Goal: Feedback & Contribution: Submit feedback/report problem

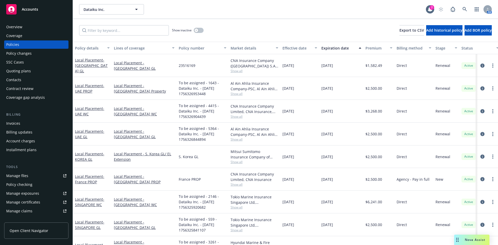
click at [468, 239] on span "Nova Assist" at bounding box center [475, 239] width 20 height 4
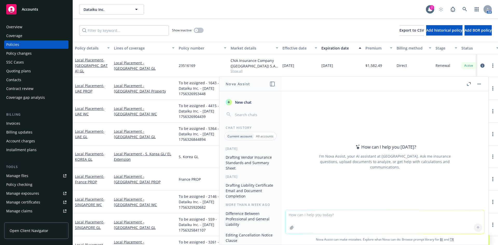
click at [247, 167] on button "Drafting Vendor Insurance Standards and Summary Sheet" at bounding box center [250, 162] width 54 height 19
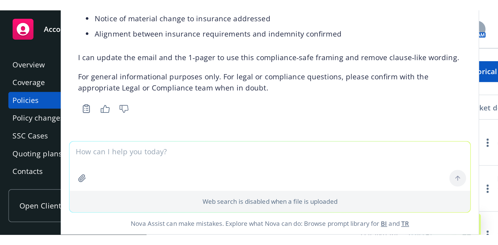
scroll to position [2266, 0]
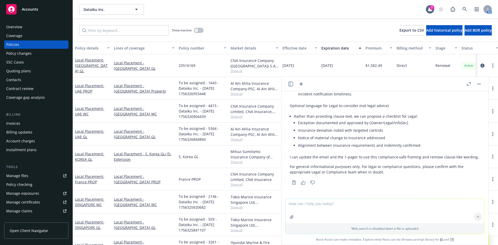
click at [307, 206] on textarea at bounding box center [384, 211] width 199 height 24
paste textarea "audit rights, notification SLAs"
type textarea "why did you say "audit rights, notification SLAs" what is that?"
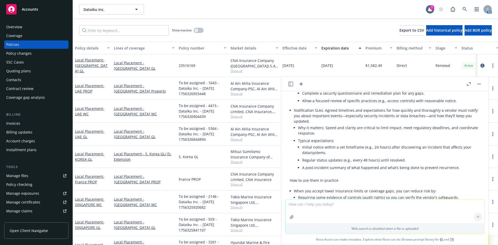
scroll to position [2364, 0]
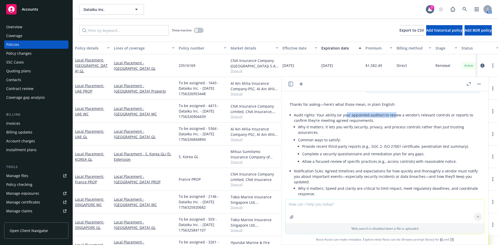
drag, startPoint x: 344, startPoint y: 128, endPoint x: 393, endPoint y: 128, distance: 49.0
click at [393, 123] on p "Audit rights: Your ability (or your appointed auditor) to review a vendor’s rel…" at bounding box center [387, 117] width 186 height 11
drag, startPoint x: 401, startPoint y: 126, endPoint x: 361, endPoint y: 126, distance: 39.7
click at [361, 123] on p "Audit rights: Your ability (or your appointed auditor) to review a vendor’s rel…" at bounding box center [387, 117] width 186 height 11
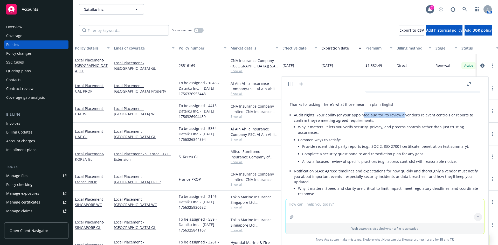
click at [361, 123] on p "Audit rights: Your ability (or your appointed auditor) to review a vendor’s rel…" at bounding box center [387, 117] width 186 height 11
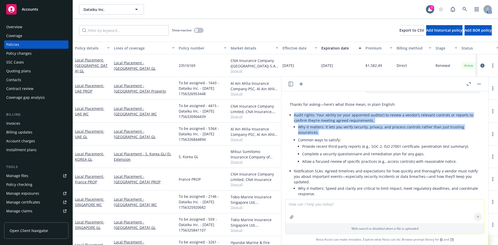
drag, startPoint x: 299, startPoint y: 122, endPoint x: 328, endPoint y: 143, distance: 35.0
click at [328, 143] on li "Audit rights: Your ability (or your appointed auditor) to review a vendor’s rel…" at bounding box center [387, 139] width 186 height 56
click at [328, 136] on li "Why it matters: It lets you verify security, privacy, and process controls rath…" at bounding box center [389, 129] width 182 height 13
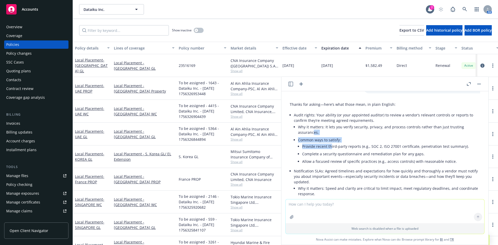
drag, startPoint x: 327, startPoint y: 156, endPoint x: 311, endPoint y: 139, distance: 23.7
click at [312, 141] on ul "Why it matters: It lets you verify security, privacy, and process controls rath…" at bounding box center [389, 144] width 182 height 43
click at [311, 136] on li "Why it matters: It lets you verify security, privacy, and process controls rath…" at bounding box center [389, 129] width 182 height 13
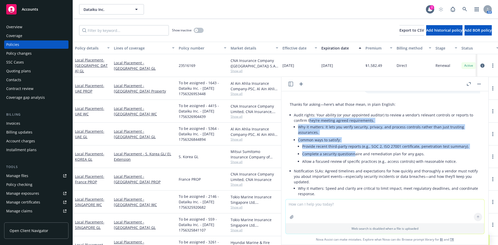
drag, startPoint x: 309, startPoint y: 131, endPoint x: 353, endPoint y: 167, distance: 56.4
click at [353, 167] on li "Audit rights: Your ability (or your appointed auditor) to review a vendor’s rel…" at bounding box center [387, 139] width 186 height 56
click at [353, 158] on li "Complete a security questionnaire and remediation plan for any gaps." at bounding box center [391, 154] width 178 height 8
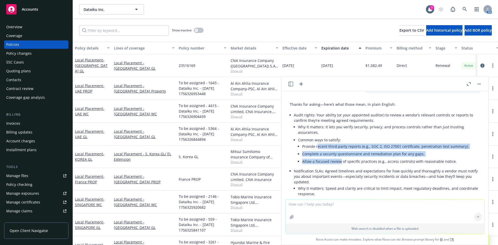
drag, startPoint x: 339, startPoint y: 173, endPoint x: 317, endPoint y: 156, distance: 28.2
click at [317, 156] on ul "Provide recent third‑party reports (e.g., SOC 2, ISO 27001 certificate, penetra…" at bounding box center [391, 154] width 178 height 23
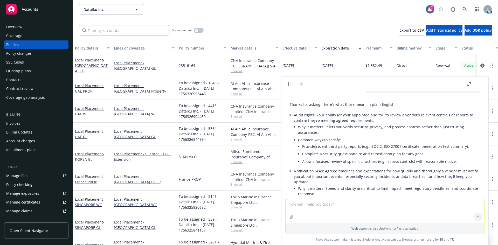
click at [315, 150] on li "Provide recent third‑party reports (e.g., SOC 2, ISO 27001 certificate, penetra…" at bounding box center [391, 147] width 178 height 8
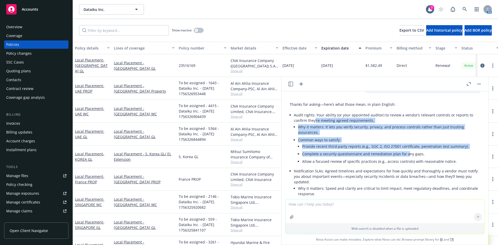
drag, startPoint x: 314, startPoint y: 134, endPoint x: 406, endPoint y: 168, distance: 97.6
click at [406, 167] on li "Audit rights: Your ability (or your appointed auditor) to review a vendor’s rel…" at bounding box center [387, 139] width 186 height 56
click at [406, 158] on li "Complete a security questionnaire and remediation plan for any gaps." at bounding box center [391, 154] width 178 height 8
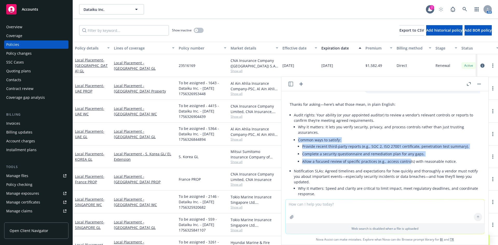
drag, startPoint x: 405, startPoint y: 169, endPoint x: 336, endPoint y: 141, distance: 73.7
click at [339, 142] on ul "Why it matters: It lets you verify security, privacy, and process controls rath…" at bounding box center [389, 144] width 182 height 43
click at [335, 136] on li "Why it matters: It lets you verify security, privacy, and process controls rath…" at bounding box center [389, 129] width 182 height 13
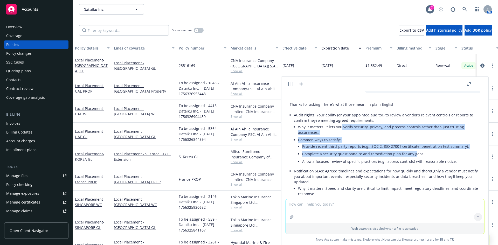
drag, startPoint x: 340, startPoint y: 134, endPoint x: 413, endPoint y: 161, distance: 77.8
click at [413, 161] on ul "Why it matters: It lets you verify security, privacy, and process controls rath…" at bounding box center [389, 144] width 182 height 43
click at [414, 158] on li "Complete a security questionnaire and remediation plan for any gaps." at bounding box center [391, 154] width 178 height 8
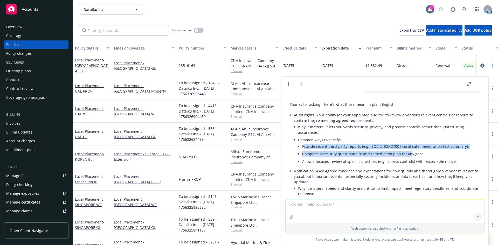
drag, startPoint x: 409, startPoint y: 167, endPoint x: 304, endPoint y: 154, distance: 105.9
click at [304, 154] on ul "Provide recent third‑party reports (e.g., SOC 2, ISO 27001 certificate, penetra…" at bounding box center [391, 154] width 178 height 23
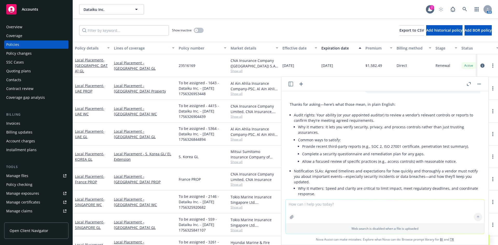
click at [303, 150] on li "Provide recent third‑party reports (e.g., SOC 2, ISO 27001 certificate, penetra…" at bounding box center [391, 147] width 178 height 8
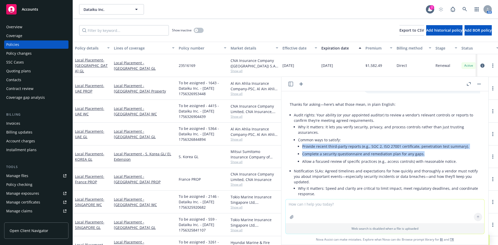
drag, startPoint x: 304, startPoint y: 158, endPoint x: 437, endPoint y: 162, distance: 132.8
click at [437, 162] on ul "Provide recent third‑party reports (e.g., SOC 2, ISO 27001 certificate, penetra…" at bounding box center [391, 154] width 178 height 23
click at [437, 158] on li "Complete a security questionnaire and remediation plan for any gaps." at bounding box center [391, 154] width 178 height 8
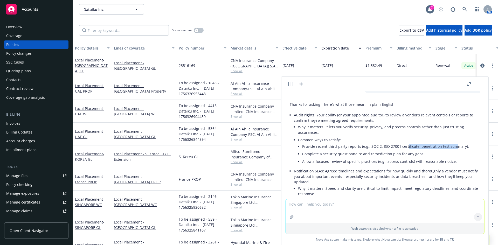
drag, startPoint x: 452, startPoint y: 156, endPoint x: 400, endPoint y: 155, distance: 52.9
click at [402, 150] on li "Provide recent third‑party reports (e.g., SOC 2, ISO 27001 certificate, penetra…" at bounding box center [391, 147] width 178 height 8
click at [398, 150] on li "Provide recent third‑party reports (e.g., SOC 2, ISO 27001 certificate, penetra…" at bounding box center [391, 147] width 178 height 8
drag, startPoint x: 346, startPoint y: 154, endPoint x: 443, endPoint y: 154, distance: 97.0
click at [443, 150] on li "Provide recent third‑party reports (e.g., SOC 2, ISO 27001 certificate, penetra…" at bounding box center [391, 147] width 178 height 8
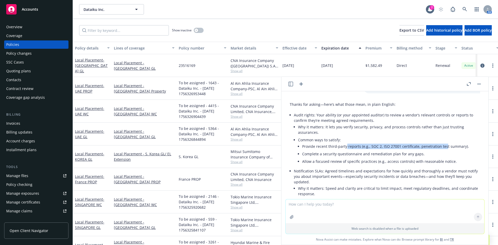
click at [443, 150] on li "Provide recent third‑party reports (e.g., SOC 2, ISO 27001 certificate, penetra…" at bounding box center [391, 147] width 178 height 8
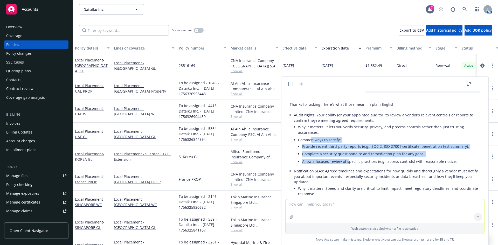
drag, startPoint x: 310, startPoint y: 154, endPoint x: 349, endPoint y: 171, distance: 41.9
click at [348, 166] on li "Common ways to satisfy: Provide recent third‑party reports (e.g., SOC 2, ISO 27…" at bounding box center [389, 151] width 182 height 30
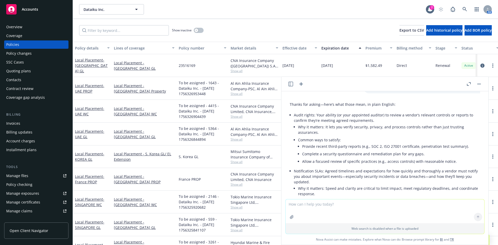
click at [349, 165] on li "Allow a focused review of specific practices (e.g., access controls) with reaso…" at bounding box center [391, 162] width 178 height 8
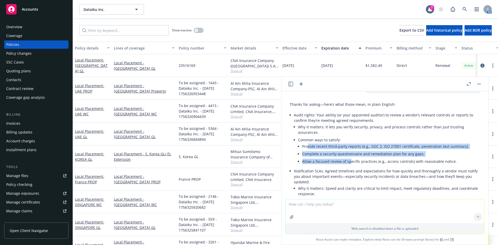
drag, startPoint x: 349, startPoint y: 172, endPoint x: 306, endPoint y: 156, distance: 46.4
click at [307, 156] on ul "Provide recent third‑party reports (e.g., SOC 2, ISO 27001 certificate, penetra…" at bounding box center [391, 154] width 178 height 23
click at [306, 150] on li "Provide recent third‑party reports (e.g., SOC 2, ISO 27001 certificate, penetra…" at bounding box center [391, 147] width 178 height 8
drag, startPoint x: 300, startPoint y: 151, endPoint x: 334, endPoint y: 176, distance: 42.2
click at [334, 166] on li "Common ways to satisfy: Provide recent third‑party reports (e.g., SOC 2, ISO 27…" at bounding box center [389, 151] width 182 height 30
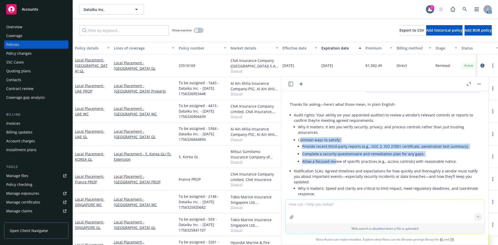
click at [334, 165] on li "Allow a focused review of specific practices (e.g., access controls) with reaso…" at bounding box center [391, 162] width 178 height 8
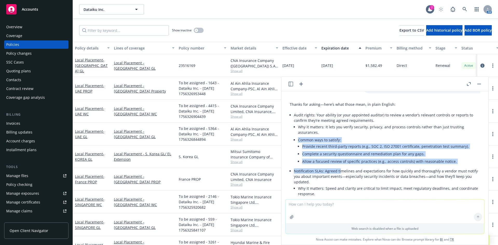
drag, startPoint x: 340, startPoint y: 184, endPoint x: 315, endPoint y: 146, distance: 45.3
click at [315, 146] on ul "Audit rights: Your ability (or your appointed auditor) to review a vendor’s rel…" at bounding box center [387, 172] width 186 height 123
click at [314, 136] on li "Why it matters: It lets you verify security, privacy, and process controls rath…" at bounding box center [389, 129] width 182 height 13
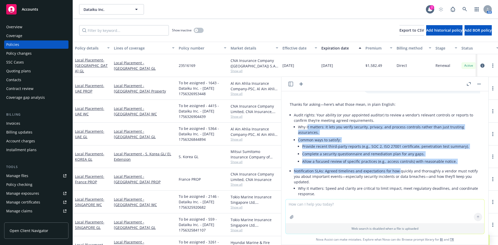
drag, startPoint x: 307, startPoint y: 136, endPoint x: 397, endPoint y: 180, distance: 101.0
click at [397, 180] on ul "Audit rights: Your ability (or your appointed auditor) to review a vendor’s rel…" at bounding box center [387, 172] width 186 height 123
click at [397, 180] on p "Notification SLAs: Agreed timelines and expectations for how quickly and thorou…" at bounding box center [387, 176] width 186 height 16
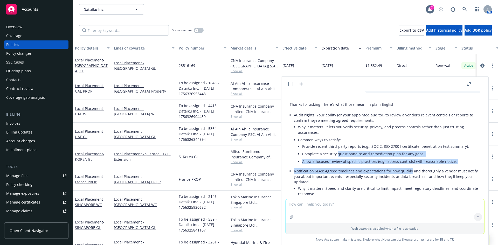
drag, startPoint x: 397, startPoint y: 181, endPoint x: 353, endPoint y: 162, distance: 48.8
click at [353, 162] on ul "Audit rights: Your ability (or your appointed auditor) to review a vendor’s rel…" at bounding box center [387, 172] width 186 height 123
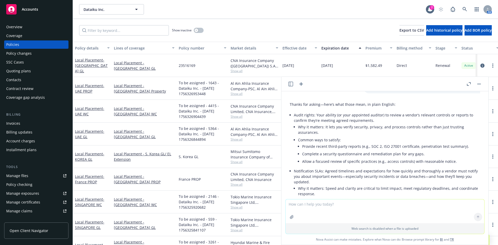
click at [349, 150] on li "Provide recent third‑party reports (e.g., SOC 2, ISO 27001 certificate, penetra…" at bounding box center [391, 147] width 178 height 8
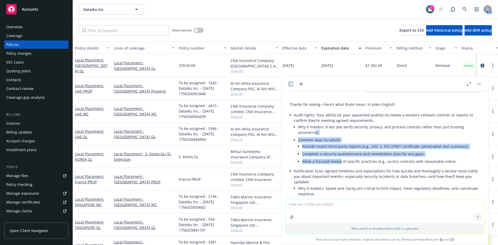
drag, startPoint x: 315, startPoint y: 144, endPoint x: 339, endPoint y: 177, distance: 40.5
click at [339, 166] on ul "Why it matters: It lets you verify security, privacy, and process controls rath…" at bounding box center [389, 144] width 182 height 43
click at [339, 166] on li "Common ways to satisfy: Provide recent third‑party reports (e.g., SOC 2, ISO 27…" at bounding box center [389, 151] width 182 height 30
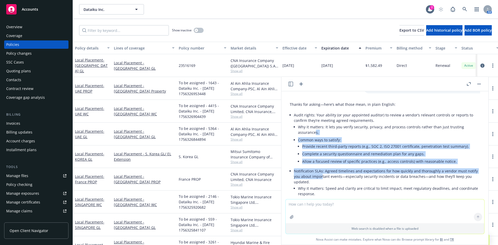
drag, startPoint x: 323, startPoint y: 188, endPoint x: 315, endPoint y: 142, distance: 46.7
click at [315, 142] on ul "Audit rights: Your ability (or your appointed auditor) to review a vendor’s rel…" at bounding box center [387, 172] width 186 height 123
click at [315, 136] on li "Why it matters: It lets you verify security, privacy, and process controls rath…" at bounding box center [389, 129] width 182 height 13
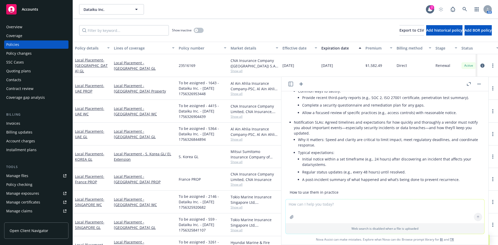
scroll to position [2425, 0]
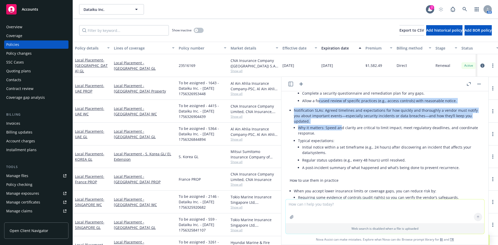
drag, startPoint x: 319, startPoint y: 112, endPoint x: 339, endPoint y: 138, distance: 33.4
click at [339, 138] on ul "Audit rights: Your ability (or your appointed auditor) to review a vendor’s rel…" at bounding box center [387, 112] width 186 height 123
click at [339, 137] on li "Why it matters: Speed and clarity are critical to limit impact, meet regulatory…" at bounding box center [389, 130] width 182 height 13
drag, startPoint x: 342, startPoint y: 113, endPoint x: 381, endPoint y: 138, distance: 46.7
click at [381, 138] on ul "Audit rights: Your ability (or your appointed auditor) to review a vendor’s rel…" at bounding box center [387, 112] width 186 height 123
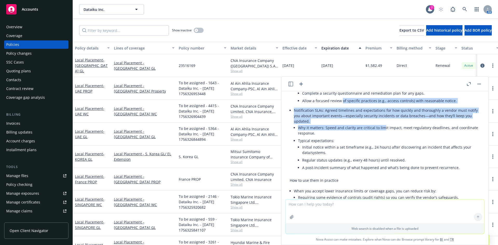
click at [381, 137] on li "Why it matters: Speed and clarity are critical to limit impact, meet regulatory…" at bounding box center [389, 130] width 182 height 13
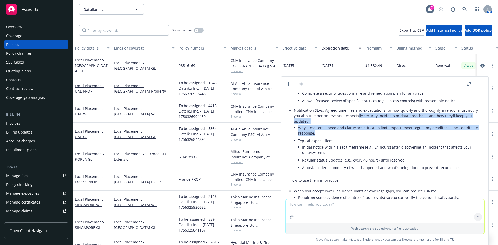
drag, startPoint x: 384, startPoint y: 142, endPoint x: 355, endPoint y: 127, distance: 32.5
click at [356, 128] on li "Notification SLAs: Agreed timelines and expectations for how quickly and thorou…" at bounding box center [387, 140] width 186 height 67
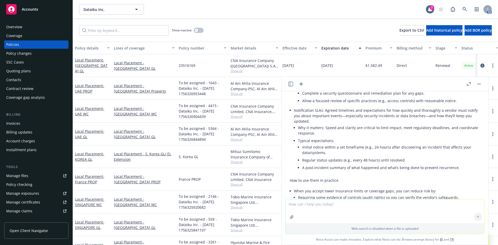
click at [354, 124] on p "Notification SLAs: Agreed timelines and expectations for how quickly and thorou…" at bounding box center [387, 116] width 186 height 16
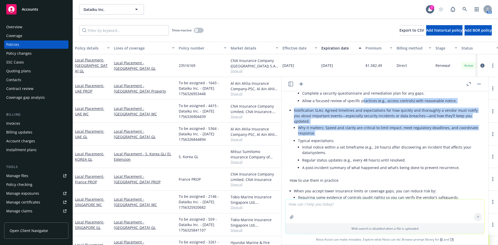
drag, startPoint x: 361, startPoint y: 110, endPoint x: 429, endPoint y: 146, distance: 77.5
click at [429, 146] on ul "Audit rights: Your ability (or your appointed auditor) to review a vendor’s rel…" at bounding box center [387, 112] width 186 height 123
click at [429, 137] on li "Why it matters: Speed and clarity are critical to limit impact, meet regulatory…" at bounding box center [389, 130] width 182 height 13
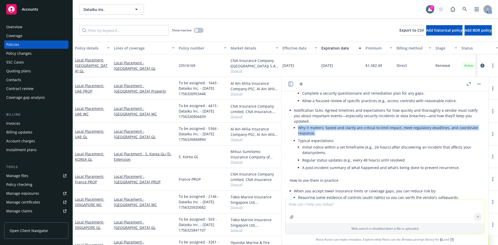
drag, startPoint x: 411, startPoint y: 142, endPoint x: 342, endPoint y: 130, distance: 69.5
click at [343, 130] on li "Notification SLAs: Agreed timelines and expectations for how quickly and thorou…" at bounding box center [387, 140] width 186 height 67
click at [342, 124] on p "Notification SLAs: Agreed timelines and expectations for how quickly and thorou…" at bounding box center [387, 116] width 186 height 16
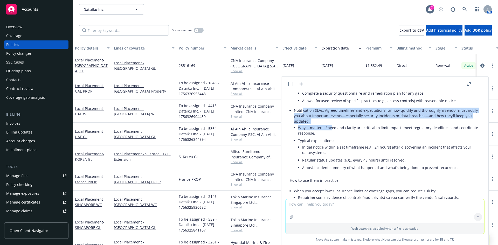
drag, startPoint x: 303, startPoint y: 123, endPoint x: 333, endPoint y: 141, distance: 35.0
click at [332, 141] on li "Notification SLAs: Agreed timelines and expectations for how quickly and thorou…" at bounding box center [387, 140] width 186 height 67
click at [333, 137] on li "Why it matters: Speed and clarity are critical to limit impact, meet regulatory…" at bounding box center [389, 130] width 182 height 13
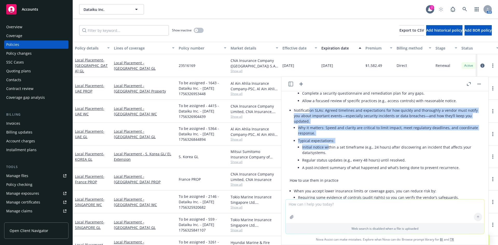
drag, startPoint x: 327, startPoint y: 156, endPoint x: 309, endPoint y: 118, distance: 42.0
click at [309, 118] on li "Notification SLAs: Agreed timelines and expectations for how quickly and thorou…" at bounding box center [387, 140] width 186 height 67
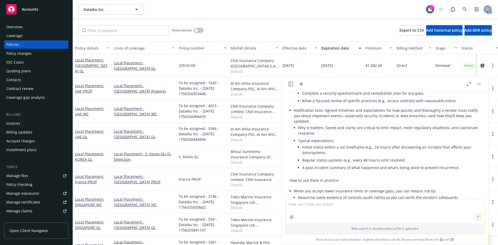
click at [309, 117] on li "Notification SLAs: Agreed timelines and expectations for how quickly and thorou…" at bounding box center [387, 140] width 186 height 67
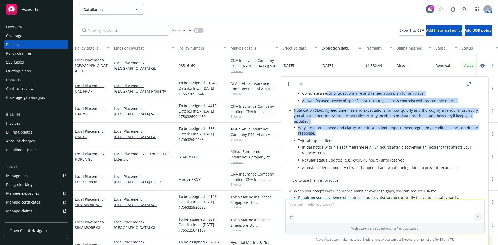
drag, startPoint x: 326, startPoint y: 104, endPoint x: 346, endPoint y: 154, distance: 53.3
click at [346, 154] on ul "Audit rights: Your ability (or your appointed auditor) to review a vendor’s rel…" at bounding box center [387, 112] width 186 height 123
click at [346, 154] on li "Typical expectations: Initial notice within a set timeframe (e.g., 24 hours) af…" at bounding box center [389, 155] width 182 height 36
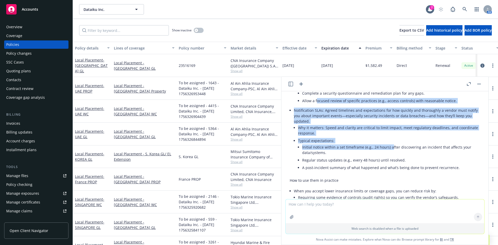
drag, startPoint x: 367, startPoint y: 156, endPoint x: 316, endPoint y: 113, distance: 67.1
click at [316, 113] on ul "Audit rights: Your ability (or your appointed auditor) to review a vendor’s rel…" at bounding box center [387, 112] width 186 height 123
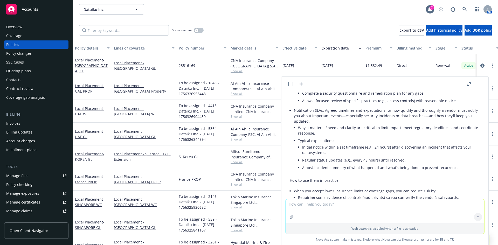
click at [316, 104] on li "Allow a focused review of specific practices (e.g., access controls) with reaso…" at bounding box center [391, 101] width 178 height 8
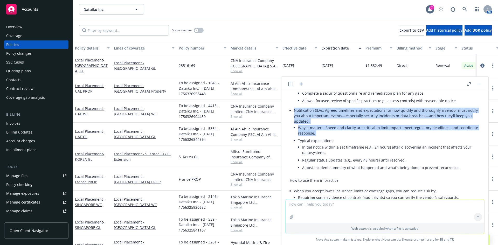
drag
click at [331, 154] on li "Notification SLAs: Agreed timelines and expectations for how quickly and thorou…" at bounding box center [387, 140] width 186 height 67
click at [331, 154] on li "Typical expectations: Initial notice within a set timeframe (e.g., 24 hours) af…" at bounding box center [389, 155] width 182 height 36
click at [359, 152] on li "Notification SLAs: Agreed timelines and expectations for how quickly and thorou…" at bounding box center [387, 140] width 186 height 67
click at [359, 152] on li "Typical expectations: Initial notice within a set timeframe (e.g., 24 hours) af…" at bounding box center [389, 155] width 182 height 36
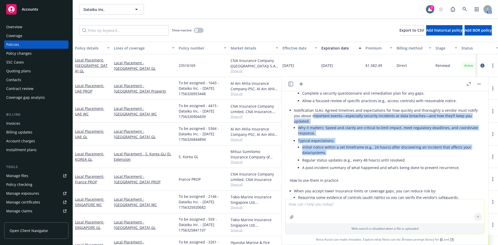
click at [313, 129] on li "Notification SLAs: Agreed timelines and expectations for how quickly and thorou…" at bounding box center [387, 140] width 186 height 67
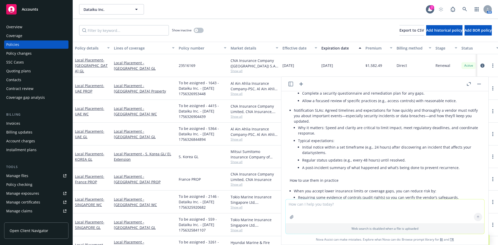
click at [312, 124] on p "Notification SLAs: Agreed timelines and expectations for how quickly and thorou…" at bounding box center [387, 116] width 186 height 16
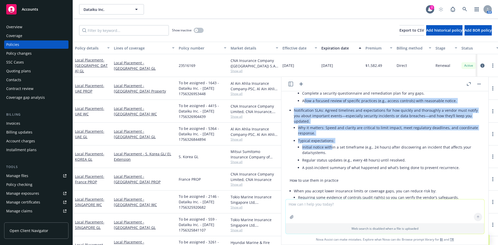
click at [331, 159] on ul "Audit rights: Your ability (or your appointed auditor) to review a vendor’s rel…" at bounding box center [387, 112] width 186 height 123
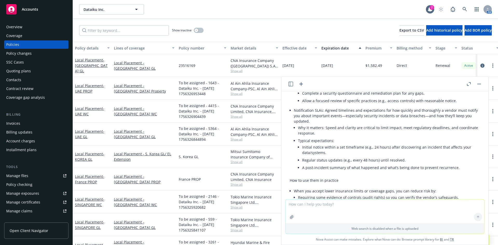
click at [334, 156] on li "Initial notice within a set timeframe (e.g., 24 hours) after discovering an inc…" at bounding box center [391, 149] width 178 height 13
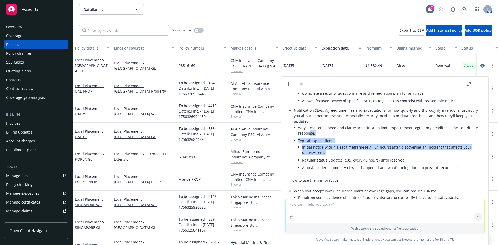
click at [309, 144] on ul "Why it matters: Speed and clarity are critical to limit impact, meet regulatory…" at bounding box center [389, 148] width 182 height 48
click at [309, 137] on li "Why it matters: Speed and clarity are critical to limit impact, meet regulatory…" at bounding box center [389, 130] width 182 height 13
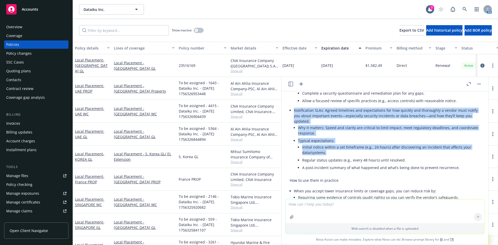
click at [368, 167] on li "Notification SLAs: Agreed timelines and expectations for how quickly and thorou…" at bounding box center [387, 140] width 186 height 67
click at [369, 164] on li "Regular status updates (e.g., every 48 hours) until resolved." at bounding box center [391, 160] width 178 height 8
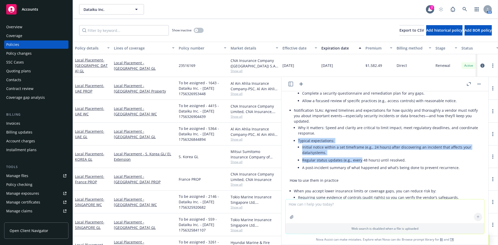
click at [305, 146] on ul "Why it matters: Speed and clarity are critical to limit impact, meet regulatory…" at bounding box center [389, 148] width 182 height 48
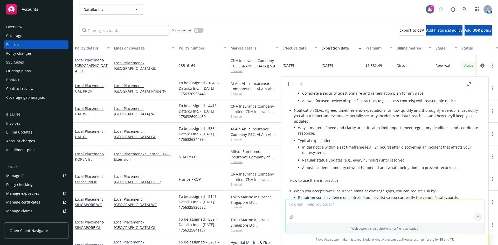
click at [303, 137] on li "Why it matters: Speed and clarity are critical to limit impact, meet regulatory…" at bounding box center [389, 130] width 182 height 13
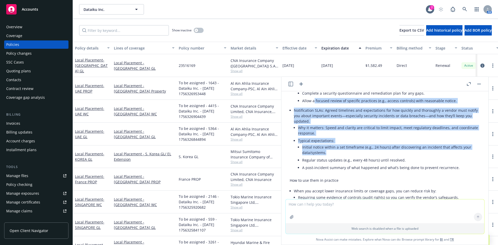
click at [344, 167] on ul "Audit rights: Your ability (or your appointed auditor) to review a vendor’s rel…" at bounding box center [387, 112] width 186 height 123
click at [344, 156] on li "Initial notice within a set timeframe (e.g., 24 hours) after discovering an inc…" at bounding box center [391, 149] width 178 height 13
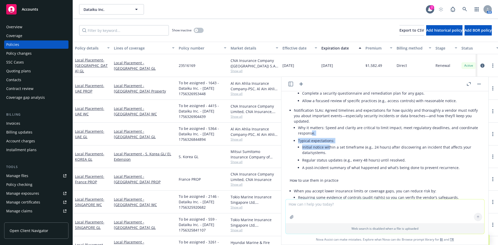
drag, startPoint x: 312, startPoint y: 142, endPoint x: 330, endPoint y: 157, distance: 22.6
click at [330, 157] on ul "Why it matters: Speed and clarity are critical to limit impact, meet regulatory…" at bounding box center [389, 148] width 182 height 48
click at [330, 156] on li "Initial notice within a set timeframe (e.g., 24 hours) after discovering an inc…" at bounding box center [391, 149] width 178 height 13
drag, startPoint x: 353, startPoint y: 123, endPoint x: 387, endPoint y: 122, distance: 34.7
click at [387, 122] on p "Notification SLAs: Agreed timelines and expectations for how quickly and thorou…" at bounding box center [387, 116] width 186 height 16
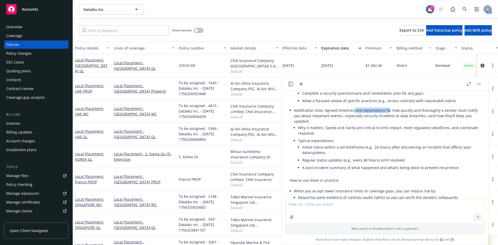
click at [387, 122] on p "Notification SLAs: Agreed timelines and expectations for how quickly and thorou…" at bounding box center [387, 116] width 186 height 16
click at [433, 121] on p "Notification SLAs: Agreed timelines and expectations for how quickly and thorou…" at bounding box center [387, 116] width 186 height 16
click at [364, 124] on p "Notification SLAs: Agreed timelines and expectations for how quickly and thorou…" at bounding box center [387, 116] width 186 height 16
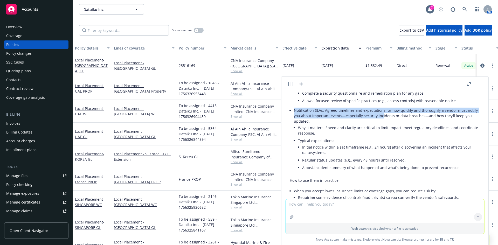
click at [381, 127] on li "Notification SLAs: Agreed timelines and expectations for how quickly and thorou…" at bounding box center [387, 140] width 186 height 67
click at [381, 124] on p "Notification SLAs: Agreed timelines and expectations for how quickly and thorou…" at bounding box center [387, 116] width 186 height 16
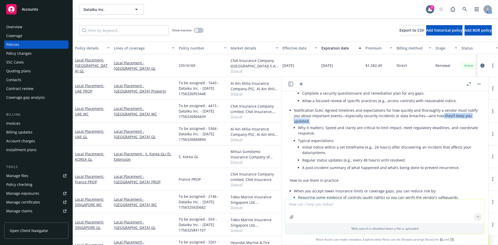
click at [383, 124] on p "Notification SLAs: Agreed timelines and expectations for how quickly and thorou…" at bounding box center [387, 116] width 186 height 16
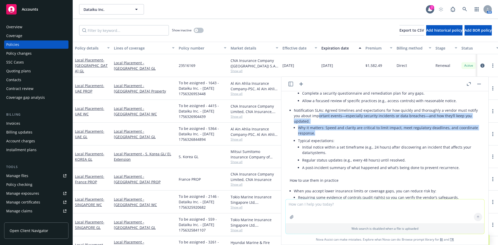
click at [328, 144] on li "Notification SLAs: Agreed timelines and expectations for how quickly and thorou…" at bounding box center [387, 140] width 186 height 67
click at [328, 137] on li "Why it matters: Speed and clarity are critical to limit impact, meet regulatory…" at bounding box center [389, 130] width 182 height 13
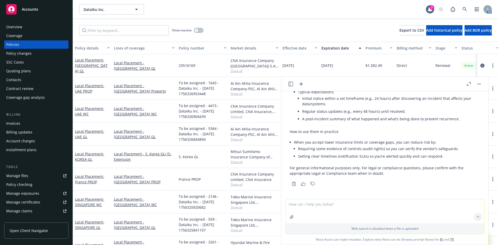
scroll to position [2485, 0]
click at [308, 206] on textarea at bounding box center [384, 211] width 199 height 24
type textarea "J"
click at [335, 203] on textarea at bounding box center [384, 211] width 199 height 24
paste textarea "parent guarantees, retention"
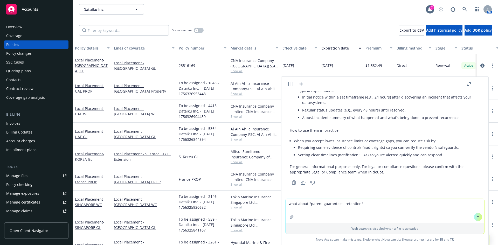
type textarea "what about "parent guarantees, retention"?"
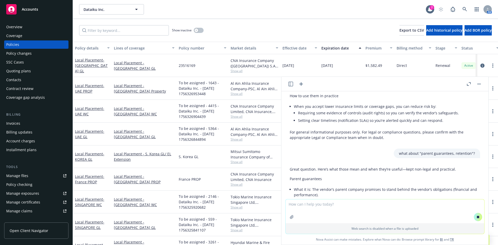
scroll to position [2495, 0]
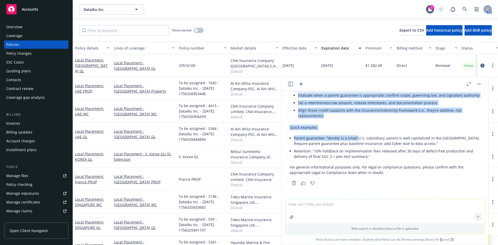
drag, startPoint x: 296, startPoint y: 141, endPoint x: 364, endPoint y: 133, distance: 67.9
click at [360, 135] on div "Great question. Here’s what those mean and when they’re useful—kept non-legal a…" at bounding box center [385, 2] width 190 height 351
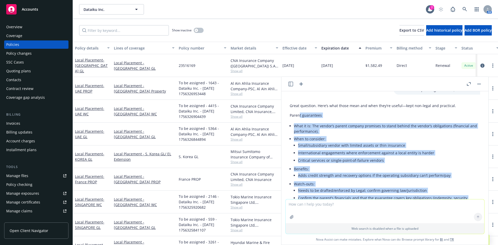
scroll to position [2570, 0]
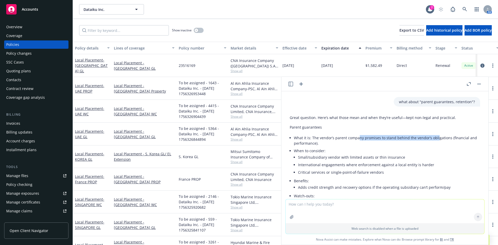
drag, startPoint x: 386, startPoint y: 146, endPoint x: 435, endPoint y: 146, distance: 48.5
click at [435, 146] on li "What it is: The vendor’s parent company promises to stand behind the vendor’s o…" at bounding box center [387, 140] width 186 height 13
click at [435, 147] on li "What it is: The vendor’s parent company promises to stand behind the vendor’s o…" at bounding box center [387, 140] width 186 height 13
drag, startPoint x: 440, startPoint y: 149, endPoint x: 413, endPoint y: 150, distance: 27.0
click at [414, 147] on li "What it is: The vendor’s parent company promises to stand behind the vendor’s o…" at bounding box center [387, 140] width 186 height 13
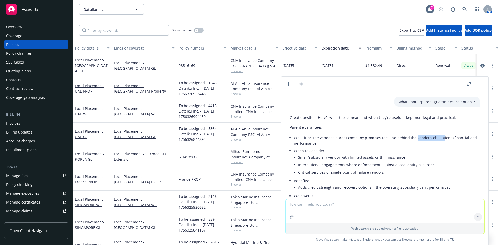
click at [413, 147] on li "What it is: The vendor’s parent company promises to stand behind the vendor’s o…" at bounding box center [387, 140] width 186 height 13
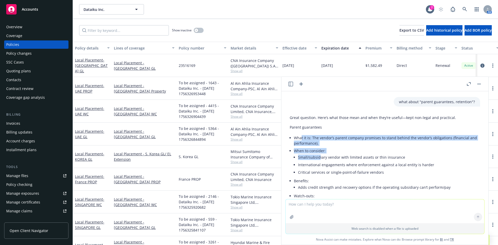
drag, startPoint x: 300, startPoint y: 149, endPoint x: 321, endPoint y: 167, distance: 27.0
click at [320, 167] on ul "What it is: The vendor’s parent company promises to stand behind the vendor’s o…" at bounding box center [387, 187] width 186 height 107
click at [321, 161] on li "Small/subsidiary vendor with limited assets or thin insurance" at bounding box center [389, 157] width 182 height 8
drag, startPoint x: 322, startPoint y: 172, endPoint x: 305, endPoint y: 150, distance: 27.8
click at [305, 150] on ul "What it is: The vendor’s parent company promises to stand behind the vendor’s o…" at bounding box center [387, 187] width 186 height 107
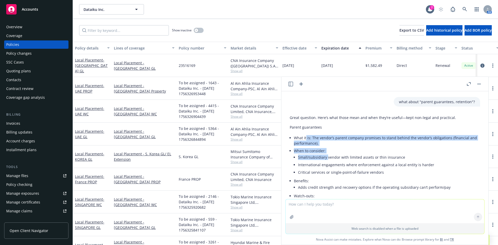
click at [305, 147] on li "What it is: The vendor’s parent company promises to stand behind the vendor’s o…" at bounding box center [387, 140] width 186 height 13
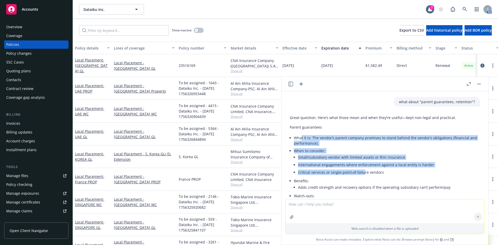
drag, startPoint x: 301, startPoint y: 152, endPoint x: 364, endPoint y: 181, distance: 69.7
click at [363, 181] on ul "What it is: The vendor’s parent company promises to stand behind the vendor’s o…" at bounding box center [387, 187] width 186 height 107
click at [364, 176] on li "Critical services or single‑point‑of‑failure vendors" at bounding box center [389, 173] width 182 height 8
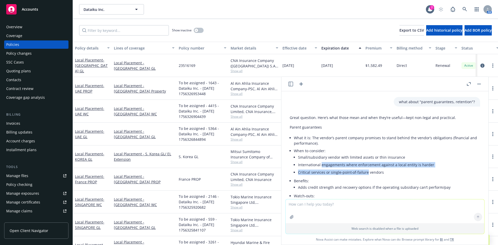
drag, startPoint x: 356, startPoint y: 181, endPoint x: 322, endPoint y: 171, distance: 35.0
click at [323, 171] on ul "Small/subsidiary vendor with limited assets or thin insurance International eng…" at bounding box center [389, 164] width 182 height 23
click at [322, 161] on li "Small/subsidiary vendor with limited assets or thin insurance" at bounding box center [389, 157] width 182 height 8
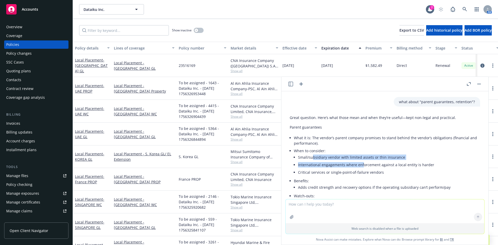
drag, startPoint x: 313, startPoint y: 165, endPoint x: 362, endPoint y: 174, distance: 49.9
click at [362, 174] on ul "Small/subsidiary vendor with limited assets or thin insurance International eng…" at bounding box center [389, 164] width 182 height 23
click at [362, 169] on li "International engagements where enforcement against a local entity is harder" at bounding box center [389, 165] width 182 height 8
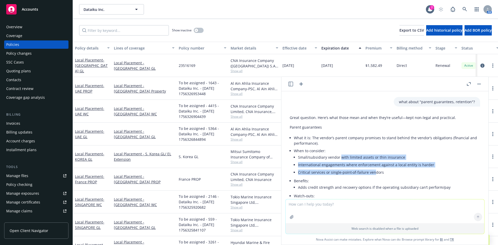
drag, startPoint x: 369, startPoint y: 180, endPoint x: 340, endPoint y: 170, distance: 31.1
click at [340, 170] on ul "Small/subsidiary vendor with limited assets or thin insurance International eng…" at bounding box center [389, 164] width 182 height 23
click at [340, 161] on li "Small/subsidiary vendor with limited assets or thin insurance" at bounding box center [389, 157] width 182 height 8
drag, startPoint x: 352, startPoint y: 166, endPoint x: 385, endPoint y: 177, distance: 35.3
click at [385, 176] on ul "Small/subsidiary vendor with limited assets or thin insurance International eng…" at bounding box center [389, 164] width 182 height 23
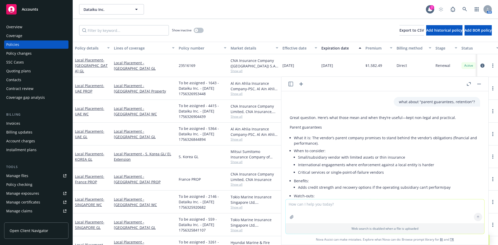
click at [386, 169] on li "International engagements where enforcement against a local entity is harder" at bounding box center [389, 165] width 182 height 8
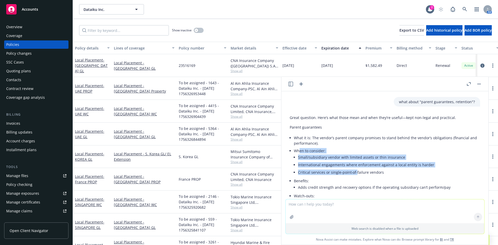
drag, startPoint x: 344, startPoint y: 184, endPoint x: 300, endPoint y: 162, distance: 49.5
click at [300, 162] on li "When to consider: Small/subsidiary vendor with limited assets or thin insurance…" at bounding box center [387, 162] width 186 height 30
drag, startPoint x: 294, startPoint y: 163, endPoint x: 374, endPoint y: 184, distance: 83.0
click at [374, 177] on li "When to consider: Small/subsidiary vendor with limited assets or thin insurance…" at bounding box center [387, 162] width 186 height 30
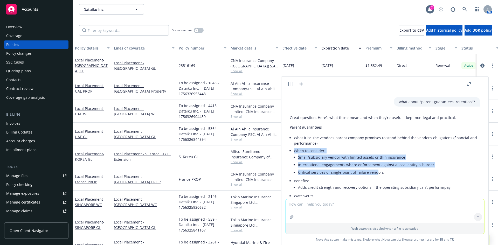
click at [374, 176] on li "Critical services or single‑point‑of‑failure vendors" at bounding box center [389, 173] width 182 height 8
drag, startPoint x: 375, startPoint y: 185, endPoint x: 350, endPoint y: 168, distance: 30.6
click at [350, 168] on ul "Small/subsidiary vendor with limited assets or thin insurance International eng…" at bounding box center [389, 164] width 182 height 23
click at [350, 161] on li "Small/subsidiary vendor with limited assets or thin insurance" at bounding box center [389, 157] width 182 height 8
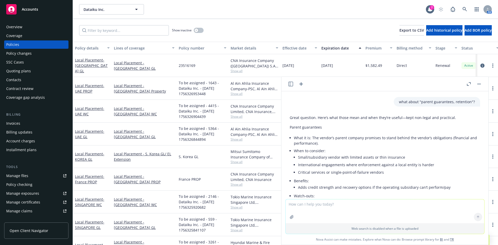
scroll to position [2631, 0]
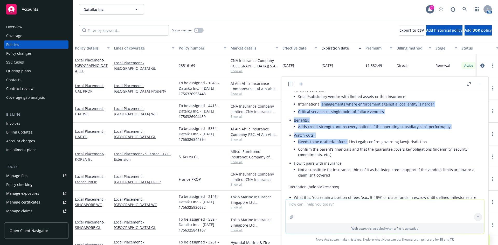
drag, startPoint x: 317, startPoint y: 120, endPoint x: 347, endPoint y: 151, distance: 43.3
click at [347, 151] on ul "What it is: The vendor’s parent company promises to stand behind the vendor’s o…" at bounding box center [387, 126] width 186 height 107
click at [347, 145] on li "Needs to be drafted/enforced by Legal; confirm governing law/jurisdiction" at bounding box center [389, 142] width 182 height 8
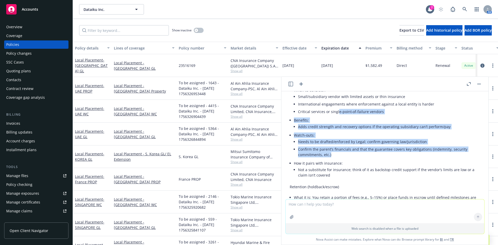
drag, startPoint x: 351, startPoint y: 165, endPoint x: 337, endPoint y: 123, distance: 44.1
click at [338, 123] on ul "What it is: The vendor’s parent company promises to stand behind the vendor’s o…" at bounding box center [387, 126] width 186 height 107
click at [337, 115] on li "Critical services or single‑point‑of‑failure vendors" at bounding box center [389, 112] width 182 height 8
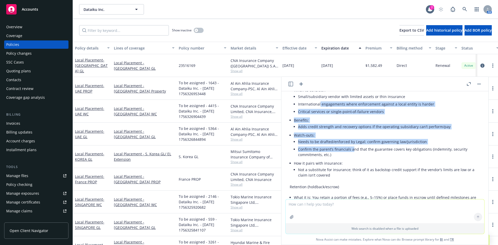
drag, startPoint x: 319, startPoint y: 122, endPoint x: 353, endPoint y: 162, distance: 53.1
click at [353, 162] on ul "What it is: The vendor’s parent company promises to stand behind the vendor’s o…" at bounding box center [387, 126] width 186 height 107
click at [353, 158] on li "Confirm the parent’s financials and that the guarantee covers key obligations (…" at bounding box center [389, 151] width 182 height 13
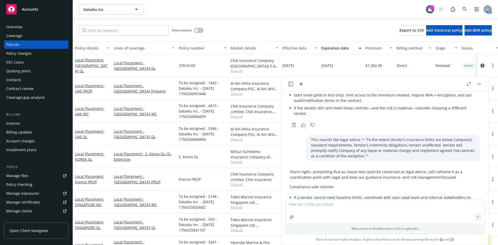
scroll to position [2117, 0]
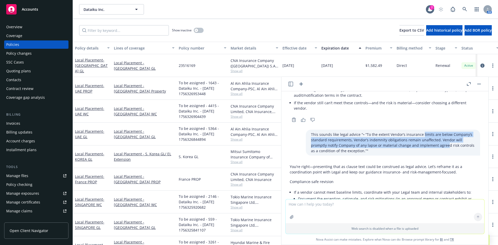
drag, startPoint x: 412, startPoint y: 148, endPoint x: 422, endPoint y: 155, distance: 12.0
click at [422, 153] on p "This sounds like legal advice "• “To the extent Vendor’s insurance limits are b…" at bounding box center [393, 143] width 164 height 22
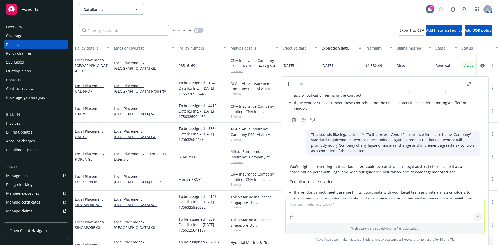
drag, startPoint x: 405, startPoint y: 160, endPoint x: 356, endPoint y: 160, distance: 48.7
click at [359, 153] on p "This sounds like legal advice "• “To the extent Vendor’s insurance limits are b…" at bounding box center [393, 143] width 164 height 22
click at [356, 153] on p "This sounds like legal advice "• “To the extent Vendor’s insurance limits are b…" at bounding box center [393, 143] width 164 height 22
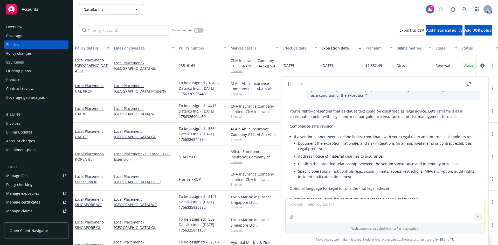
scroll to position [2178, 0]
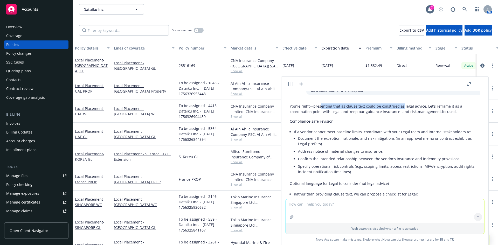
drag, startPoint x: 320, startPoint y: 117, endPoint x: 401, endPoint y: 120, distance: 81.2
click at [401, 114] on p "You’re right—presenting that as clause text could be construed as legal advice.…" at bounding box center [385, 108] width 190 height 11
drag, startPoint x: 410, startPoint y: 121, endPoint x: 349, endPoint y: 122, distance: 60.7
click at [350, 114] on p "You’re right—presenting that as clause text could be construed as legal advice.…" at bounding box center [385, 108] width 190 height 11
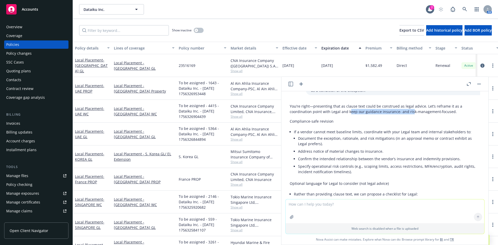
click at [349, 114] on p "You’re right—presenting that as clause text could be construed as legal advice.…" at bounding box center [385, 108] width 190 height 11
drag, startPoint x: 390, startPoint y: 117, endPoint x: 446, endPoint y: 123, distance: 56.3
click at [446, 114] on p "You’re right—presenting that as clause text could be construed as legal advice.…" at bounding box center [385, 108] width 190 height 11
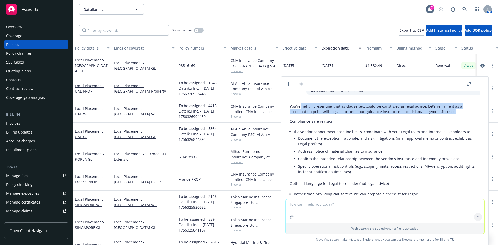
drag, startPoint x: 447, startPoint y: 123, endPoint x: 302, endPoint y: 117, distance: 145.3
click at [302, 114] on p "You’re right—presenting that as clause text could be construed as legal advice.…" at bounding box center [385, 108] width 190 height 11
drag, startPoint x: 305, startPoint y: 120, endPoint x: 404, endPoint y: 127, distance: 99.8
click at [404, 127] on div "You’re right—presenting that as clause text could be construed as legal advice.…" at bounding box center [384, 182] width 199 height 163
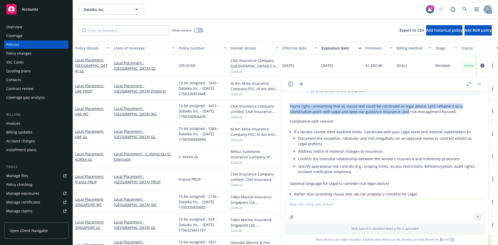
click at [404, 127] on div "You’re right—presenting that as clause text could be construed as legal advice.…" at bounding box center [385, 177] width 190 height 153
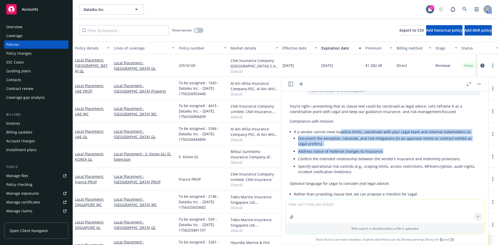
drag, startPoint x: 341, startPoint y: 143, endPoint x: 398, endPoint y: 160, distance: 60.2
click at [398, 160] on li "If a vendor cannot meet baseline limits, coordinate with your Legal team and in…" at bounding box center [387, 152] width 186 height 48
click at [398, 155] on li "Address notice of material changes to insurance." at bounding box center [389, 152] width 182 height 8
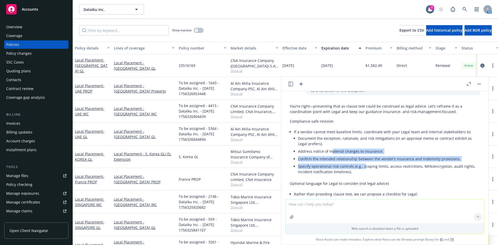
drag, startPoint x: 356, startPoint y: 178, endPoint x: 327, endPoint y: 158, distance: 35.6
click at [327, 159] on ul "Document the exception, rationale, and risk mitigations (in an approval memo or…" at bounding box center [389, 155] width 182 height 41
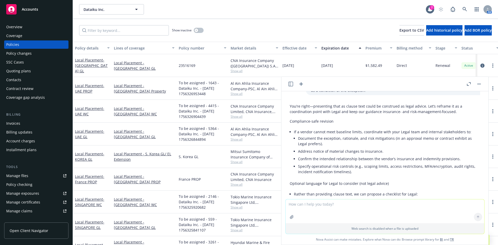
click at [327, 155] on li "Address notice of material changes to insurance." at bounding box center [389, 152] width 182 height 8
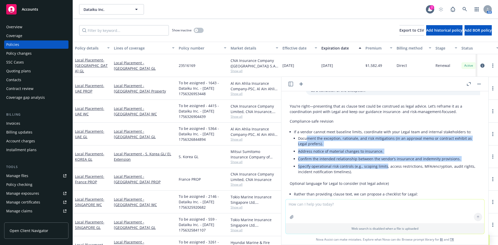
drag, startPoint x: 305, startPoint y: 147, endPoint x: 384, endPoint y: 176, distance: 84.5
click at [384, 176] on ul "Document the exception, rationale, and risk mitigations (in an approval memo or…" at bounding box center [389, 155] width 182 height 41
click at [384, 176] on li "Specify operational risk controls (e.g., scoping limits, access restrictions, M…" at bounding box center [389, 169] width 182 height 13
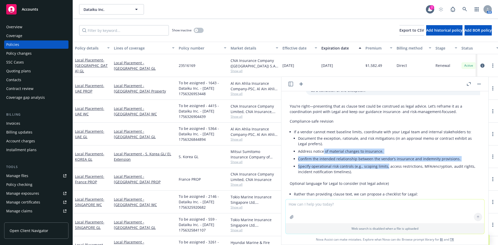
drag, startPoint x: 384, startPoint y: 176, endPoint x: 317, endPoint y: 160, distance: 69.2
click at [320, 162] on ul "Document the exception, rationale, and risk mitigations (in an approval memo or…" at bounding box center [389, 155] width 182 height 41
click at [317, 155] on li "Address notice of material changes to insurance." at bounding box center [389, 152] width 182 height 8
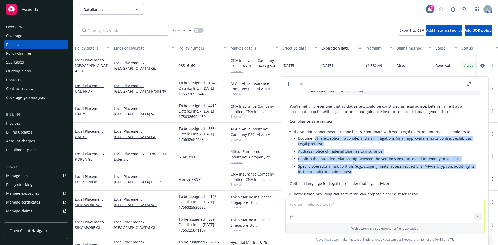
drag, startPoint x: 314, startPoint y: 146, endPoint x: 423, endPoint y: 180, distance: 114.1
click at [423, 176] on ul "Document the exception, rationale, and risk mitigations (in an approval memo or…" at bounding box center [389, 155] width 182 height 41
click at [423, 176] on li "Specify operational risk controls (e.g., scoping limits, access restrictions, M…" at bounding box center [389, 169] width 182 height 13
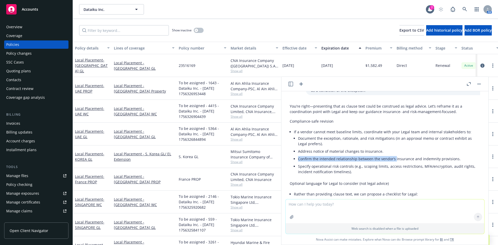
drag, startPoint x: 297, startPoint y: 169, endPoint x: 394, endPoint y: 169, distance: 96.4
click at [394, 169] on li "If a vendor cannot meet baseline limits, coordinate with your Legal team and in…" at bounding box center [387, 152] width 186 height 48
drag, startPoint x: 470, startPoint y: 169, endPoint x: 348, endPoint y: 168, distance: 122.4
click at [356, 163] on li "Confirm the intended relationship between the vendor’s insurance and indemnity …" at bounding box center [389, 159] width 182 height 8
click at [348, 163] on li "Confirm the intended relationship between the vendor’s insurance and indemnity …" at bounding box center [389, 159] width 182 height 8
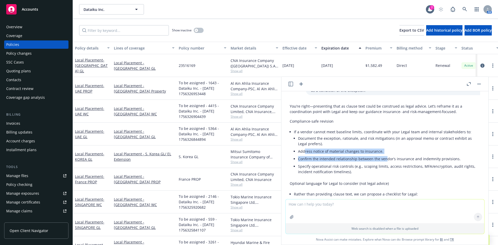
drag, startPoint x: 303, startPoint y: 162, endPoint x: 384, endPoint y: 171, distance: 81.4
click at [384, 171] on ul "Document the exception, rationale, and risk mitigations (in an approval memo or…" at bounding box center [389, 155] width 182 height 41
click at [384, 163] on li "Confirm the intended relationship between the vendor’s insurance and indemnity …" at bounding box center [389, 159] width 182 height 8
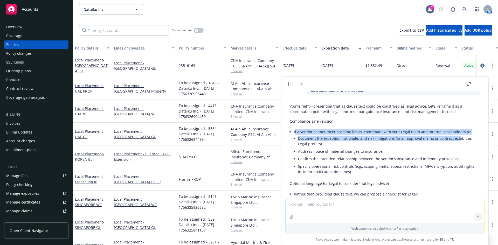
drag, startPoint x: 297, startPoint y: 144, endPoint x: 456, endPoint y: 152, distance: 158.8
click at [456, 152] on li "If a vendor cannot meet baseline limits, coordinate with your Legal team and in…" at bounding box center [387, 152] width 186 height 48
click at [456, 148] on li "Document the exception, rationale, and risk mitigations (in an approval memo or…" at bounding box center [389, 141] width 182 height 13
drag, startPoint x: 295, startPoint y: 144, endPoint x: 380, endPoint y: 149, distance: 85.2
click at [380, 149] on li "If a vendor cannot meet baseline limits, coordinate with your Legal team and in…" at bounding box center [387, 152] width 186 height 48
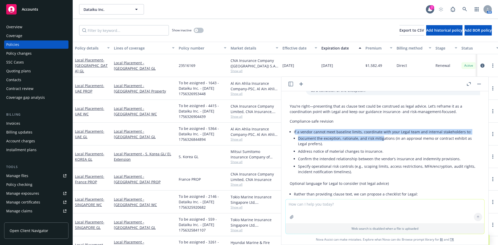
click at [381, 148] on li "Document the exception, rationale, and risk mitigations (in an approval memo or…" at bounding box center [389, 141] width 182 height 13
drag, startPoint x: 338, startPoint y: 155, endPoint x: 301, endPoint y: 142, distance: 39.4
click at [301, 142] on li "If a vendor cannot meet baseline limits, coordinate with your Legal team and in…" at bounding box center [387, 152] width 186 height 48
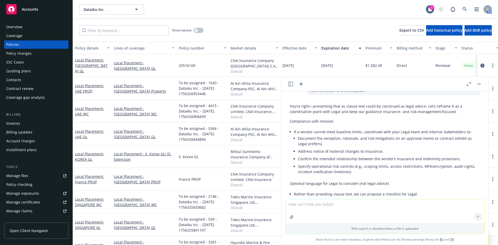
drag, startPoint x: 301, startPoint y: 142, endPoint x: 291, endPoint y: 142, distance: 9.9
click at [300, 142] on li "If a vendor cannot meet baseline limits, coordinate with your Legal team and in…" at bounding box center [387, 152] width 186 height 48
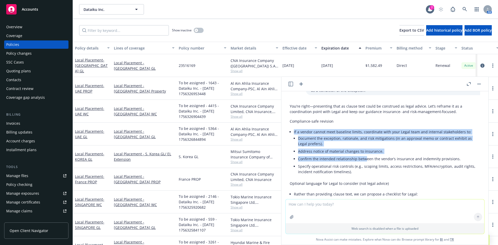
drag, startPoint x: 290, startPoint y: 143, endPoint x: 363, endPoint y: 169, distance: 77.8
click at [363, 169] on li "If a vendor cannot meet baseline limits, coordinate with your Legal team and in…" at bounding box center [387, 152] width 186 height 48
click at [363, 163] on li "Confirm the intended relationship between the vendor’s insurance and indemnity …" at bounding box center [389, 159] width 182 height 8
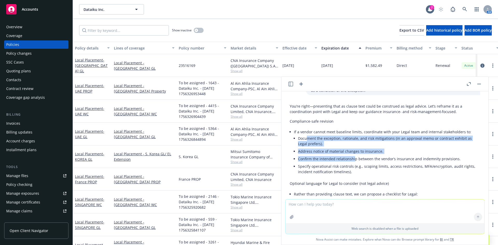
drag, startPoint x: 343, startPoint y: 173, endPoint x: 304, endPoint y: 143, distance: 48.5
click at [305, 144] on li "If a vendor cannot meet baseline limits, coordinate with your Legal team and in…" at bounding box center [387, 152] width 186 height 48
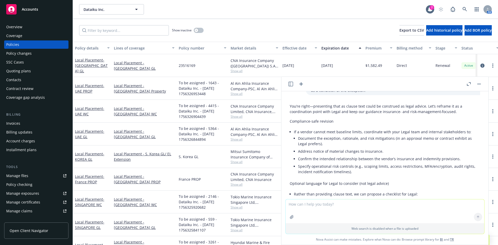
click at [304, 143] on li "If a vendor cannot meet baseline limits, coordinate with your Legal team and in…" at bounding box center [387, 152] width 186 height 48
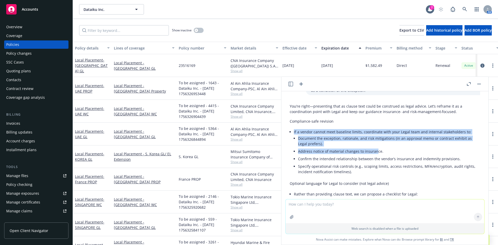
drag, startPoint x: 294, startPoint y: 144, endPoint x: 375, endPoint y: 165, distance: 84.1
click at [375, 165] on li "If a vendor cannot meet baseline limits, coordinate with your Legal team and in…" at bounding box center [387, 152] width 186 height 48
click at [375, 155] on li "Address notice of material changes to insurance." at bounding box center [389, 152] width 182 height 8
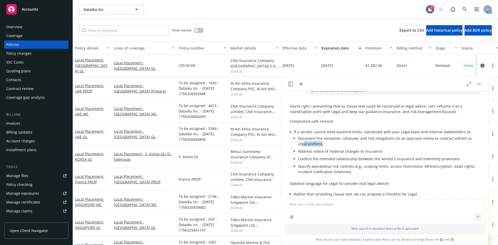
drag, startPoint x: 401, startPoint y: 155, endPoint x: 303, endPoint y: 153, distance: 98.3
click at [303, 148] on li "Document the exception, rationale, and risk mitigations (in an approval memo or…" at bounding box center [389, 141] width 182 height 13
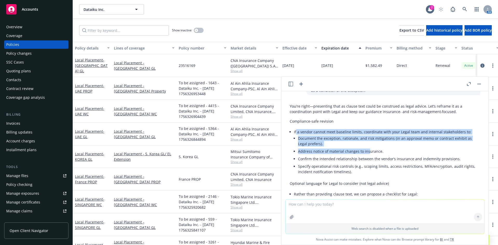
drag, startPoint x: 296, startPoint y: 141, endPoint x: 367, endPoint y: 160, distance: 73.7
click at [367, 160] on li "If a vendor cannot meet baseline limits, coordinate with your Legal team and in…" at bounding box center [387, 152] width 186 height 48
click at [367, 155] on li "Address notice of material changes to insurance." at bounding box center [389, 152] width 182 height 8
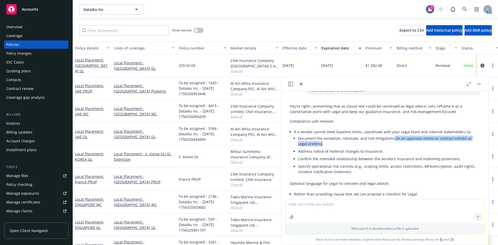
drag, startPoint x: 391, startPoint y: 148, endPoint x: 425, endPoint y: 157, distance: 34.9
click at [425, 148] on li "Document the exception, rationale, and risk mitigations (in an approval memo or…" at bounding box center [389, 141] width 182 height 13
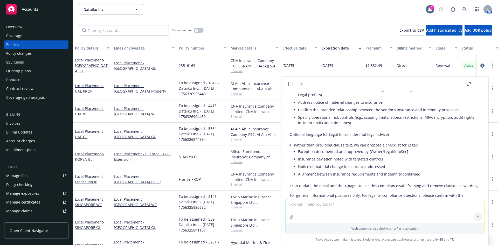
scroll to position [2238, 0]
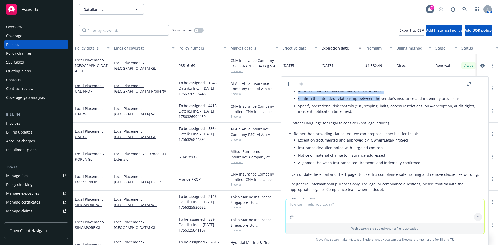
drag, startPoint x: 297, startPoint y: 102, endPoint x: 377, endPoint y: 108, distance: 79.8
click at [377, 108] on li "If a vendor cannot meet baseline limits, coordinate with your Legal team and in…" at bounding box center [387, 92] width 186 height 48
click at [377, 102] on li "Confirm the intended relationship between the vendor’s insurance and indemnity …" at bounding box center [389, 99] width 182 height 8
click at [328, 102] on li "Confirm the intended relationship between the vendor’s insurance and indemnity …" at bounding box center [389, 99] width 182 height 8
drag, startPoint x: 336, startPoint y: 102, endPoint x: 385, endPoint y: 101, distance: 48.5
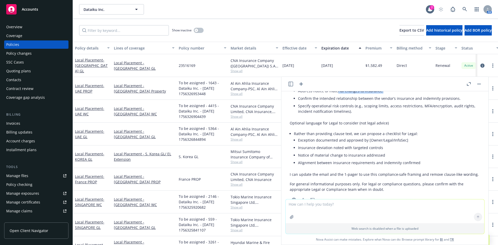
click at [384, 95] on li "Address notice of material changes to insurance." at bounding box center [389, 91] width 182 height 8
click at [385, 95] on li "Address notice of material changes to insurance." at bounding box center [389, 91] width 182 height 8
drag, startPoint x: 303, startPoint y: 109, endPoint x: 396, endPoint y: 109, distance: 93.1
click at [396, 102] on li "Confirm the intended relationship between the vendor’s insurance and indemnity …" at bounding box center [389, 99] width 182 height 8
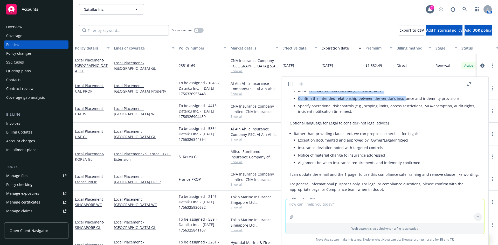
drag, startPoint x: 403, startPoint y: 109, endPoint x: 308, endPoint y: 103, distance: 95.0
click at [308, 103] on ul "Document the exception, rationale, and risk mitigations (in an approval memo or…" at bounding box center [389, 94] width 182 height 41
click at [308, 95] on li "Address notice of material changes to insurance." at bounding box center [389, 91] width 182 height 8
drag, startPoint x: 297, startPoint y: 103, endPoint x: 408, endPoint y: 113, distance: 110.8
click at [408, 113] on li "If a vendor cannot meet baseline limits, coordinate with your Legal team and in…" at bounding box center [387, 92] width 186 height 48
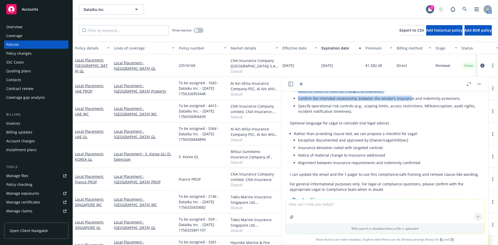
click at [408, 102] on li "Confirm the intended relationship between the vendor’s insurance and indemnity …" at bounding box center [389, 99] width 182 height 8
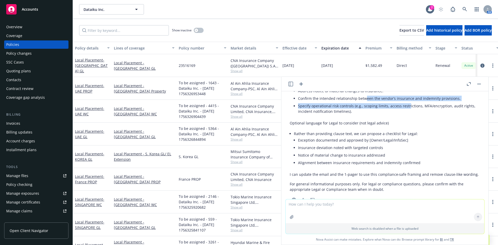
click at [363, 110] on ul "Document the exception, rationale, and risk mitigations (in an approval memo or…" at bounding box center [389, 94] width 182 height 41
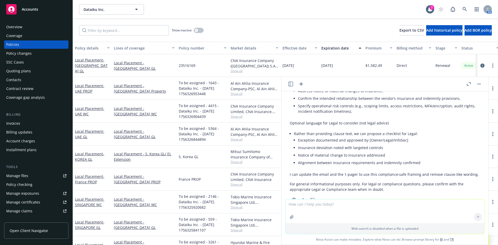
click at [362, 102] on li "Confirm the intended relationship between the vendor’s insurance and indemnity …" at bounding box center [389, 99] width 182 height 8
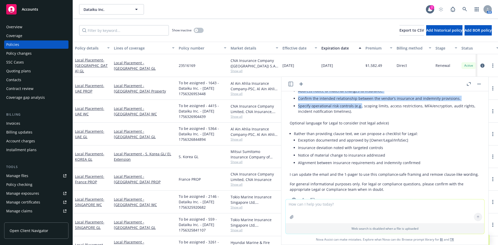
click at [361, 116] on li "If a vendor cannot meet baseline limits, coordinate with your Legal team and in…" at bounding box center [387, 92] width 186 height 48
click at [361, 115] on li "Specify operational risk controls (e.g., scoping limits, access restrictions, M…" at bounding box center [389, 108] width 182 height 13
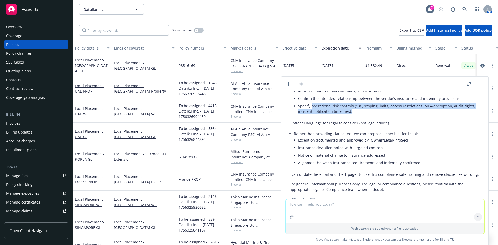
click at [310, 115] on li "Specify operational risk controls (e.g., scoping limits, access restrictions, M…" at bounding box center [389, 108] width 182 height 13
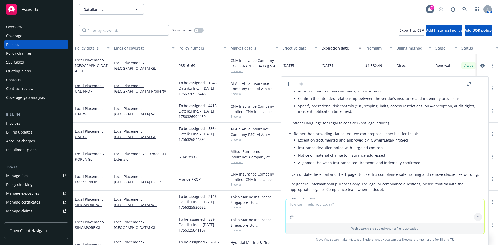
click at [309, 115] on li "Specify operational risk controls (e.g., scoping limits, access restrictions, M…" at bounding box center [389, 108] width 182 height 13
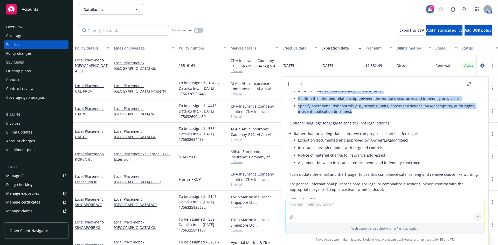
click at [367, 115] on ul "Document the exception, rationale, and risk mitigations (in an approval memo or…" at bounding box center [389, 94] width 182 height 41
click at [367, 115] on li "Specify operational risk controls (e.g., scoping limits, access restrictions, M…" at bounding box center [389, 108] width 182 height 13
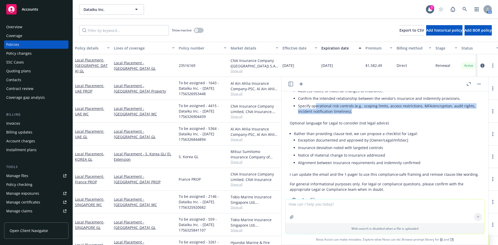
click at [315, 115] on li "Specify operational risk controls (e.g., scoping limits, access restrictions, M…" at bounding box center [389, 108] width 182 height 13
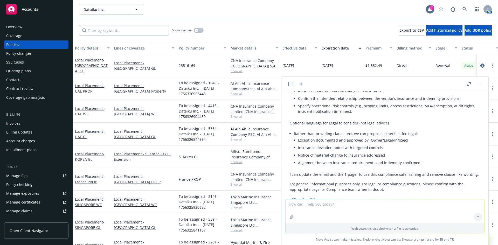
click at [314, 115] on li "Specify operational risk controls (e.g., scoping limits, access restrictions, M…" at bounding box center [389, 108] width 182 height 13
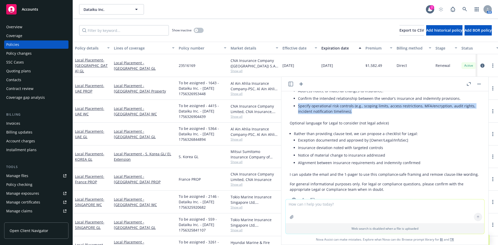
click at [365, 116] on li "If a vendor cannot meet baseline limits, coordinate with your Legal team and in…" at bounding box center [387, 92] width 186 height 48
click at [365, 115] on li "Specify operational risk controls (e.g., scoping limits, access restrictions, M…" at bounding box center [389, 108] width 182 height 13
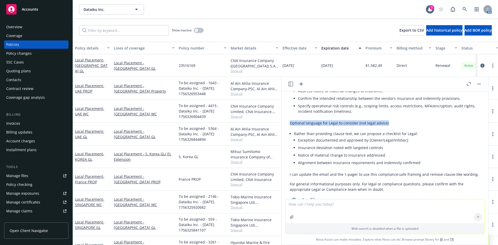
click at [396, 126] on p "Optional language for Legal to consider (not legal advice)" at bounding box center [385, 122] width 190 height 5
click at [397, 137] on div "You’re right—presenting that as clause text could be construed as legal advice.…" at bounding box center [385, 117] width 190 height 153
click at [393, 145] on li "Rather than providing clause text, we can propose a checklist for Legal: Except…" at bounding box center [387, 149] width 186 height 38
click at [351, 147] on li "Rather than providing clause text, we can propose a checklist for Legal: Except…" at bounding box center [387, 149] width 186 height 38
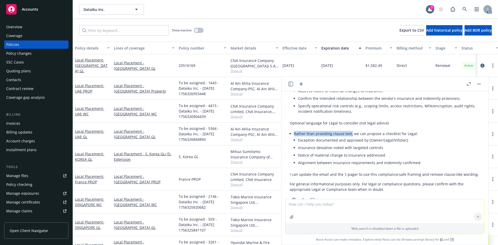
click at [351, 147] on li "Rather than providing clause text, we can propose a checklist for Legal: Except…" at bounding box center [387, 149] width 186 height 38
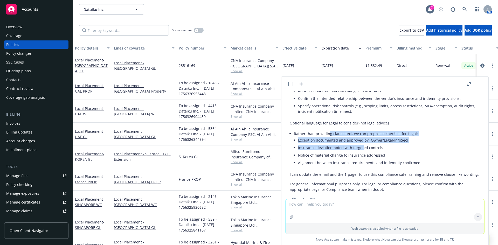
click at [361, 161] on li "Rather than providing clause text, we can propose a checklist for Legal: Except…" at bounding box center [387, 149] width 186 height 38
click at [361, 151] on li "Insurance deviation noted with targeted controls" at bounding box center [389, 148] width 182 height 8
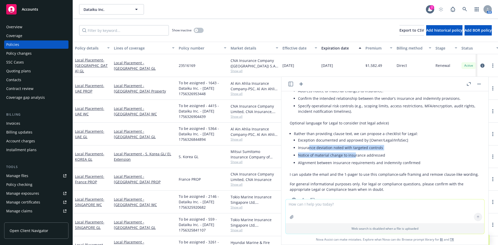
click at [307, 157] on ul "Exception documented and approved by [Owner/Legal/InfoSec] Insurance deviation …" at bounding box center [389, 151] width 182 height 30
click at [307, 151] on li "Insurance deviation noted with targeted controls" at bounding box center [389, 148] width 182 height 8
click at [350, 166] on ul "Exception documented and approved by [Owner/Legal/InfoSec] Insurance deviation …" at bounding box center [389, 151] width 182 height 30
click at [351, 159] on li "Notice of material change to insurance addressed" at bounding box center [389, 155] width 182 height 8
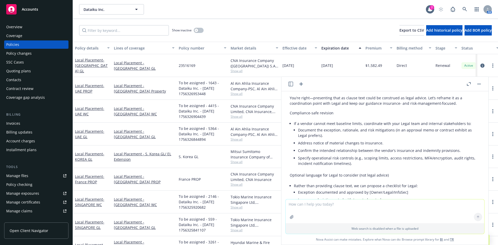
scroll to position [2178, 0]
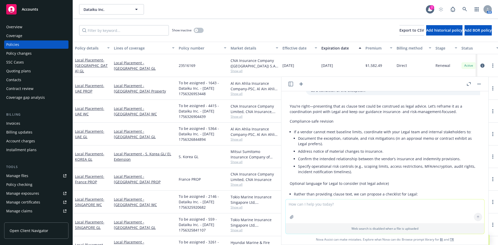
click at [321, 140] on li "If a vendor cannot meet baseline limits, coordinate with your Legal team and in…" at bounding box center [387, 152] width 186 height 48
drag, startPoint x: 291, startPoint y: 132, endPoint x: 326, endPoint y: 144, distance: 37.1
click at [326, 144] on div "You’re right—presenting that as clause text could be construed as legal advice.…" at bounding box center [385, 177] width 190 height 153
click at [326, 144] on li "If a vendor cannot meet baseline limits, coordinate with your Legal team and in…" at bounding box center [387, 152] width 186 height 48
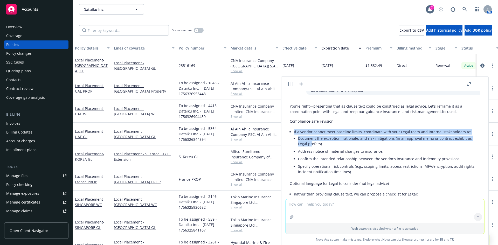
drag, startPoint x: 311, startPoint y: 152, endPoint x: 299, endPoint y: 144, distance: 15.0
click at [299, 144] on li "If a vendor cannot meet baseline limits, coordinate with your Legal team and in…" at bounding box center [387, 152] width 186 height 48
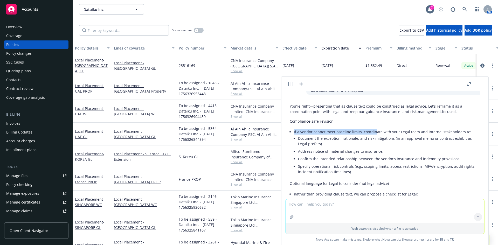
drag, startPoint x: 294, startPoint y: 143, endPoint x: 376, endPoint y: 143, distance: 81.7
click at [376, 143] on div "You’re right—presenting that as clause text could be construed as legal advice.…" at bounding box center [385, 177] width 190 height 153
click at [376, 143] on li "If a vendor cannot meet baseline limits, coordinate with your Legal team and in…" at bounding box center [387, 152] width 186 height 48
drag, startPoint x: 382, startPoint y: 143, endPoint x: 353, endPoint y: 143, distance: 29.3
click at [353, 143] on li "If a vendor cannot meet baseline limits, coordinate with your Legal team and in…" at bounding box center [387, 152] width 186 height 48
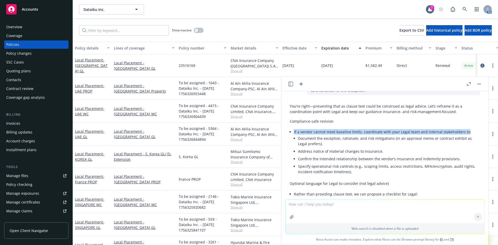
drag, startPoint x: 464, startPoint y: 142, endPoint x: 297, endPoint y: 145, distance: 167.0
click at [297, 145] on li "If a vendor cannot meet baseline limits, coordinate with your Legal team and in…" at bounding box center [387, 152] width 186 height 48
copy li "If a vendor cannot meet baseline limits, coordinate with your Legal team and in…"
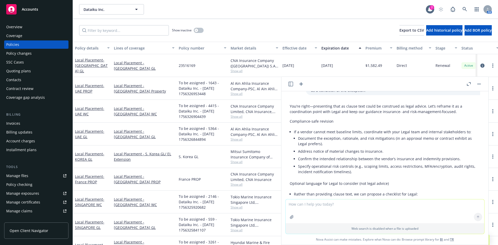
click at [329, 148] on li "Document the exception, rationale, and risk mitigations (in an approval memo or…" at bounding box center [389, 141] width 182 height 13
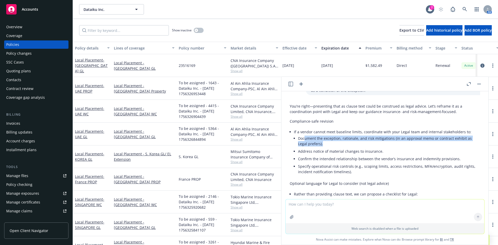
drag, startPoint x: 323, startPoint y: 156, endPoint x: 304, endPoint y: 150, distance: 19.6
click at [304, 148] on li "Document the exception, rationale, and risk mitigations (in an approval memo or…" at bounding box center [389, 141] width 182 height 13
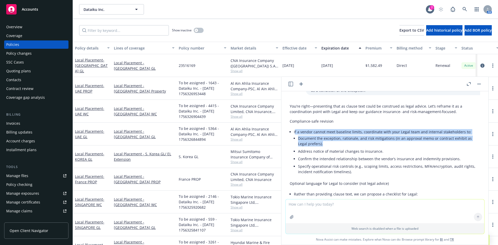
drag, startPoint x: 326, startPoint y: 154, endPoint x: 295, endPoint y: 145, distance: 32.7
click at [295, 145] on li "If a vendor cannot meet baseline limits, coordinate with your Legal team and in…" at bounding box center [387, 152] width 186 height 48
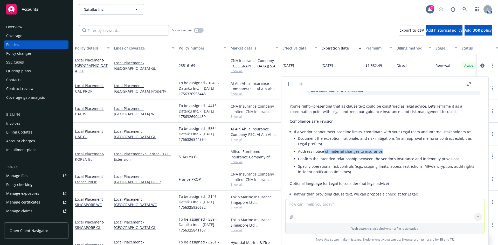
drag, startPoint x: 383, startPoint y: 163, endPoint x: 323, endPoint y: 159, distance: 60.0
click at [323, 155] on li "Address notice of material changes to insurance." at bounding box center [389, 152] width 182 height 8
drag, startPoint x: 366, startPoint y: 170, endPoint x: 326, endPoint y: 165, distance: 40.0
click at [326, 165] on ul "Document the exception, rationale, and risk mitigations (in an approval memo or…" at bounding box center [389, 155] width 182 height 41
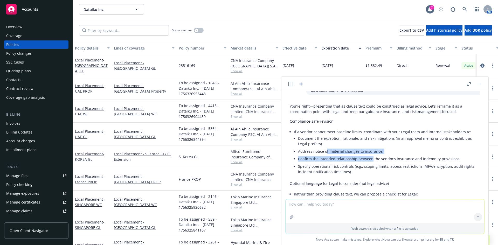
click at [326, 155] on li "Address notice of material changes to insurance." at bounding box center [389, 152] width 182 height 8
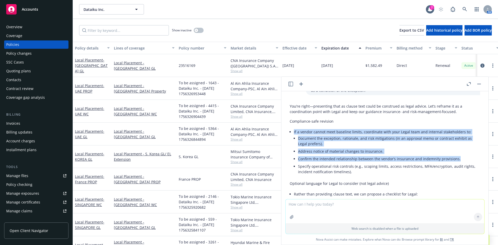
drag, startPoint x: 342, startPoint y: 145, endPoint x: 458, endPoint y: 172, distance: 119.3
click at [458, 172] on li "If a vendor cannot meet baseline limits, coordinate with your Legal team and in…" at bounding box center [387, 152] width 186 height 48
click at [458, 163] on li "Confirm the intended relationship between the vendor’s insurance and indemnity …" at bounding box center [389, 159] width 182 height 8
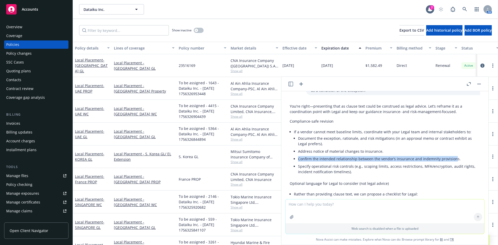
drag, startPoint x: 453, startPoint y: 171, endPoint x: 296, endPoint y: 160, distance: 157.0
click at [296, 171] on li "If a vendor cannot meet baseline limits, coordinate with your Legal team and in…" at bounding box center [387, 152] width 186 height 48
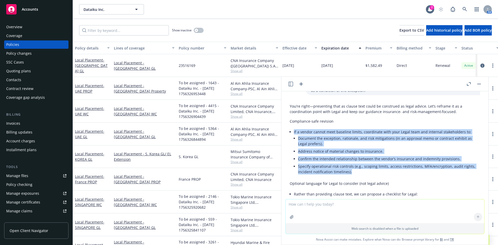
drag, startPoint x: 293, startPoint y: 144, endPoint x: 359, endPoint y: 188, distance: 79.5
click at [359, 188] on div "You’re right—presenting that as clause text could be construed as legal advice.…" at bounding box center [385, 177] width 190 height 153
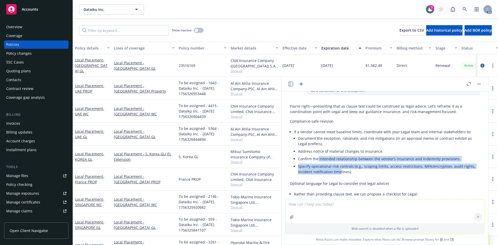
drag, startPoint x: 339, startPoint y: 183, endPoint x: 318, endPoint y: 172, distance: 23.9
click at [318, 172] on ul "Document the exception, rationale, and risk mitigations (in an approval memo or…" at bounding box center [389, 155] width 182 height 41
click at [317, 163] on li "Confirm the intended relationship between the vendor’s insurance and indemnity …" at bounding box center [389, 159] width 182 height 8
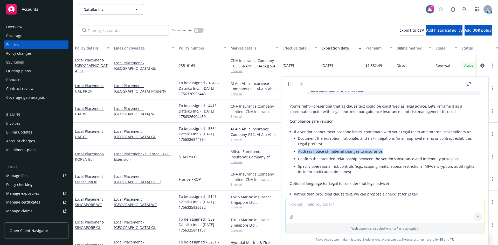
drag, startPoint x: 296, startPoint y: 163, endPoint x: 394, endPoint y: 162, distance: 97.2
click at [394, 162] on li "If a vendor cannot meet baseline limits, coordinate with your Legal team and in…" at bounding box center [387, 152] width 186 height 48
click at [394, 155] on li "Address notice of material changes to insurance." at bounding box center [389, 152] width 182 height 8
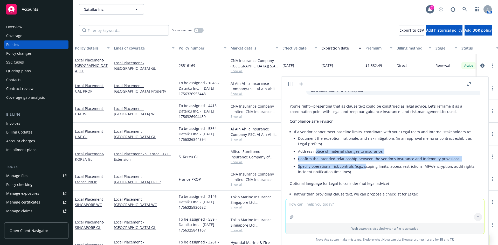
drag, startPoint x: 358, startPoint y: 180, endPoint x: 315, endPoint y: 163, distance: 46.7
click at [315, 163] on ul "Document the exception, rationale, and risk mitigations (in an approval memo or…" at bounding box center [389, 155] width 182 height 41
click at [314, 155] on li "Address notice of material changes to insurance." at bounding box center [389, 152] width 182 height 8
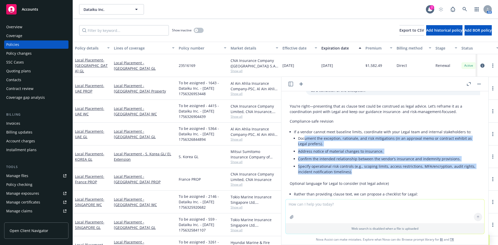
drag, startPoint x: 304, startPoint y: 146, endPoint x: 370, endPoint y: 186, distance: 77.8
click at [370, 176] on ul "Document the exception, rationale, and risk mitigations (in an approval memo or…" at bounding box center [389, 155] width 182 height 41
click at [370, 176] on li "Specify operational risk controls (e.g., scoping limits, access restrictions, M…" at bounding box center [389, 169] width 182 height 13
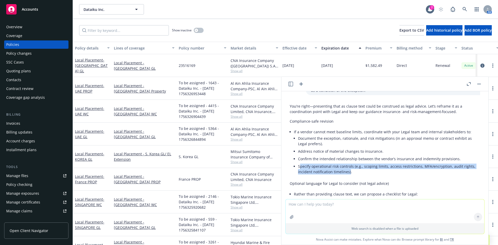
drag, startPoint x: 349, startPoint y: 181, endPoint x: 300, endPoint y: 176, distance: 48.8
click at [300, 176] on li "Specify operational risk controls (e.g., scoping limits, access restrictions, M…" at bounding box center [389, 169] width 182 height 13
click at [299, 176] on li "Specify operational risk controls (e.g., scoping limits, access restrictions, M…" at bounding box center [389, 169] width 182 height 13
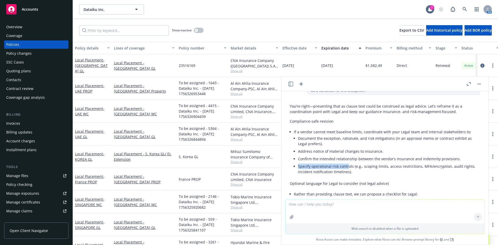
drag, startPoint x: 320, startPoint y: 179, endPoint x: 351, endPoint y: 179, distance: 30.3
click at [351, 177] on li "If a vendor cannot meet baseline limits, coordinate with your Legal team and in…" at bounding box center [387, 152] width 186 height 48
click at [351, 176] on li "Specify operational risk controls (e.g., scoping limits, access restrictions, M…" at bounding box center [389, 169] width 182 height 13
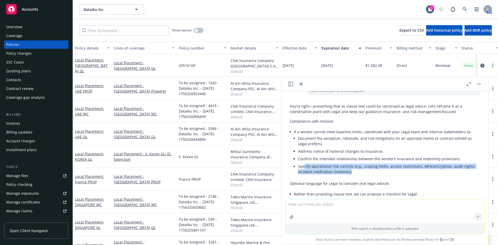
drag, startPoint x: 358, startPoint y: 183, endPoint x: 303, endPoint y: 175, distance: 54.7
click at [304, 175] on li "Specify operational risk controls (e.g., scoping limits, access restrictions, M…" at bounding box center [389, 169] width 182 height 13
click at [303, 175] on li "Specify operational risk controls (e.g., scoping limits, access restrictions, M…" at bounding box center [389, 169] width 182 height 13
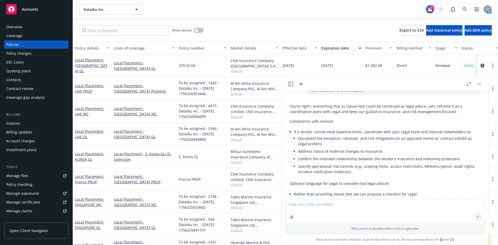
click at [349, 206] on textarea at bounding box center [384, 211] width 199 height 24
paste textarea "• Policy form/territory issues (claims made vs. occurrence, jurisdiction/territ…"
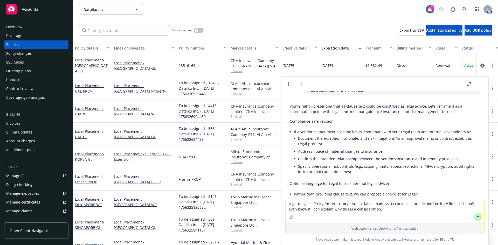
type textarea "regarding "• Policy form/territory issues (claims made vs. occurrence, jurisdic…"
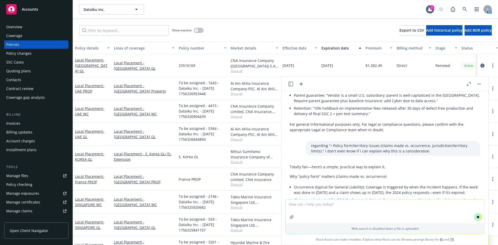
scroll to position [2876, 0]
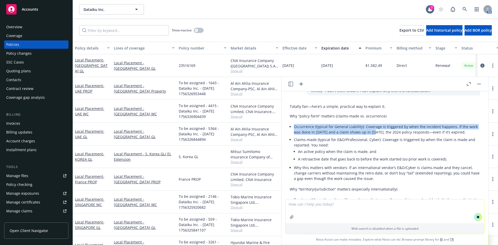
drag, startPoint x: 299, startPoint y: 144, endPoint x: 373, endPoint y: 149, distance: 74.0
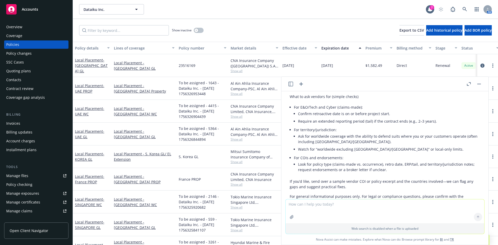
click at [373, 149] on div "Totally fair—here’s a simple, practical way to explain it. Why “policy form” ma…" at bounding box center [385, 58] width 190 height 295
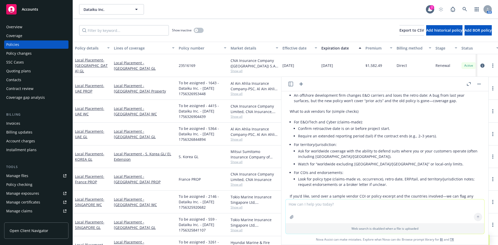
scroll to position [3205, 0]
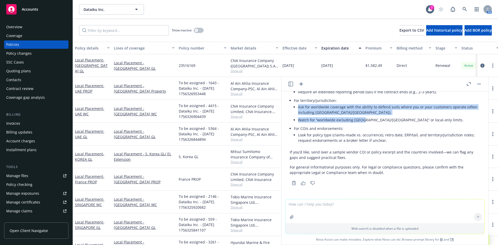
drag, startPoint x: 298, startPoint y: 107, endPoint x: 363, endPoint y: 116, distance: 65.3
click at [363, 116] on ul "Ask for worldwide coverage with the ability to defend suits where you or your c…" at bounding box center [389, 113] width 182 height 20
click at [363, 116] on li "Watch for “worldwide excluding USA/Canada” or local-only limits." at bounding box center [389, 120] width 182 height 8
drag, startPoint x: 343, startPoint y: 112, endPoint x: 313, endPoint y: 105, distance: 30.1
click at [313, 105] on li "Ask for worldwide coverage with the ability to defend suits where you or your c…" at bounding box center [389, 109] width 182 height 13
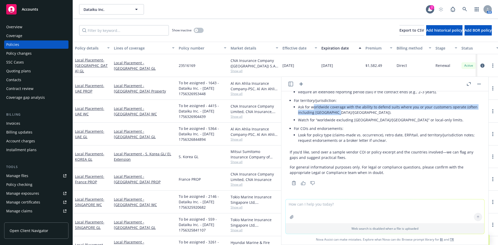
click at [313, 105] on li "Ask for worldwide coverage with the ability to defend suits where you or your c…" at bounding box center [389, 109] width 182 height 13
drag, startPoint x: 327, startPoint y: 106, endPoint x: 410, endPoint y: 107, distance: 82.7
click at [410, 107] on li "Ask for worldwide coverage with the ability to defend suits where you or your c…" at bounding box center [389, 109] width 182 height 13
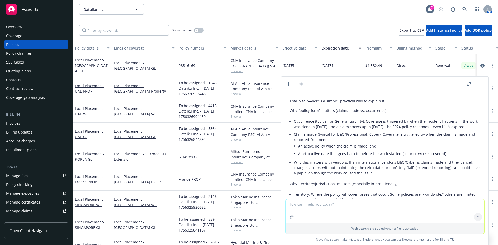
scroll to position [2963, 0]
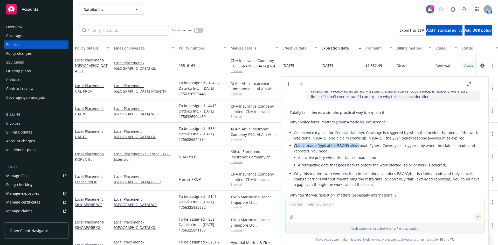
drag, startPoint x: 295, startPoint y: 162, endPoint x: 357, endPoint y: 162, distance: 62.7
click at [357, 162] on li "Claims-made (typical for E&O/Professional, Cyber): Coverage is triggered by whe…" at bounding box center [387, 156] width 186 height 28
drag, startPoint x: 407, startPoint y: 161, endPoint x: 350, endPoint y: 161, distance: 56.5
click at [350, 161] on li "Claims-made (typical for E&O/Professional, Cyber): Coverage is triggered by whe…" at bounding box center [387, 156] width 186 height 28
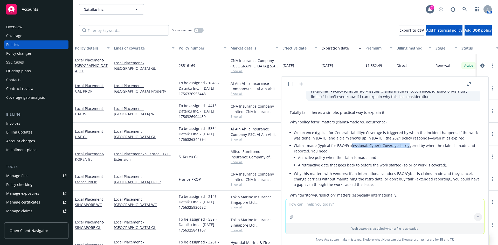
click at [349, 161] on li "Claims-made (typical for E&O/Professional, Cyber): Coverage is triggered by whe…" at bounding box center [387, 156] width 186 height 28
drag, startPoint x: 315, startPoint y: 162, endPoint x: 393, endPoint y: 165, distance: 78.6
click at [393, 165] on li "Claims-made (typical for E&O/Professional, Cyber): Coverage is triggered by whe…" at bounding box center [387, 156] width 186 height 28
drag, startPoint x: 305, startPoint y: 174, endPoint x: 331, endPoint y: 174, distance: 25.7
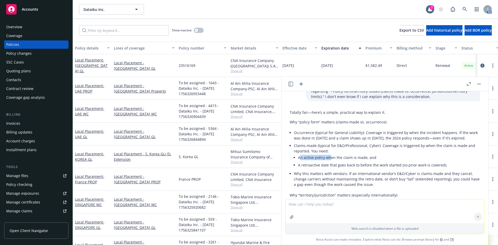
click at [331, 161] on li "An active policy when the claim is made, and" at bounding box center [389, 158] width 182 height 8
drag, startPoint x: 375, startPoint y: 181, endPoint x: 325, endPoint y: 174, distance: 51.0
click at [325, 169] on ul "An active policy when the claim is made, and A retroactive date that goes back …" at bounding box center [389, 161] width 182 height 15
click at [325, 161] on li "An active policy when the claim is made, and" at bounding box center [389, 158] width 182 height 8
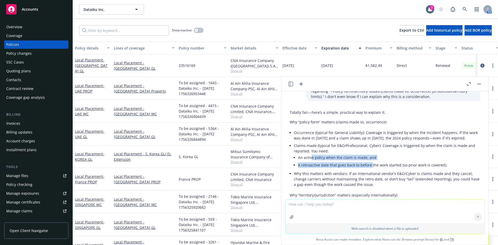
drag, startPoint x: 317, startPoint y: 180, endPoint x: 370, endPoint y: 184, distance: 53.9
click at [370, 169] on ul "An active policy when the claim is made, and A retroactive date that goes back …" at bounding box center [389, 161] width 182 height 15
click at [370, 169] on li "A retroactive date that goes back to before the work started (so prior work is …" at bounding box center [389, 165] width 182 height 8
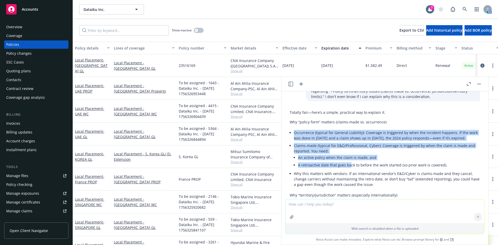
drag, startPoint x: 294, startPoint y: 152, endPoint x: 350, endPoint y: 185, distance: 65.6
click at [350, 185] on ul "Occurrence (typical for General Liability): Coverage is triggered by when the i…" at bounding box center [387, 158] width 186 height 59
click at [350, 170] on li "Claims-made (typical for E&O/Professional, Cyber): Coverage is triggered by whe…" at bounding box center [387, 156] width 186 height 28
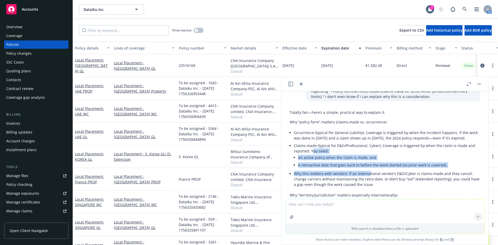
drag, startPoint x: 363, startPoint y: 192, endPoint x: 311, endPoint y: 167, distance: 56.7
click at [312, 168] on ul "Occurrence (typical for General Liability): Coverage is triggered by when the i…" at bounding box center [387, 158] width 186 height 59
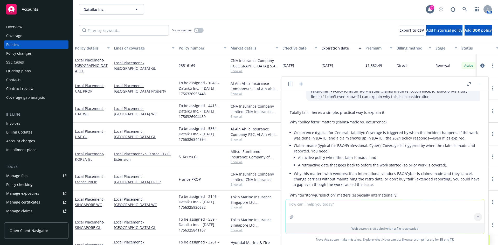
click at [311, 167] on li "Claims-made (typical for E&O/Professional, Cyber): Coverage is triggered by whe…" at bounding box center [387, 156] width 186 height 28
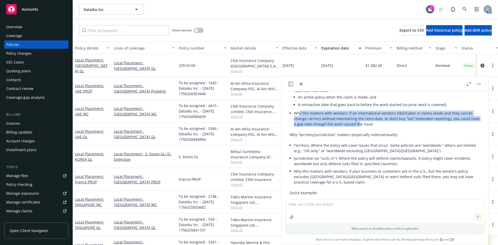
drag, startPoint x: 299, startPoint y: 129, endPoint x: 368, endPoint y: 141, distance: 69.9
click at [368, 128] on li "Why this matters with vendors: If an international vendor’s E&O/Cyber is claims…" at bounding box center [387, 118] width 186 height 18
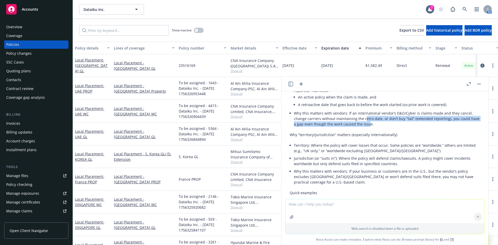
drag, startPoint x: 378, startPoint y: 141, endPoint x: 363, endPoint y: 133, distance: 16.7
click at [363, 128] on li "Why this matters with vendors: If an international vendor’s E&O/Cyber is claims…" at bounding box center [387, 118] width 186 height 18
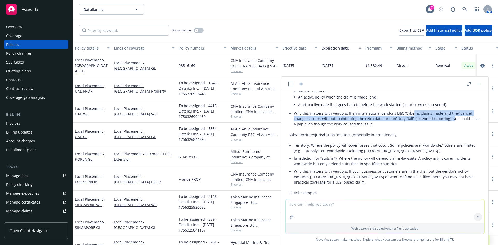
drag, startPoint x: 415, startPoint y: 130, endPoint x: 450, endPoint y: 134, distance: 35.2
click at [450, 128] on li "Why this matters with vendors: If an international vendor’s E&O/Cyber is claims…" at bounding box center [387, 118] width 186 height 18
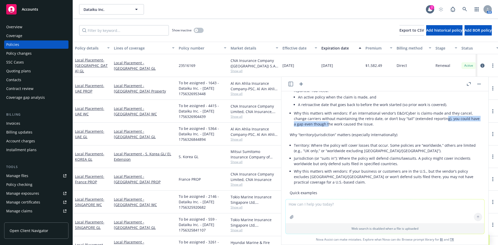
drag, startPoint x: 439, startPoint y: 137, endPoint x: 333, endPoint y: 138, distance: 106.3
click at [334, 128] on li "Why this matters with vendors: If an international vendor’s E&O/Cyber is claims…" at bounding box center [387, 118] width 186 height 18
click at [333, 128] on li "Why this matters with vendors: If an international vendor’s E&O/Cyber is claims…" at bounding box center [387, 118] width 186 height 18
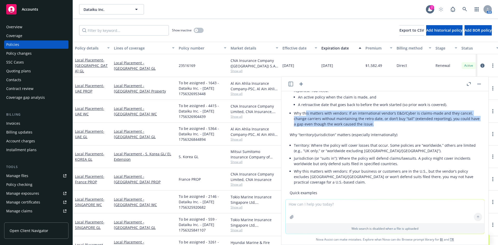
drag, startPoint x: 305, startPoint y: 130, endPoint x: 405, endPoint y: 140, distance: 99.8
click at [405, 128] on li "Why this matters with vendors: If an international vendor’s E&O/Cyber is claims…" at bounding box center [387, 118] width 186 height 18
drag, startPoint x: 360, startPoint y: 137, endPoint x: 322, endPoint y: 128, distance: 38.9
click at [322, 128] on li "Why this matters with vendors: If an international vendor’s E&O/Cyber is claims…" at bounding box center [387, 118] width 186 height 18
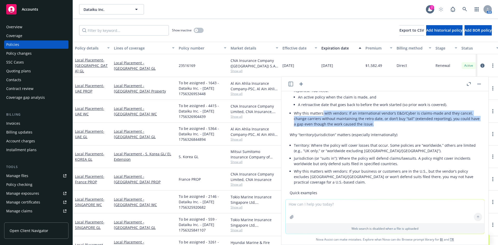
click at [322, 128] on li "Why this matters with vendors: If an international vendor’s E&O/Cyber is claims…" at bounding box center [387, 118] width 186 height 18
drag, startPoint x: 294, startPoint y: 130, endPoint x: 391, endPoint y: 140, distance: 97.3
click at [391, 128] on li "Why this matters with vendors: If an international vendor’s E&O/Cyber is claims…" at bounding box center [387, 118] width 186 height 18
drag, startPoint x: 340, startPoint y: 135, endPoint x: 315, endPoint y: 130, distance: 24.8
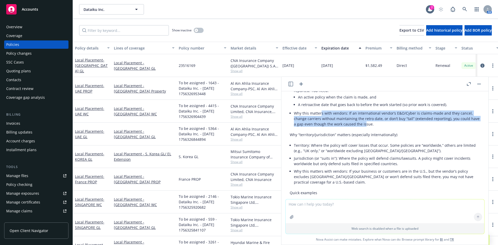
click at [318, 128] on li "Why this matters with vendors: If an international vendor’s E&O/Cyber is claims…" at bounding box center [387, 118] width 186 height 18
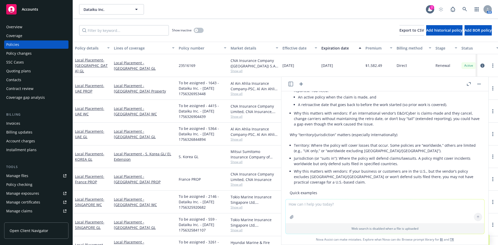
click at [315, 128] on li "Why this matters with vendors: If an international vendor’s E&O/Cyber is claims…" at bounding box center [387, 118] width 186 height 18
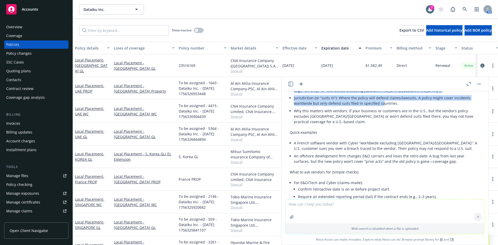
drag, startPoint x: 294, startPoint y: 106, endPoint x: 381, endPoint y: 121, distance: 87.9
click at [381, 121] on ul "Territory: Where the policy will cover losses that occur. Some policies are “wo…" at bounding box center [387, 103] width 186 height 44
click at [381, 107] on li "Jurisdiction (or “suits in”): Where the policy will defend claims/lawsuits. A p…" at bounding box center [387, 100] width 186 height 13
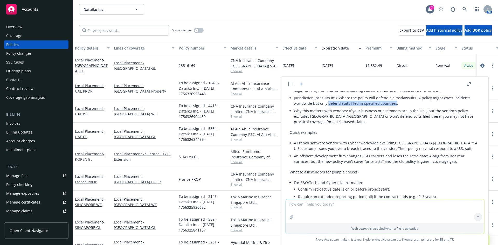
drag, startPoint x: 379, startPoint y: 121, endPoint x: 328, endPoint y: 122, distance: 50.8
click at [328, 107] on li "Jurisdiction (or “suits in”): Where the policy will defend claims/lawsuits. A p…" at bounding box center [387, 100] width 186 height 13
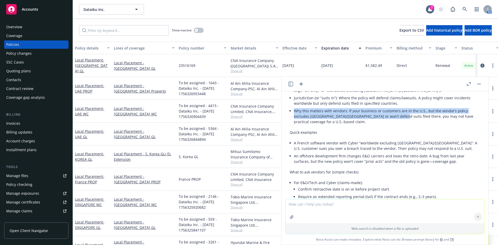
drag, startPoint x: 295, startPoint y: 128, endPoint x: 396, endPoint y: 132, distance: 100.9
click at [396, 125] on li "Why this matters with vendors: If your business or customers are in the U.S., b…" at bounding box center [387, 116] width 186 height 18
drag, startPoint x: 350, startPoint y: 129, endPoint x: 405, endPoint y: 134, distance: 55.8
click at [405, 125] on li "Why this matters with vendors: If your business or customers are in the U.S., b…" at bounding box center [387, 116] width 186 height 18
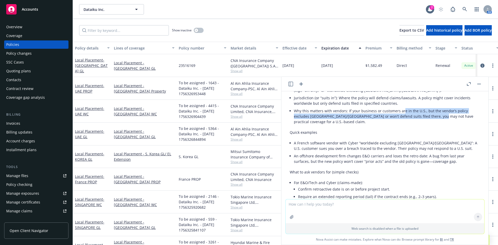
drag, startPoint x: 435, startPoint y: 133, endPoint x: 401, endPoint y: 128, distance: 33.9
click at [401, 125] on li "Why this matters with vendors: If your business or customers are in the U.S., b…" at bounding box center [387, 116] width 186 height 18
drag, startPoint x: 299, startPoint y: 130, endPoint x: 310, endPoint y: 142, distance: 16.7
click at [310, 125] on li "Why this matters with vendors: If your business or customers are in the U.S., b…" at bounding box center [387, 116] width 186 height 18
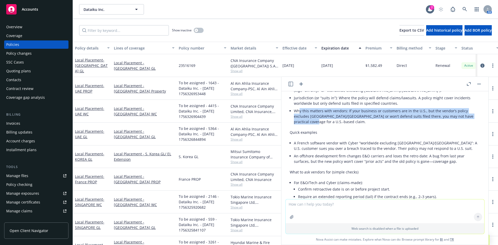
click at [310, 125] on li "Why this matters with vendors: If your business or customers are in the U.S., b…" at bounding box center [387, 116] width 186 height 18
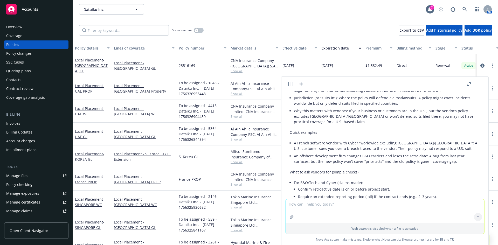
scroll to position [3145, 0]
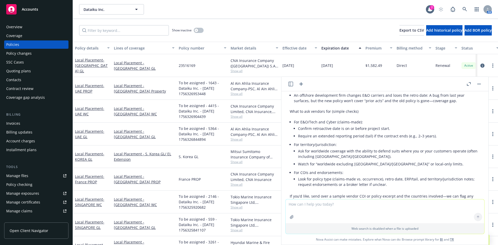
drag, startPoint x: 303, startPoint y: 100, endPoint x: 360, endPoint y: 100, distance: 56.5
click at [360, 92] on li "A French software vendor with Cyber “worldwide excluding USA/Canada”: A U.S. cu…" at bounding box center [387, 85] width 186 height 13
drag, startPoint x: 343, startPoint y: 100, endPoint x: 449, endPoint y: 107, distance: 106.0
click at [449, 92] on li "A French software vendor with Cyber “worldwide excluding USA/Canada”: A U.S. cu…" at bounding box center [387, 85] width 186 height 13
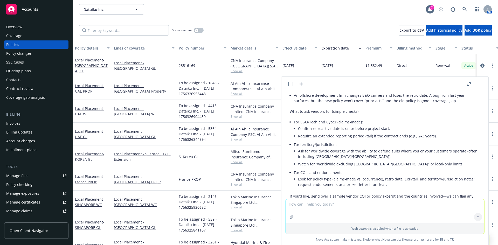
click at [449, 92] on li "A French software vendor with Cyber “worldwide excluding USA/Canada”: A U.S. cu…" at bounding box center [387, 85] width 186 height 13
drag, startPoint x: 456, startPoint y: 100, endPoint x: 392, endPoint y: 100, distance: 63.3
click at [393, 92] on li "A French software vendor with Cyber “worldwide excluding USA/Canada”: A U.S. cu…" at bounding box center [387, 85] width 186 height 13
drag, startPoint x: 299, startPoint y: 99, endPoint x: 373, endPoint y: 107, distance: 73.8
click at [373, 92] on li "A French software vendor with Cyber “worldwide excluding USA/Canada”: A U.S. cu…" at bounding box center [387, 85] width 186 height 13
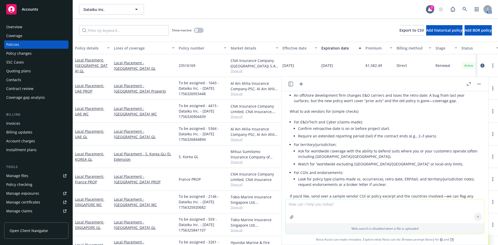
click at [373, 92] on li "A French software vendor with Cyber “worldwide excluding USA/Canada”: A U.S. cu…" at bounding box center [387, 85] width 186 height 13
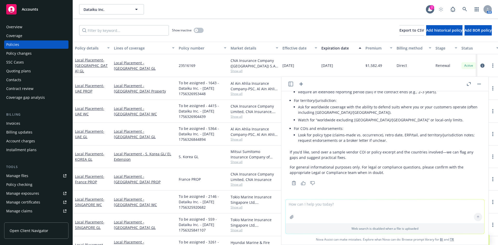
scroll to position [3205, 0]
drag, startPoint x: 294, startPoint y: 151, endPoint x: 350, endPoint y: 151, distance: 56.3
click at [350, 151] on p "If you’d like, send over a sample vendor COI or policy excerpt and the countrie…" at bounding box center [385, 154] width 190 height 11
drag, startPoint x: 329, startPoint y: 204, endPoint x: 325, endPoint y: 200, distance: 5.1
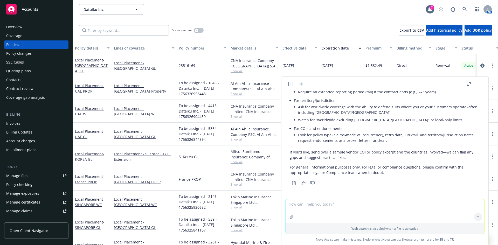
click at [329, 204] on textarea at bounding box center [384, 211] width 199 height 24
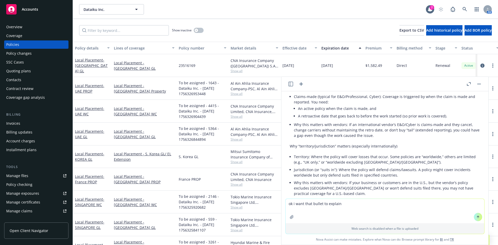
scroll to position [3024, 0]
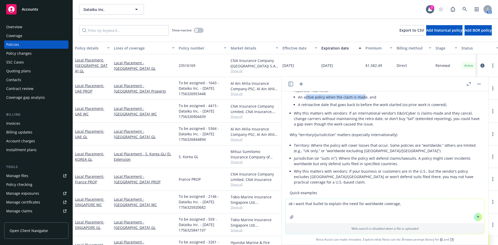
drag, startPoint x: 305, startPoint y: 113, endPoint x: 362, endPoint y: 113, distance: 56.8
click at [362, 101] on li "An active policy when the claim is made, and" at bounding box center [389, 97] width 182 height 8
drag, startPoint x: 348, startPoint y: 98, endPoint x: 411, endPoint y: 104, distance: 63.1
click at [411, 104] on li "Claims-made (typical for E&O/Professional, Cyber): Coverage is triggered by whe…" at bounding box center [387, 95] width 186 height 28
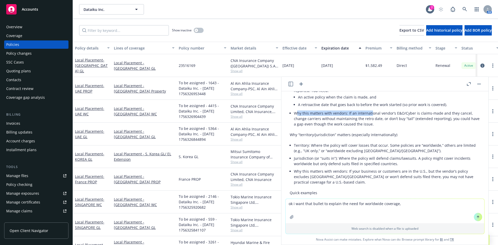
drag, startPoint x: 297, startPoint y: 130, endPoint x: 370, endPoint y: 130, distance: 73.6
click at [370, 128] on li "Why this matters with vendors: If an international vendor’s E&O/Cyber is claims…" at bounding box center [387, 118] width 186 height 18
drag, startPoint x: 370, startPoint y: 130, endPoint x: 376, endPoint y: 130, distance: 6.0
click at [371, 128] on li "Why this matters with vendors: If an international vendor’s E&O/Cyber is claims…" at bounding box center [387, 118] width 186 height 18
click at [412, 127] on li "Why this matters with vendors: If an international vendor’s E&O/Cyber is claims…" at bounding box center [387, 118] width 186 height 18
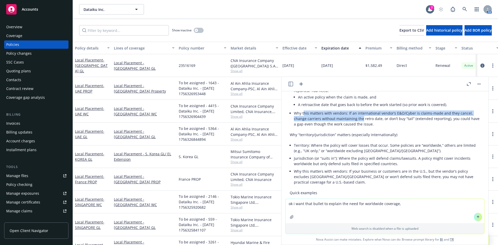
drag, startPoint x: 322, startPoint y: 136, endPoint x: 362, endPoint y: 136, distance: 39.7
click at [362, 128] on li "Why this matters with vendors: If an international vendor’s E&O/Cyber is claims…" at bounding box center [387, 118] width 186 height 18
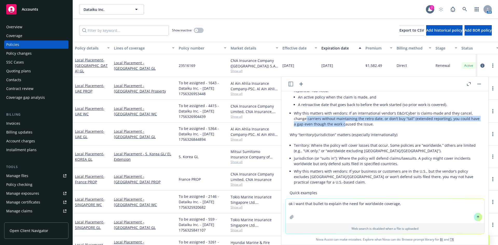
drag, startPoint x: 351, startPoint y: 140, endPoint x: 306, endPoint y: 135, distance: 45.4
click at [306, 128] on li "Why this matters with vendors: If an international vendor’s E&O/Cyber is claims…" at bounding box center [387, 118] width 186 height 18
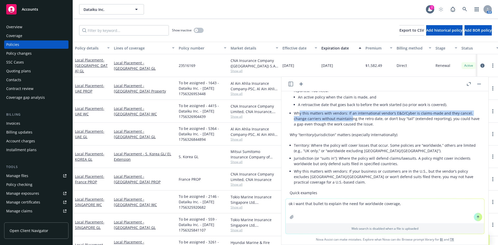
drag, startPoint x: 299, startPoint y: 131, endPoint x: 353, endPoint y: 137, distance: 53.5
click at [353, 128] on li "Why this matters with vendors: If an international vendor’s E&O/Cyber is claims…" at bounding box center [387, 118] width 186 height 18
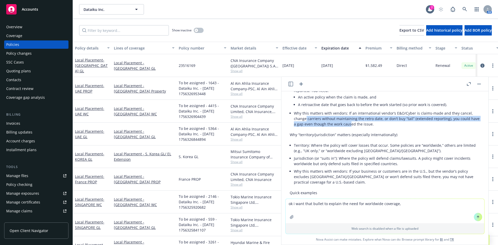
drag, startPoint x: 359, startPoint y: 142, endPoint x: 305, endPoint y: 134, distance: 54.4
click at [305, 128] on li "Why this matters with vendors: If an international vendor’s E&O/Cyber is claims…" at bounding box center [387, 118] width 186 height 18
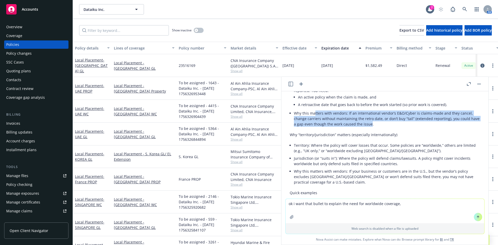
drag, startPoint x: 314, startPoint y: 128, endPoint x: 379, endPoint y: 140, distance: 66.4
click at [379, 128] on li "Why this matters with vendors: If an international vendor’s E&O/Cyber is claims…" at bounding box center [387, 118] width 186 height 18
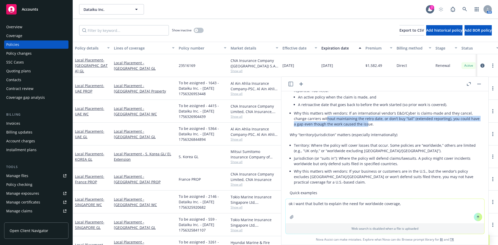
drag, startPoint x: 372, startPoint y: 141, endPoint x: 326, endPoint y: 137, distance: 46.3
click at [326, 128] on li "Why this matters with vendors: If an international vendor’s E&O/Cyber is claims…" at bounding box center [387, 118] width 186 height 18
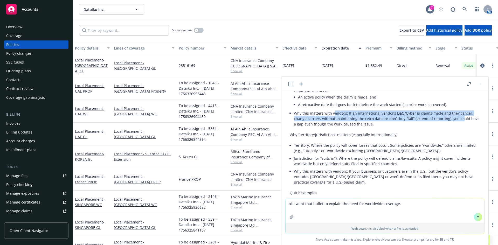
drag, startPoint x: 336, startPoint y: 131, endPoint x: 458, endPoint y: 136, distance: 122.7
click at [458, 128] on li "Why this matters with vendors: If an international vendor’s E&O/Cyber is claims…" at bounding box center [387, 118] width 186 height 18
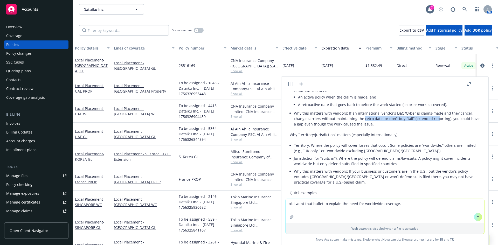
drag, startPoint x: 393, startPoint y: 135, endPoint x: 362, endPoint y: 135, distance: 30.9
click at [362, 128] on li "Why this matters with vendors: If an international vendor’s E&O/Cyber is claims…" at bounding box center [387, 118] width 186 height 18
drag, startPoint x: 323, startPoint y: 137, endPoint x: 363, endPoint y: 141, distance: 40.9
click at [363, 128] on li "Why this matters with vendors: If an international vendor’s E&O/Cyber is claims…" at bounding box center [387, 118] width 186 height 18
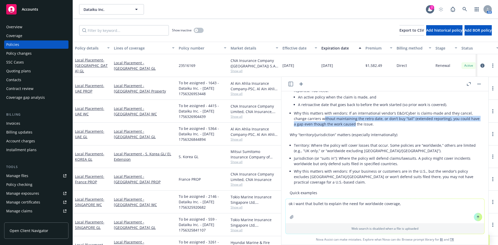
click at [363, 128] on li "Why this matters with vendors: If an international vendor’s E&O/Cyber is claims…" at bounding box center [387, 118] width 186 height 18
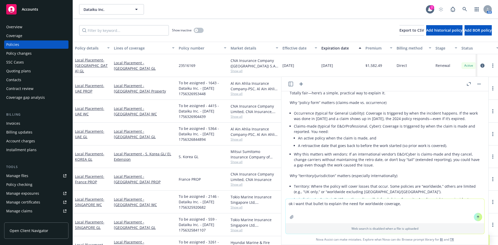
scroll to position [2963, 0]
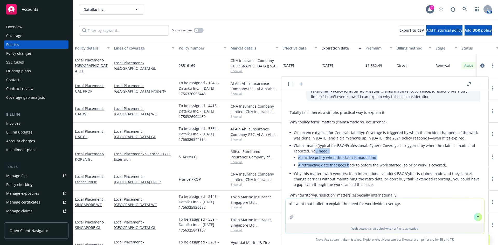
drag, startPoint x: 315, startPoint y: 166, endPoint x: 347, endPoint y: 185, distance: 37.5
click at [347, 170] on li "Claims-made (typical for E&O/Professional, Cyber): Coverage is triggered by whe…" at bounding box center [387, 156] width 186 height 28
click at [347, 169] on li "A retroactive date that goes back to before the work started (so prior work is …" at bounding box center [389, 165] width 182 height 8
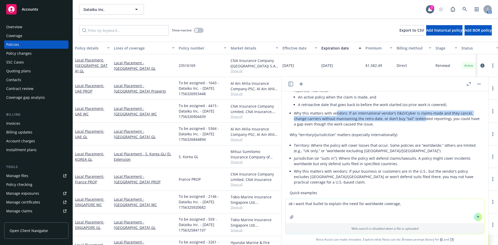
drag, startPoint x: 335, startPoint y: 129, endPoint x: 421, endPoint y: 135, distance: 85.5
click at [421, 128] on li "Why this matters with vendors: If an international vendor’s E&O/Cyber is claims…" at bounding box center [387, 118] width 186 height 18
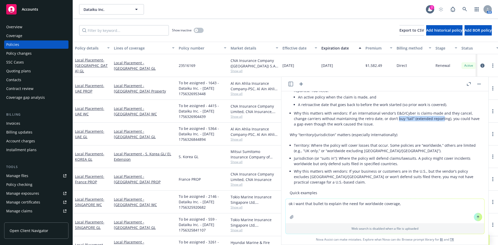
drag, startPoint x: 440, startPoint y: 135, endPoint x: 394, endPoint y: 135, distance: 45.9
click at [394, 128] on li "Why this matters with vendors: If an international vendor’s E&O/Cyber is claims…" at bounding box center [387, 118] width 186 height 18
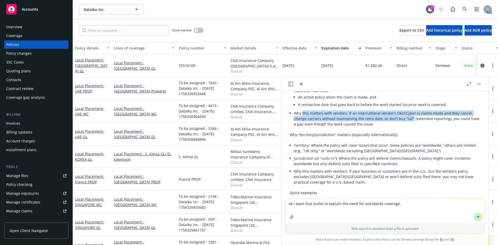
drag, startPoint x: 302, startPoint y: 128, endPoint x: 410, endPoint y: 134, distance: 108.5
click at [410, 128] on li "Why this matters with vendors: If an international vendor’s E&O/Cyber is claims…" at bounding box center [387, 118] width 186 height 18
drag, startPoint x: 381, startPoint y: 135, endPoint x: 299, endPoint y: 130, distance: 82.0
click at [299, 128] on li "Why this matters with vendors: If an international vendor’s E&O/Cyber is claims…" at bounding box center [387, 118] width 186 height 18
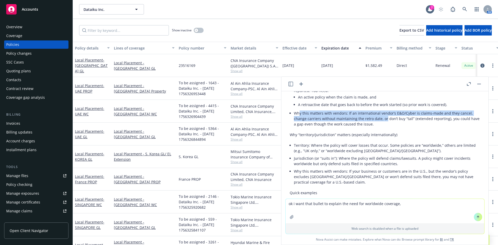
click at [299, 128] on li "Why this matters with vendors: If an international vendor’s E&O/Cyber is claims…" at bounding box center [387, 118] width 186 height 18
drag, startPoint x: 294, startPoint y: 129, endPoint x: 452, endPoint y: 129, distance: 158.4
click at [452, 128] on li "Why this matters with vendors: If an international vendor’s E&O/Cyber is claims…" at bounding box center [387, 118] width 186 height 18
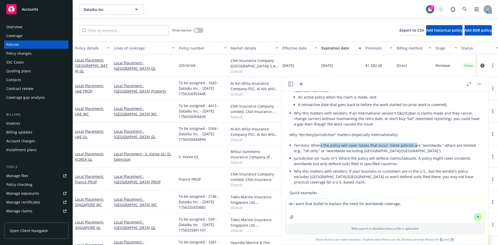
drag, startPoint x: 320, startPoint y: 162, endPoint x: 412, endPoint y: 162, distance: 92.6
click at [412, 155] on li "Territory: Where the policy will cover losses that occur. Some policies are “wo…" at bounding box center [387, 148] width 186 height 13
drag, startPoint x: 313, startPoint y: 162, endPoint x: 433, endPoint y: 162, distance: 120.8
click at [433, 155] on li "Territory: Where the policy will cover losses that occur. Some policies are “wo…" at bounding box center [387, 148] width 186 height 13
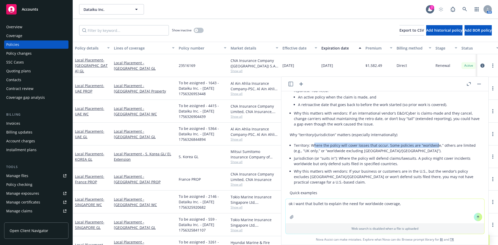
click at [433, 155] on li "Territory: Where the policy will cover losses that occur. Some policies are “wo…" at bounding box center [387, 148] width 186 height 13
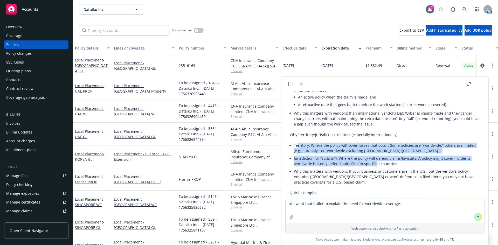
drag, startPoint x: 299, startPoint y: 162, endPoint x: 374, endPoint y: 181, distance: 78.1
click at [374, 181] on ul "Territory: Where the policy will cover losses that occur. Some policies are “wo…" at bounding box center [387, 164] width 186 height 44
click at [374, 167] on li "Jurisdiction (or “suits in”): Where the policy will defend claims/lawsuits. A p…" at bounding box center [387, 161] width 186 height 13
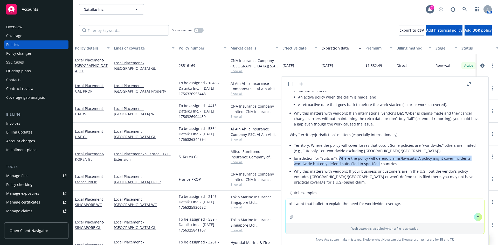
drag, startPoint x: 376, startPoint y: 181, endPoint x: 337, endPoint y: 176, distance: 40.0
click at [337, 167] on li "Jurisdiction (or “suits in”): Where the policy will defend claims/lawsuits. A p…" at bounding box center [387, 161] width 186 height 13
drag, startPoint x: 330, startPoint y: 176, endPoint x: 435, endPoint y: 176, distance: 105.0
click at [435, 167] on li "Jurisdiction (or “suits in”): Where the policy will defend claims/lawsuits. A p…" at bounding box center [387, 161] width 186 height 13
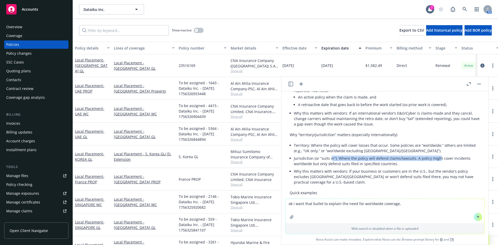
click at [435, 167] on li "Jurisdiction (or “suits in”): Where the policy will defend claims/lawsuits. A p…" at bounding box center [387, 161] width 186 height 13
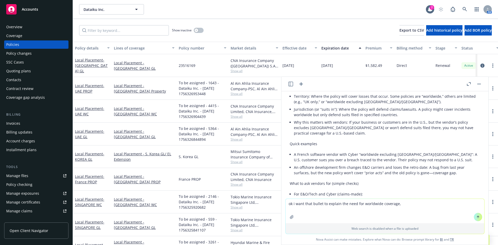
scroll to position [3084, 0]
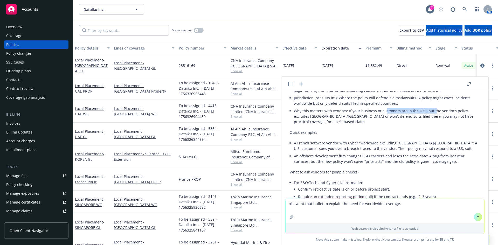
drag, startPoint x: 384, startPoint y: 128, endPoint x: 431, endPoint y: 130, distance: 47.2
click at [431, 125] on li "Why this matters with vendors: If your business or customers are in the U.S., b…" at bounding box center [387, 116] width 186 height 18
drag, startPoint x: 303, startPoint y: 131, endPoint x: 380, endPoint y: 132, distance: 76.2
click at [380, 125] on li "Why this matters with vendors: If your business or customers are in the U.S., b…" at bounding box center [387, 116] width 186 height 18
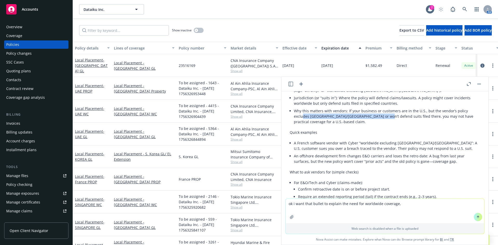
click at [380, 125] on li "Why this matters with vendors: If your business or customers are in the U.S., b…" at bounding box center [387, 116] width 186 height 18
drag, startPoint x: 434, startPoint y: 133, endPoint x: 387, endPoint y: 133, distance: 47.2
click at [387, 125] on li "Why this matters with vendors: If your business or customers are in the U.S., b…" at bounding box center [387, 116] width 186 height 18
drag, startPoint x: 360, startPoint y: 130, endPoint x: 427, endPoint y: 133, distance: 67.2
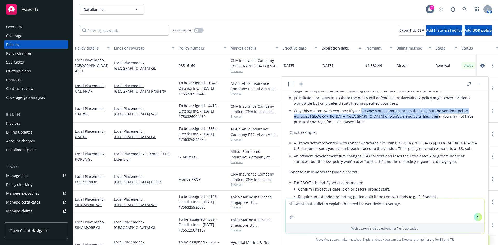
click at [427, 125] on li "Why this matters with vendors: If your business or customers are in the U.S., b…" at bounding box center [387, 116] width 186 height 18
drag, startPoint x: 438, startPoint y: 133, endPoint x: 349, endPoint y: 128, distance: 88.6
click at [349, 125] on li "Why this matters with vendors: If your business or customers are in the U.S., b…" at bounding box center [387, 116] width 186 height 18
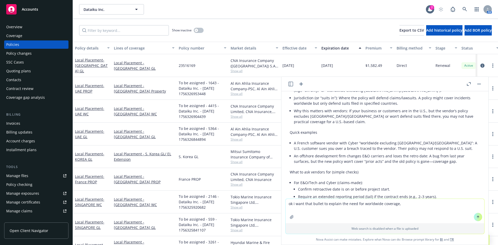
click at [336, 152] on div "Totally fair—here’s a simple, practical way to explain it. Why “policy form” ma…" at bounding box center [385, 134] width 190 height 295
drag, startPoint x: 388, startPoint y: 133, endPoint x: 398, endPoint y: 137, distance: 10.9
click at [398, 125] on li "Why this matters with vendors: If your business or customers are in the U.S., b…" at bounding box center [387, 116] width 186 height 18
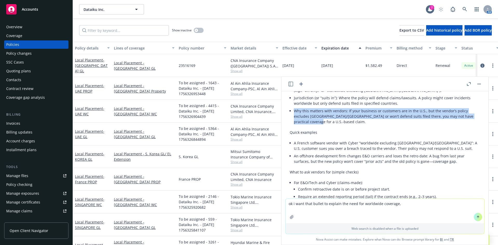
drag, startPoint x: 295, startPoint y: 127, endPoint x: 326, endPoint y: 144, distance: 34.7
click at [326, 144] on div "Totally fair—here’s a simple, practical way to explain it. Why “policy form” ma…" at bounding box center [385, 134] width 190 height 295
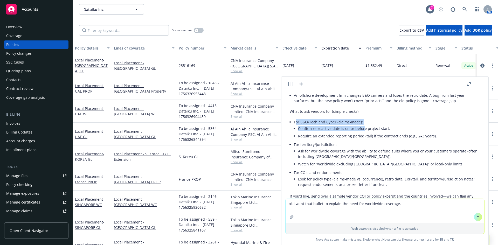
drag, startPoint x: 296, startPoint y: 140, endPoint x: 363, endPoint y: 145, distance: 67.6
click at [363, 141] on li "For E&O/Tech and Cyber (claims-made): Confirm retroactive date is on or before …" at bounding box center [387, 129] width 186 height 23
click at [363, 132] on li "Confirm retroactive date is on or before project start." at bounding box center [389, 129] width 182 height 8
drag, startPoint x: 387, startPoint y: 145, endPoint x: 334, endPoint y: 145, distance: 53.1
click at [334, 132] on li "Confirm retroactive date is on or before project start." at bounding box center [389, 129] width 182 height 8
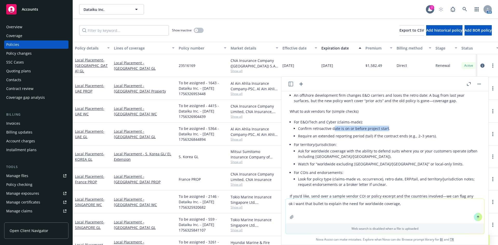
click at [333, 132] on li "Confirm retroactive date is on or before project start." at bounding box center [389, 129] width 182 height 8
drag, startPoint x: 298, startPoint y: 144, endPoint x: 397, endPoint y: 145, distance: 99.0
click at [397, 141] on li "For E&O/Tech and Cyber (claims-made): Confirm retroactive date is on or before …" at bounding box center [387, 129] width 186 height 23
click at [397, 132] on li "Confirm retroactive date is on or before project start." at bounding box center [389, 129] width 182 height 8
drag, startPoint x: 303, startPoint y: 151, endPoint x: 422, endPoint y: 151, distance: 119.3
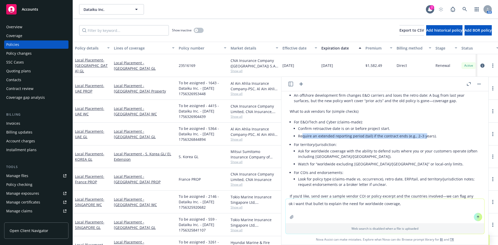
click at [422, 140] on li "Require an extended reporting period (tail) if the contract ends (e.g., 2–3 yea…" at bounding box center [389, 136] width 182 height 8
drag, startPoint x: 431, startPoint y: 151, endPoint x: 320, endPoint y: 143, distance: 110.7
click at [320, 140] on ul "Confirm retroactive date is on or before project start. Require an extended rep…" at bounding box center [389, 132] width 182 height 15
click at [320, 132] on li "Confirm retroactive date is on or before project start." at bounding box center [389, 129] width 182 height 8
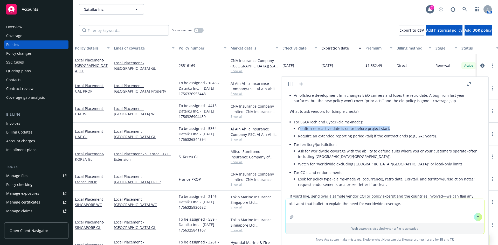
drag, startPoint x: 302, startPoint y: 145, endPoint x: 389, endPoint y: 145, distance: 86.9
click at [389, 132] on li "Confirm retroactive date is on or before project start." at bounding box center [389, 129] width 182 height 8
drag, startPoint x: 358, startPoint y: 144, endPoint x: 298, endPoint y: 144, distance: 59.6
click at [298, 132] on li "Confirm retroactive date is on or before project start." at bounding box center [389, 129] width 182 height 8
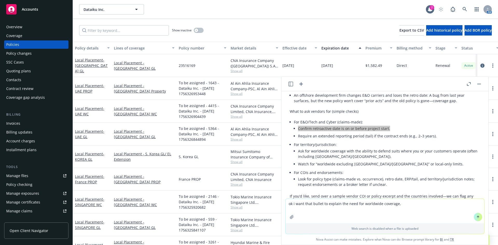
scroll to position [3205, 0]
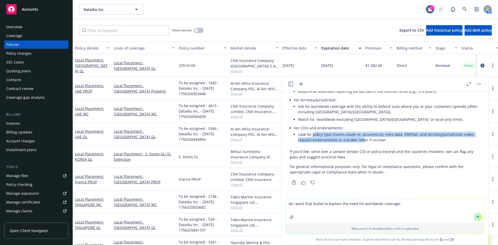
drag, startPoint x: 313, startPoint y: 136, endPoint x: 368, endPoint y: 140, distance: 55.4
click at [368, 140] on li "Look for policy type (claims-made vs. occurrence), retro date, ERP/tail, and te…" at bounding box center [389, 137] width 182 height 13
drag, startPoint x: 374, startPoint y: 140, endPoint x: 334, endPoint y: 136, distance: 39.8
click at [335, 137] on li "Look for policy type (claims-made vs. occurrence), retro date, ERP/tail, and te…" at bounding box center [389, 137] width 182 height 13
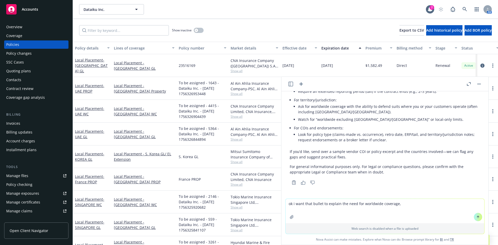
click at [334, 136] on li "Look for policy type (claims-made vs. occurrence), retro date, ERP/tail, and te…" at bounding box center [389, 137] width 182 height 13
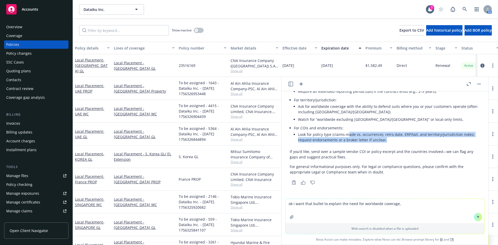
drag, startPoint x: 369, startPoint y: 137, endPoint x: 415, endPoint y: 142, distance: 46.2
click at [415, 142] on li "Look for policy type (claims-made vs. occurrence), retro date, ERP/tail, and te…" at bounding box center [389, 137] width 182 height 13
click at [416, 142] on li "Look for policy type (claims-made vs. occurrence), retro date, ERP/tail, and te…" at bounding box center [389, 137] width 182 height 13
drag, startPoint x: 409, startPoint y: 136, endPoint x: 389, endPoint y: 136, distance: 20.0
click at [390, 136] on li "Look for policy type (claims-made vs. occurrence), retro date, ERP/tail, and te…" at bounding box center [389, 137] width 182 height 13
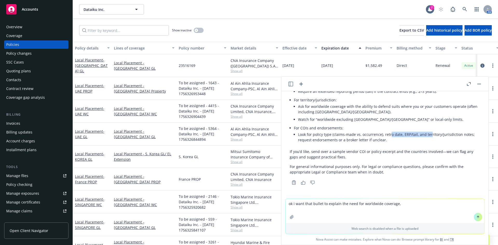
click at [389, 136] on li "Look for policy type (claims-made vs. occurrence), retro date, ERP/tail, and te…" at bounding box center [389, 137] width 182 height 13
drag, startPoint x: 383, startPoint y: 135, endPoint x: 423, endPoint y: 135, distance: 39.9
click at [423, 135] on li "Look for policy type (claims-made vs. occurrence), retro date, ERP/tail, and te…" at bounding box center [389, 137] width 182 height 13
drag, startPoint x: 443, startPoint y: 135, endPoint x: 396, endPoint y: 135, distance: 46.9
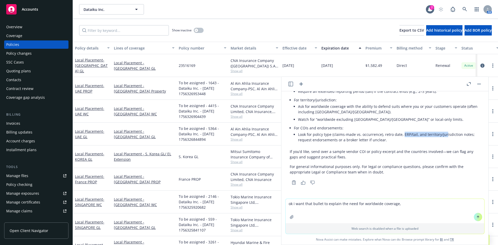
click at [398, 135] on li "Look for policy type (claims-made vs. occurrence), retro date, ERP/tail, and te…" at bounding box center [389, 137] width 182 height 13
click at [396, 135] on li "Look for policy type (claims-made vs. occurrence), retro date, ERP/tail, and te…" at bounding box center [389, 137] width 182 height 13
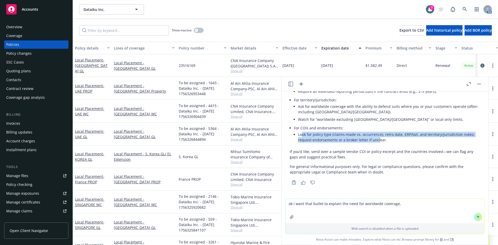
drag, startPoint x: 302, startPoint y: 136, endPoint x: 377, endPoint y: 141, distance: 75.4
click at [377, 141] on li "Look for policy type (claims-made vs. occurrence), retro date, ERP/tail, and te…" at bounding box center [389, 137] width 182 height 13
drag, startPoint x: 380, startPoint y: 141, endPoint x: 296, endPoint y: 133, distance: 84.4
click at [296, 133] on li "For COIs and endorsements: Look for policy type (claims-made vs. occurrence), r…" at bounding box center [387, 134] width 186 height 20
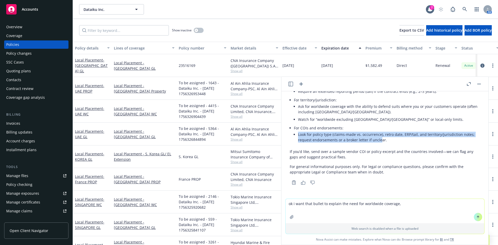
click at [296, 133] on li "For COIs and endorsements: Look for policy type (claims-made vs. occurrence), r…" at bounding box center [387, 134] width 186 height 20
drag, startPoint x: 302, startPoint y: 137, endPoint x: 389, endPoint y: 145, distance: 87.2
click at [389, 145] on li "For COIs and endorsements: Look for policy type (claims-made vs. occurrence), r…" at bounding box center [387, 134] width 186 height 20
drag, startPoint x: 389, startPoint y: 145, endPoint x: 386, endPoint y: 144, distance: 3.4
click at [389, 145] on li "For COIs and endorsements: Look for policy type (claims-made vs. occurrence), r…" at bounding box center [387, 134] width 186 height 20
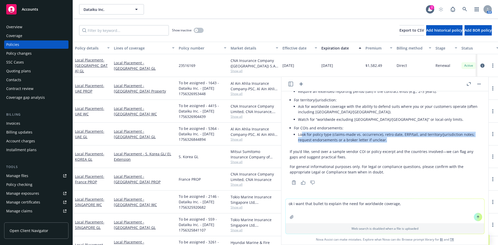
click at [356, 142] on li "Look for policy type (claims-made vs. occurrence), retro date, ERP/tail, and te…" at bounding box center [389, 137] width 182 height 13
drag, startPoint x: 300, startPoint y: 136, endPoint x: 387, endPoint y: 144, distance: 87.5
click at [387, 144] on li "Look for policy type (claims-made vs. occurrence), retro date, ERP/tail, and te…" at bounding box center [389, 137] width 182 height 13
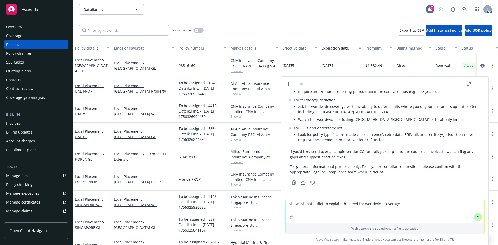
click at [366, 206] on textarea "ok i want that bullet to explain the need for worldwide coverage," at bounding box center [384, 211] width 199 height 24
click at [406, 205] on textarea "ok i want that bullet to explain the need for worldwide coverage," at bounding box center [384, 211] width 199 height 24
drag, startPoint x: 358, startPoint y: 210, endPoint x: 355, endPoint y: 210, distance: 3.4
click at [358, 210] on textarea "ok i want that bullet to explain the need for worldwide coverage," at bounding box center [384, 211] width 199 height 24
click at [320, 205] on textarea "ok i want that bullet to explain the need for worldwide coverage," at bounding box center [384, 211] width 199 height 24
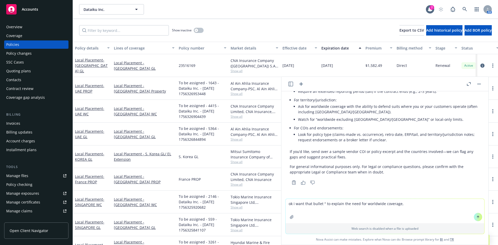
paste textarea "• Policy form/territory issues (claims made vs. occurrence, jurisdiction/territ…"
type textarea "ok i want that bullet "• Policy form/territory issues (claims made vs. occurren…"
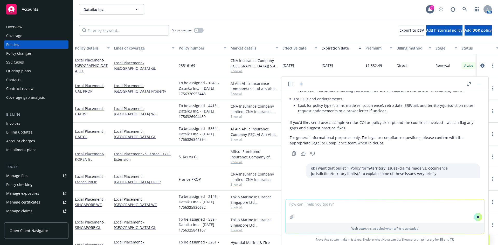
scroll to position [3138, 0]
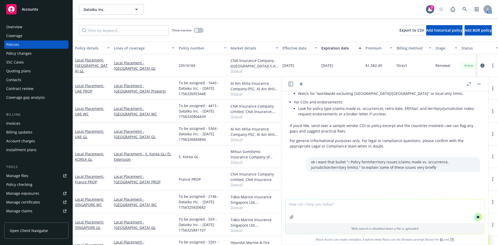
click at [467, 84] on icon "button" at bounding box center [469, 84] width 4 height 4
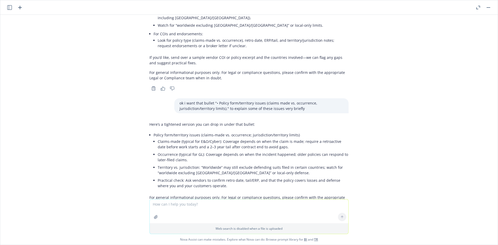
scroll to position [3177, 0]
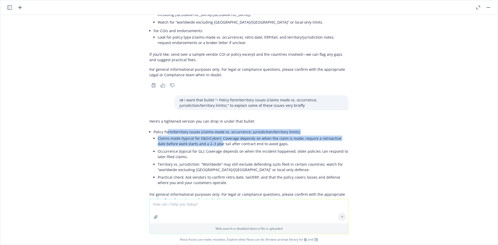
drag, startPoint x: 163, startPoint y: 106, endPoint x: 209, endPoint y: 114, distance: 46.3
click at [209, 128] on li "Policy form/territory issues (claims-made vs. occurrence; jurisdiction/territor…" at bounding box center [250, 157] width 195 height 59
click at [209, 135] on li "Claims-made (typical for E&O/Cyber): Coverage depends on when the claim is made…" at bounding box center [253, 141] width 191 height 13
drag, startPoint x: 150, startPoint y: 105, endPoint x: 244, endPoint y: 116, distance: 94.2
click at [244, 128] on li "Policy form/territory issues (claims-made vs. occurrence; jurisdiction/territor…" at bounding box center [250, 157] width 195 height 59
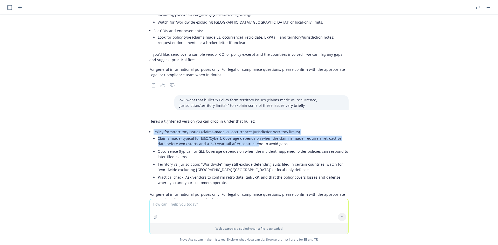
click at [244, 135] on li "Claims-made (typical for E&O/Cyber): Coverage depends on when the claim is made…" at bounding box center [253, 141] width 191 height 13
drag, startPoint x: 237, startPoint y: 116, endPoint x: 171, endPoint y: 110, distance: 66.7
click at [171, 135] on li "Claims-made (typical for E&O/Cyber): Coverage depends on when the claim is made…" at bounding box center [253, 141] width 191 height 13
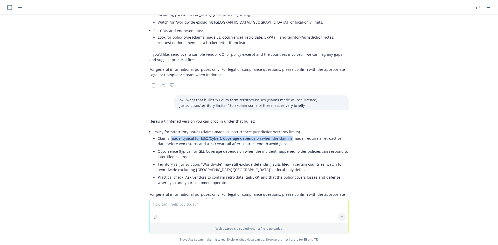
drag, startPoint x: 171, startPoint y: 110, endPoint x: 281, endPoint y: 110, distance: 110.2
click at [281, 135] on li "Claims-made (typical for E&O/Cyber): Coverage depends on when the claim is made…" at bounding box center [253, 141] width 191 height 13
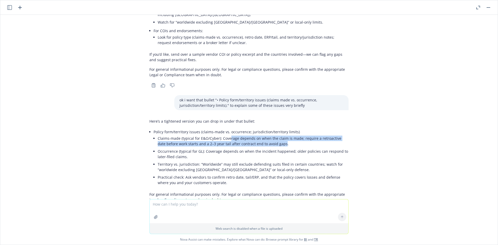
drag, startPoint x: 255, startPoint y: 115, endPoint x: 223, endPoint y: 111, distance: 31.8
click at [223, 135] on li "Claims-made (typical for E&O/Cyber): Coverage depends on when the claim is made…" at bounding box center [253, 141] width 191 height 13
drag, startPoint x: 240, startPoint y: 110, endPoint x: 314, endPoint y: 112, distance: 74.2
click at [314, 135] on li "Claims-made (typical for E&O/Cyber): Coverage depends on when the claim is made…" at bounding box center [253, 141] width 191 height 13
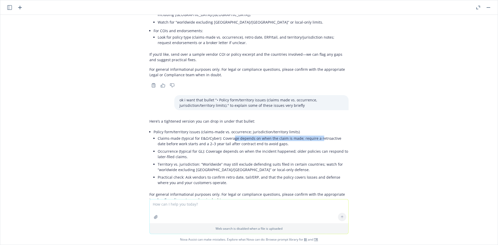
click at [314, 135] on li "Claims-made (typical for E&O/Cyber): Coverage depends on when the claim is made…" at bounding box center [253, 141] width 191 height 13
drag, startPoint x: 283, startPoint y: 111, endPoint x: 269, endPoint y: 110, distance: 13.8
click at [270, 135] on li "Claims-made (typical for E&O/Cyber): Coverage depends on when the claim is made…" at bounding box center [253, 141] width 191 height 13
click at [269, 135] on li "Claims-made (typical for E&O/Cyber): Coverage depends on when the claim is made…" at bounding box center [253, 141] width 191 height 13
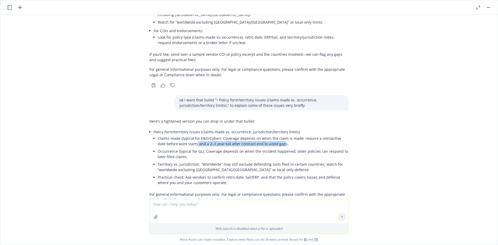
drag, startPoint x: 249, startPoint y: 118, endPoint x: 181, endPoint y: 118, distance: 68.2
click at [181, 135] on li "Claims-made (typical for E&O/Cyber): Coverage depends on when the claim is made…" at bounding box center [253, 141] width 191 height 13
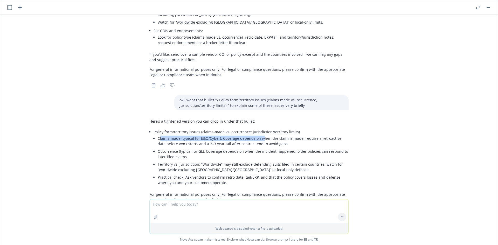
drag, startPoint x: 155, startPoint y: 112, endPoint x: 257, endPoint y: 114, distance: 102.4
click at [257, 135] on li "Claims-made (typical for E&O/Cyber): Coverage depends on when the claim is made…" at bounding box center [253, 141] width 191 height 13
drag, startPoint x: 258, startPoint y: 114, endPoint x: 263, endPoint y: 115, distance: 5.8
click at [258, 135] on li "Claims-made (typical for E&O/Cyber): Coverage depends on when the claim is made…" at bounding box center [253, 141] width 191 height 13
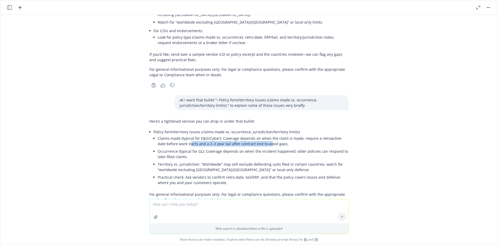
drag, startPoint x: 256, startPoint y: 118, endPoint x: 176, endPoint y: 118, distance: 80.1
click at [177, 135] on li "Claims-made (typical for E&O/Cyber): Coverage depends on when the claim is made…" at bounding box center [253, 141] width 191 height 13
click at [176, 135] on li "Claims-made (typical for E&O/Cyber): Coverage depends on when the claim is made…" at bounding box center [253, 141] width 191 height 13
drag, startPoint x: 150, startPoint y: 125, endPoint x: 243, endPoint y: 125, distance: 92.3
click at [243, 148] on li "Occurrence (typical for GL): Coverage depends on when the incident happened; ol…" at bounding box center [253, 154] width 191 height 13
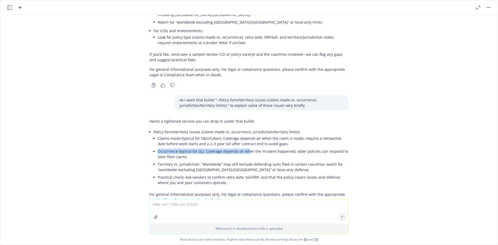
click at [243, 148] on li "Occurrence (typical for GL): Coverage depends on when the incident happened; ol…" at bounding box center [253, 154] width 191 height 13
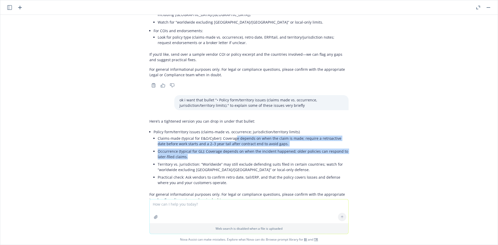
drag, startPoint x: 229, startPoint y: 115, endPoint x: 281, endPoint y: 128, distance: 53.8
click at [281, 135] on ul "Claims-made (typical for E&O/Cyber): Coverage depends on when the claim is made…" at bounding box center [253, 161] width 191 height 52
click at [281, 148] on li "Occurrence (typical for GL): Coverage depends on when the incident happened; ol…" at bounding box center [253, 154] width 191 height 13
drag, startPoint x: 246, startPoint y: 122, endPoint x: 212, endPoint y: 113, distance: 35.3
click at [212, 135] on ul "Claims-made (typical for E&O/Cyber): Coverage depends on when the claim is made…" at bounding box center [253, 161] width 191 height 52
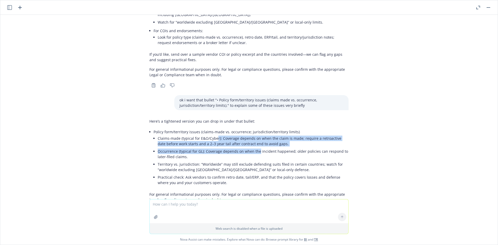
click at [212, 135] on li "Claims-made (typical for E&O/Cyber): Coverage depends on when the claim is made…" at bounding box center [253, 141] width 191 height 13
drag, startPoint x: 189, startPoint y: 111, endPoint x: 313, endPoint y: 132, distance: 125.8
click at [313, 135] on ul "Claims-made (typical for E&O/Cyber): Coverage depends on when the claim is made…" at bounding box center [253, 161] width 191 height 52
click at [313, 148] on li "Occurrence (typical for GL): Coverage depends on when the incident happened; ol…" at bounding box center [253, 154] width 191 height 13
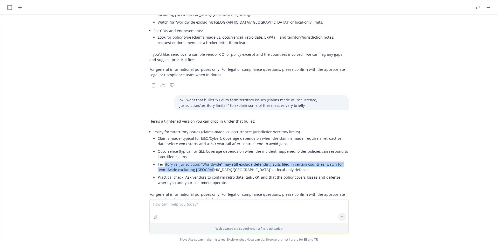
drag, startPoint x: 161, startPoint y: 137, endPoint x: 211, endPoint y: 140, distance: 49.6
click at [210, 160] on li "Territory vs. jurisdiction: “Worldwide” may still exclude defending suits filed…" at bounding box center [253, 166] width 191 height 13
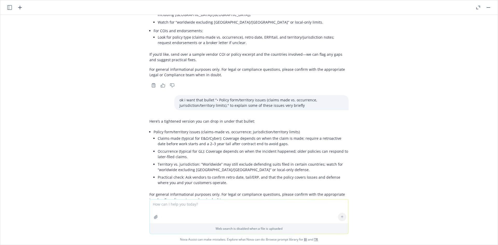
click at [211, 160] on li "Territory vs. jurisdiction: “Worldwide” may still exclude defending suits filed…" at bounding box center [253, 166] width 191 height 13
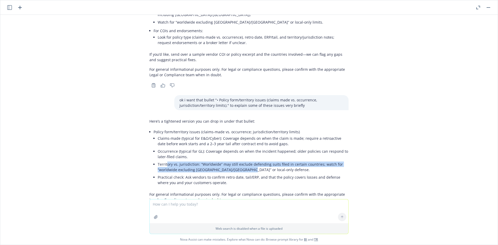
drag, startPoint x: 241, startPoint y: 144, endPoint x: 162, endPoint y: 139, distance: 79.0
click at [162, 160] on li "Territory vs. jurisdiction: “Worldwide” may still exclude defending suits filed…" at bounding box center [253, 166] width 191 height 13
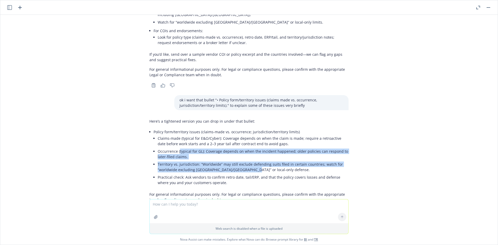
drag, startPoint x: 173, startPoint y: 131, endPoint x: 245, endPoint y: 145, distance: 73.9
click at [245, 145] on ul "Claims-made (typical for E&O/Cyber): Coverage depends on when the claim is made…" at bounding box center [253, 161] width 191 height 52
click at [245, 160] on li "Territory vs. jurisdiction: “Worldwide” may still exclude defending suits filed…" at bounding box center [253, 166] width 191 height 13
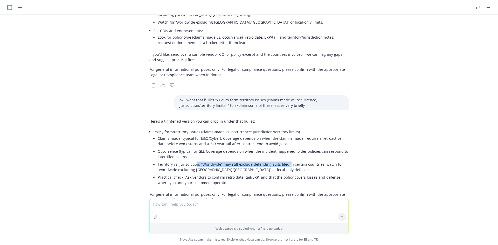
drag, startPoint x: 191, startPoint y: 136, endPoint x: 284, endPoint y: 136, distance: 93.6
click at [283, 160] on li "Territory vs. jurisdiction: “Worldwide” may still exclude defending suits filed…" at bounding box center [253, 166] width 191 height 13
click at [284, 160] on li "Territory vs. jurisdiction: “Worldwide” may still exclude defending suits filed…" at bounding box center [253, 166] width 191 height 13
drag, startPoint x: 297, startPoint y: 137, endPoint x: 230, endPoint y: 137, distance: 67.7
click at [231, 160] on li "Territory vs. jurisdiction: “Worldwide” may still exclude defending suits filed…" at bounding box center [253, 166] width 191 height 13
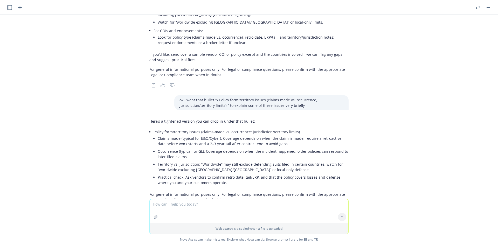
click at [230, 160] on li "Territory vs. jurisdiction: “Worldwide” may still exclude defending suits filed…" at bounding box center [253, 166] width 191 height 13
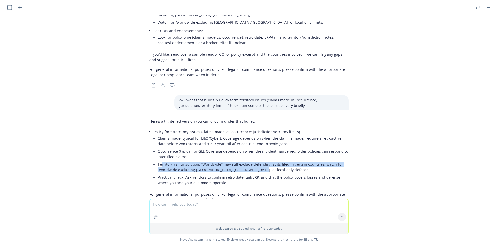
drag, startPoint x: 158, startPoint y: 138, endPoint x: 251, endPoint y: 144, distance: 93.0
click at [251, 160] on li "Territory vs. jurisdiction: “Worldwide” may still exclude defending suits filed…" at bounding box center [253, 166] width 191 height 13
drag, startPoint x: 154, startPoint y: 138, endPoint x: 230, endPoint y: 143, distance: 76.4
click at [230, 160] on li "Territory vs. jurisdiction: “Worldwide” may still exclude defending suits filed…" at bounding box center [253, 166] width 191 height 13
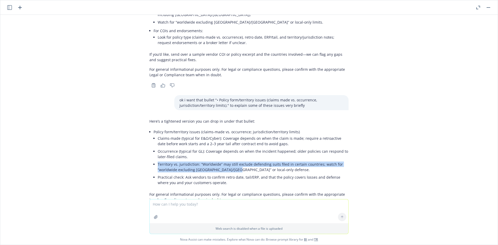
click at [230, 160] on li "Territory vs. jurisdiction: “Worldwide” may still exclude defending suits filed…" at bounding box center [253, 166] width 191 height 13
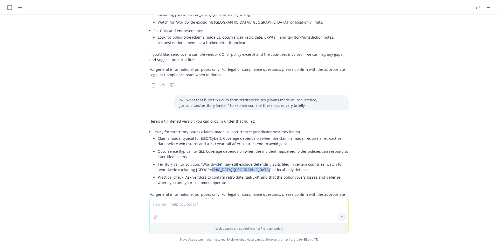
drag, startPoint x: 254, startPoint y: 144, endPoint x: 202, endPoint y: 143, distance: 51.6
click at [204, 160] on li "Territory vs. jurisdiction: “Worldwide” may still exclude defending suits filed…" at bounding box center [253, 166] width 191 height 13
click at [202, 160] on li "Territory vs. jurisdiction: “Worldwide” may still exclude defending suits filed…" at bounding box center [253, 166] width 191 height 13
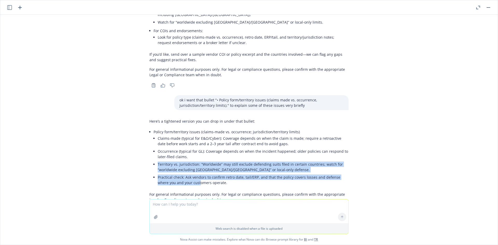
drag, startPoint x: 155, startPoint y: 138, endPoint x: 188, endPoint y: 153, distance: 36.4
click at [188, 153] on ul "Claims-made (typical for E&O/Cyber): Coverage depends on when the claim is made…" at bounding box center [253, 161] width 191 height 52
click at [188, 173] on li "Practical check: Ask vendors to confirm retro date, tail/ERP, and that the poli…" at bounding box center [253, 179] width 191 height 13
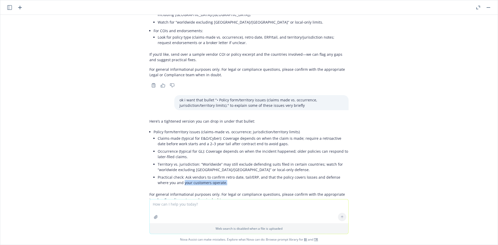
drag, startPoint x: 210, startPoint y: 156, endPoint x: 168, endPoint y: 154, distance: 41.8
click at [168, 173] on li "Practical check: Ask vendors to confirm retro date, tail/ERP, and that the poli…" at bounding box center [253, 179] width 191 height 13
drag, startPoint x: 168, startPoint y: 154, endPoint x: 176, endPoint y: 143, distance: 12.8
click at [168, 173] on li "Practical check: Ask vendors to confirm retro date, tail/ERP, and that the poli…" at bounding box center [253, 179] width 191 height 13
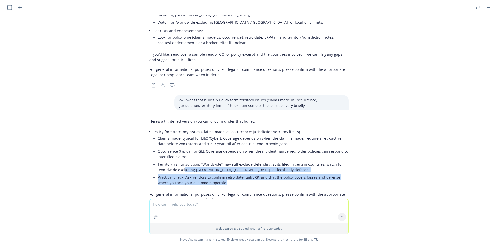
drag, startPoint x: 174, startPoint y: 145, endPoint x: 229, endPoint y: 155, distance: 56.2
click at [229, 155] on ul "Claims-made (typical for E&O/Cyber): Coverage depends on when the claim is made…" at bounding box center [253, 161] width 191 height 52
click at [229, 173] on li "Practical check: Ask vendors to confirm retro date, tail/ERP, and that the poli…" at bounding box center [253, 179] width 191 height 13
drag, startPoint x: 225, startPoint y: 155, endPoint x: 166, endPoint y: 148, distance: 59.0
click at [166, 173] on li "Practical check: Ask vendors to confirm retro date, tail/ERP, and that the poli…" at bounding box center [253, 179] width 191 height 13
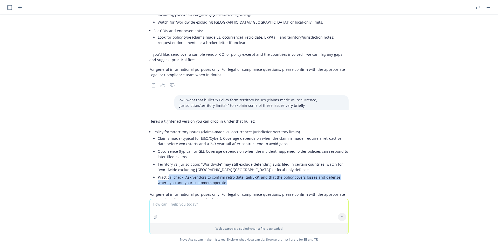
click at [166, 173] on li "Practical check: Ask vendors to confirm retro date, tail/ERP, and that the poli…" at bounding box center [253, 179] width 191 height 13
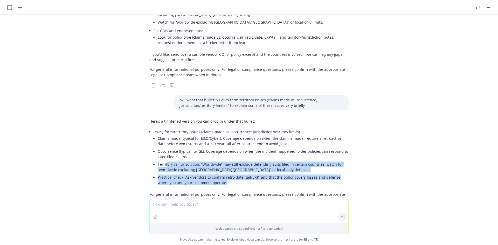
drag, startPoint x: 163, startPoint y: 141, endPoint x: 214, endPoint y: 155, distance: 53.0
click at [214, 155] on ul "Claims-made (typical for E&O/Cyber): Coverage depends on when the claim is made…" at bounding box center [253, 161] width 191 height 52
click at [214, 173] on li "Practical check: Ask vendors to confirm retro date, tail/ERP, and that the poli…" at bounding box center [253, 179] width 191 height 13
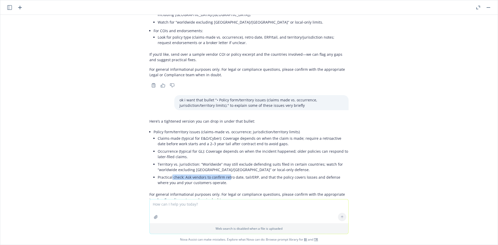
drag, startPoint x: 226, startPoint y: 153, endPoint x: 168, endPoint y: 147, distance: 58.1
click at [168, 173] on li "Practical check: Ask vendors to confirm retro date, tail/ERP, and that the poli…" at bounding box center [253, 179] width 191 height 13
click at [167, 173] on li "Practical check: Ask vendors to confirm retro date, tail/ERP, and that the poli…" at bounding box center [253, 179] width 191 height 13
click at [188, 173] on li "Practical check: Ask vendors to confirm retro date, tail/ERP, and that the poli…" at bounding box center [253, 179] width 191 height 13
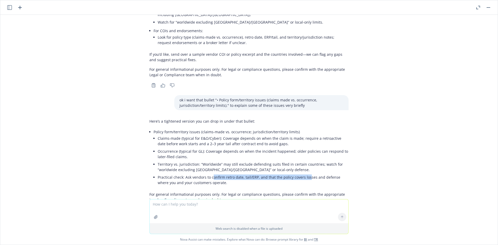
click at [304, 173] on li "Practical check: Ask vendors to confirm retro date, tail/ERP, and that the poli…" at bounding box center [253, 179] width 191 height 13
click at [210, 173] on li "Practical check: Ask vendors to confirm retro date, tail/ERP, and that the poli…" at bounding box center [253, 179] width 191 height 13
click at [208, 173] on li "Practical check: Ask vendors to confirm retro date, tail/ERP, and that the poli…" at bounding box center [253, 179] width 191 height 13
click at [209, 173] on li "Practical check: Ask vendors to confirm retro date, tail/ERP, and that the poli…" at bounding box center [253, 179] width 191 height 13
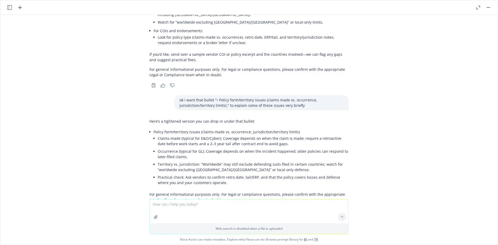
click at [190, 205] on textarea at bounding box center [249, 211] width 199 height 24
type textarea "i feel like the sub bellets 1 and 2 are true for domestic and international so …"
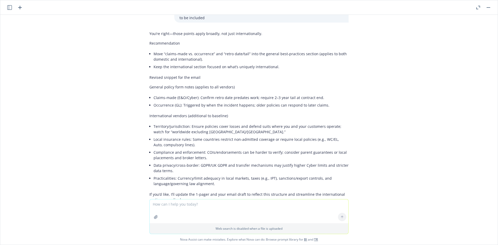
scroll to position [3329, 0]
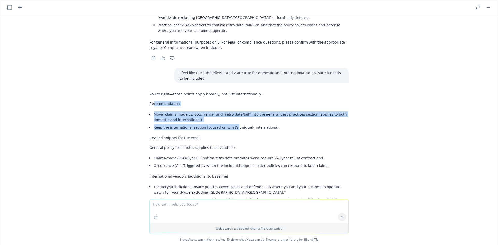
drag, startPoint x: 149, startPoint y: 79, endPoint x: 233, endPoint y: 105, distance: 88.0
click at [233, 105] on div "You’re right—those points apply broadly, not just internationally. Recommendati…" at bounding box center [248, 177] width 199 height 176
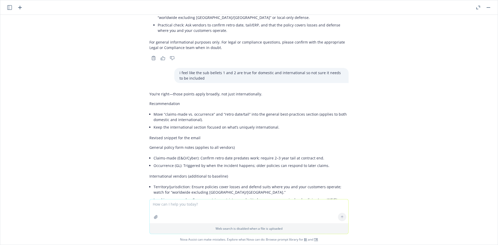
click at [236, 105] on div "You’re right—those points apply broadly, not just internationally. Recommendati…" at bounding box center [248, 177] width 199 height 176
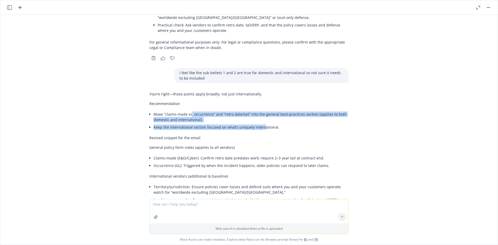
drag, startPoint x: 259, startPoint y: 100, endPoint x: 176, endPoint y: 87, distance: 83.9
click at [176, 110] on ul "Move “claims-made vs. occurrence” and “retro date/tail” into the general best‑p…" at bounding box center [250, 120] width 195 height 20
click at [176, 110] on li "Move “claims-made vs. occurrence” and “retro date/tail” into the general best‑p…" at bounding box center [250, 116] width 195 height 13
drag, startPoint x: 151, startPoint y: 96, endPoint x: 243, endPoint y: 108, distance: 92.8
click at [243, 108] on div "You’re right—those points apply broadly, not just internationally. Recommendati…" at bounding box center [248, 177] width 199 height 176
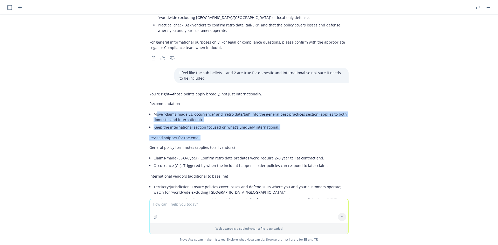
click at [243, 108] on div "You’re right—those points apply broadly, not just internationally. Recommendati…" at bounding box center [248, 177] width 199 height 176
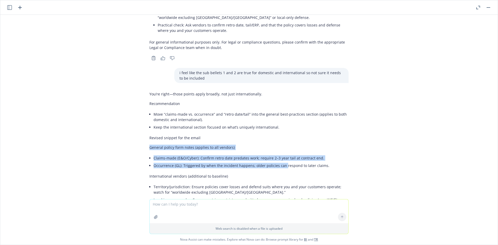
drag, startPoint x: 146, startPoint y: 121, endPoint x: 277, endPoint y: 138, distance: 131.5
click at [277, 138] on div "You’re right—those points apply broadly, not just internationally. Recommendati…" at bounding box center [248, 177] width 199 height 176
click at [277, 162] on li "Occurrence (GL): Triggered by when the incident happens; older policies can res…" at bounding box center [250, 166] width 195 height 8
drag, startPoint x: 162, startPoint y: 134, endPoint x: 279, endPoint y: 136, distance: 116.7
click at [279, 154] on ul "Claims-made (E&O/Cyber): Confirm retro date predates work; require 2–3 year tai…" at bounding box center [250, 161] width 195 height 15
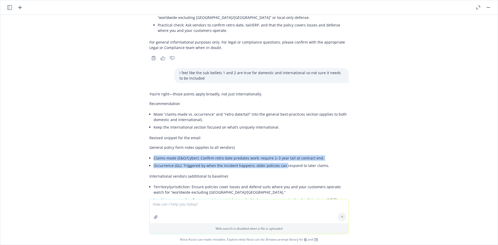
click at [279, 162] on li "Occurrence (GL): Triggered by when the incident happens; older policies can res…" at bounding box center [250, 166] width 195 height 8
drag, startPoint x: 283, startPoint y: 135, endPoint x: 215, endPoint y: 130, distance: 68.2
click at [218, 154] on ul "Claims-made (E&O/Cyber): Confirm retro date predates work; require 2–3 year tai…" at bounding box center [250, 161] width 195 height 15
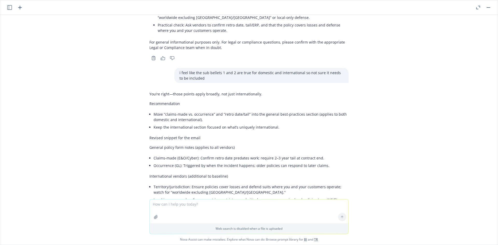
click at [215, 154] on li "Claims-made (E&O/Cyber): Confirm retro date predates work; require 2–3 year tai…" at bounding box center [250, 158] width 195 height 8
drag, startPoint x: 151, startPoint y: 139, endPoint x: 254, endPoint y: 141, distance: 102.7
click at [254, 162] on li "Occurrence (GL): Triggered by when the incident happens; older policies can res…" at bounding box center [250, 166] width 195 height 8
click at [255, 162] on li "Occurrence (GL): Triggered by when the incident happens; older policies can res…" at bounding box center [250, 166] width 195 height 8
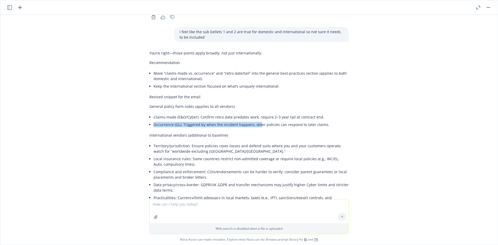
scroll to position [3390, 0]
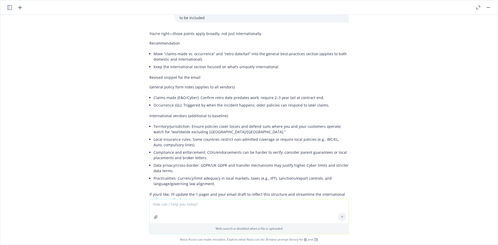
click at [182, 136] on li "Local insurance rules: Some countries restrict non‑admitted coverage or require…" at bounding box center [250, 142] width 195 height 13
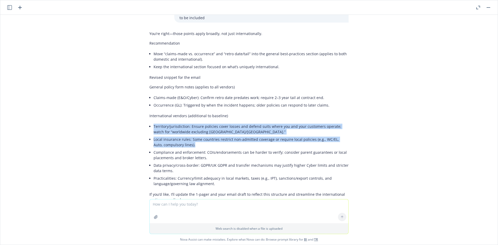
drag, startPoint x: 150, startPoint y: 99, endPoint x: 221, endPoint y: 116, distance: 73.1
click at [221, 123] on ul "Territory/jurisdiction: Ensure policies cover losses and defend suits where you…" at bounding box center [250, 155] width 195 height 65
click at [221, 136] on li "Local insurance rules: Some countries restrict non‑admitted coverage or require…" at bounding box center [250, 142] width 195 height 13
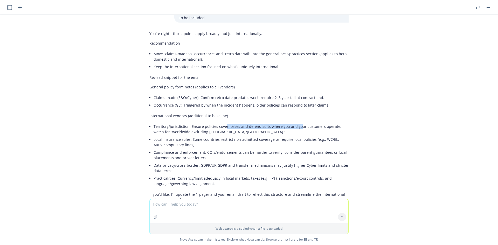
drag, startPoint x: 219, startPoint y: 99, endPoint x: 292, endPoint y: 99, distance: 73.1
click at [292, 123] on li "Territory/jurisdiction: Ensure policies cover losses and defend suits where you…" at bounding box center [250, 129] width 195 height 13
drag, startPoint x: 295, startPoint y: 99, endPoint x: 233, endPoint y: 99, distance: 62.2
click at [233, 123] on li "Territory/jurisdiction: Ensure policies cover losses and defend suits where you…" at bounding box center [250, 129] width 195 height 13
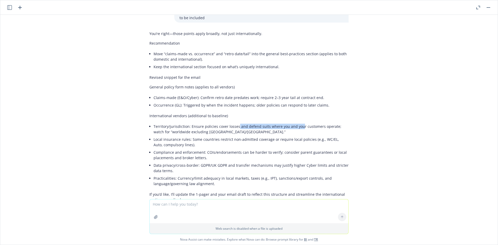
click at [233, 123] on li "Territory/jurisdiction: Ensure policies cover losses and defend suits where you…" at bounding box center [250, 129] width 195 height 13
drag, startPoint x: 237, startPoint y: 103, endPoint x: 311, endPoint y: 102, distance: 73.9
click at [311, 123] on li "Territory/jurisdiction: Ensure policies cover losses and defend suits where you…" at bounding box center [250, 129] width 195 height 13
drag, startPoint x: 318, startPoint y: 99, endPoint x: 249, endPoint y: 98, distance: 68.7
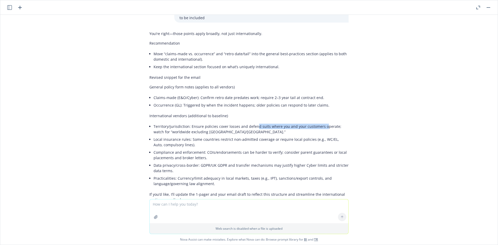
click at [249, 123] on li "Territory/jurisdiction: Ensure policies cover losses and defend suits where you…" at bounding box center [250, 129] width 195 height 13
drag, startPoint x: 180, startPoint y: 100, endPoint x: 281, endPoint y: 100, distance: 100.9
click at [281, 123] on li "Territory/jurisdiction: Ensure policies cover losses and defend suits where you…" at bounding box center [250, 129] width 195 height 13
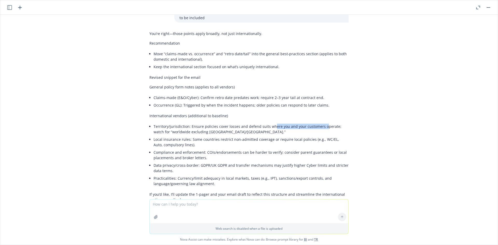
drag, startPoint x: 319, startPoint y: 101, endPoint x: 262, endPoint y: 100, distance: 56.8
click at [263, 123] on li "Territory/jurisdiction: Ensure policies cover losses and defend suits where you…" at bounding box center [250, 129] width 195 height 13
click at [262, 123] on li "Territory/jurisdiction: Ensure policies cover losses and defend suits where you…" at bounding box center [250, 129] width 195 height 13
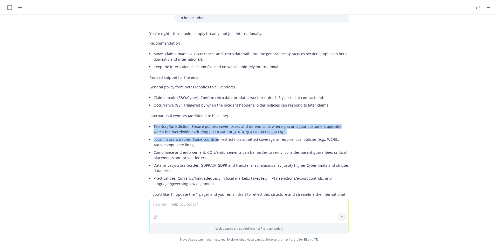
drag, startPoint x: 149, startPoint y: 101, endPoint x: 212, endPoint y: 108, distance: 63.5
click at [212, 108] on div "You’re right—those points apply broadly, not just internationally. Recommendati…" at bounding box center [248, 117] width 199 height 176
click at [212, 136] on li "Local insurance rules: Some countries restrict non‑admitted coverage or require…" at bounding box center [250, 142] width 195 height 13
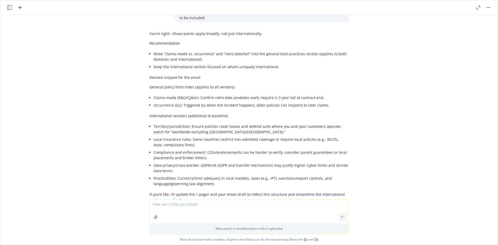
drag, startPoint x: 213, startPoint y: 105, endPoint x: 165, endPoint y: 101, distance: 47.9
click at [165, 123] on li "Territory/jurisdiction: Ensure policies cover losses and defend suits where you…" at bounding box center [250, 129] width 195 height 13
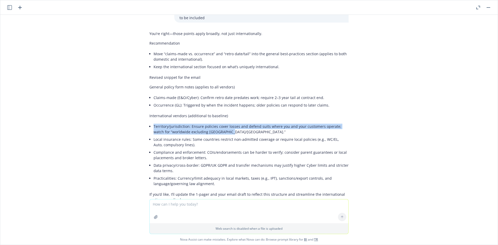
drag, startPoint x: 150, startPoint y: 99, endPoint x: 217, endPoint y: 107, distance: 67.6
click at [217, 123] on li "Territory/jurisdiction: Ensure policies cover losses and defend suits where you…" at bounding box center [250, 129] width 195 height 13
drag, startPoint x: 214, startPoint y: 105, endPoint x: 154, endPoint y: 99, distance: 60.8
click at [154, 123] on li "Territory/jurisdiction: Ensure policies cover losses and defend suits where you…" at bounding box center [250, 129] width 195 height 13
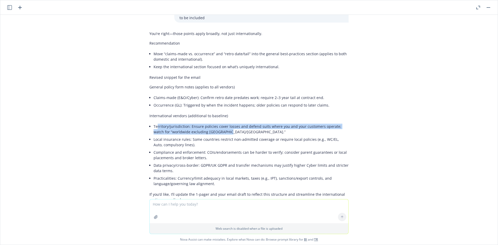
click at [154, 123] on li "Territory/jurisdiction: Ensure policies cover losses and defend suits where you…" at bounding box center [250, 129] width 195 height 13
drag, startPoint x: 151, startPoint y: 104, endPoint x: 170, endPoint y: 114, distance: 21.2
click at [170, 123] on ul "Territory/jurisdiction: Ensure policies cover losses and defend suits where you…" at bounding box center [250, 155] width 195 height 65
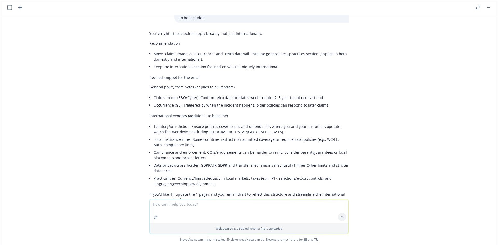
click at [171, 136] on li "Local insurance rules: Some countries restrict non‑admitted coverage or require…" at bounding box center [250, 142] width 195 height 13
drag, startPoint x: 180, startPoint y: 118, endPoint x: 164, endPoint y: 116, distance: 15.7
click at [164, 136] on li "Local insurance rules: Some countries restrict non‑admitted coverage or require…" at bounding box center [250, 142] width 195 height 13
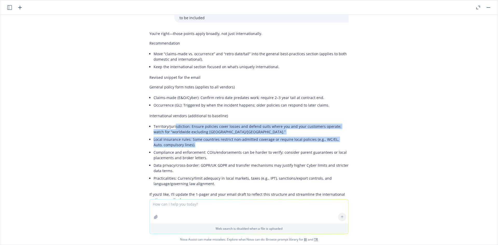
drag, startPoint x: 172, startPoint y: 100, endPoint x: 268, endPoint y: 120, distance: 97.7
click at [268, 123] on ul "Territory/jurisdiction: Ensure policies cover losses and defend suits where you…" at bounding box center [250, 155] width 195 height 65
click at [268, 136] on li "Local insurance rules: Some countries restrict non‑admitted coverage or require…" at bounding box center [250, 142] width 195 height 13
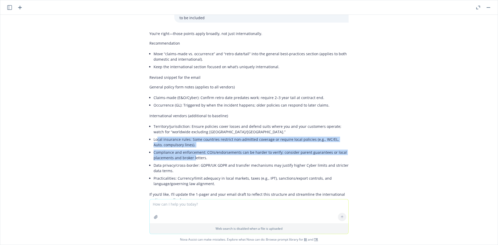
drag, startPoint x: 153, startPoint y: 114, endPoint x: 191, endPoint y: 130, distance: 41.1
click at [191, 130] on ul "Territory/jurisdiction: Ensure policies cover losses and defend suits where you…" at bounding box center [250, 155] width 195 height 65
click at [191, 149] on li "Compliance and enforcement: COIs/endorsements can be harder to verify; consider…" at bounding box center [250, 155] width 195 height 13
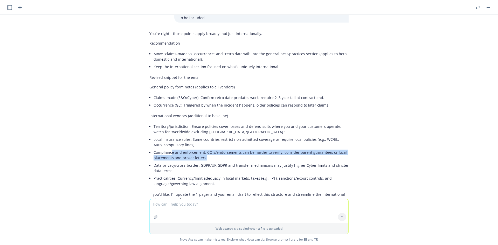
drag, startPoint x: 206, startPoint y: 132, endPoint x: 166, endPoint y: 126, distance: 40.2
click at [167, 149] on li "Compliance and enforcement: COIs/endorsements can be harder to verify; consider…" at bounding box center [250, 155] width 195 height 13
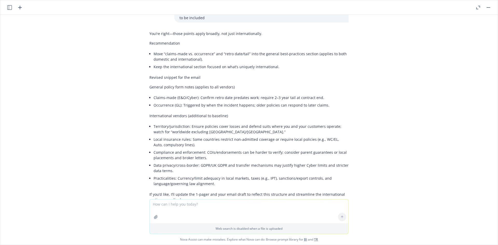
click at [166, 149] on li "Compliance and enforcement: COIs/endorsements can be harder to verify; consider…" at bounding box center [250, 155] width 195 height 13
drag, startPoint x: 157, startPoint y: 124, endPoint x: 255, endPoint y: 124, distance: 97.7
click at [254, 149] on li "Compliance and enforcement: COIs/endorsements can be harder to verify; consider…" at bounding box center [250, 155] width 195 height 13
click at [255, 149] on li "Compliance and enforcement: COIs/endorsements can be harder to verify; consider…" at bounding box center [250, 155] width 195 height 13
drag, startPoint x: 194, startPoint y: 125, endPoint x: 309, endPoint y: 125, distance: 114.6
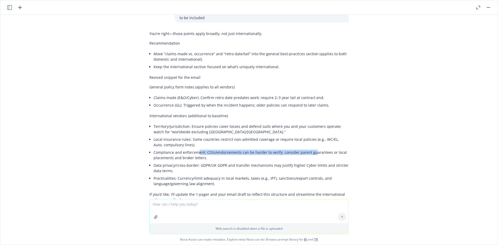
click at [309, 149] on li "Compliance and enforcement: COIs/endorsements can be harder to verify; consider…" at bounding box center [250, 155] width 195 height 13
drag, startPoint x: 309, startPoint y: 125, endPoint x: 219, endPoint y: 125, distance: 89.2
click at [219, 149] on li "Compliance and enforcement: COIs/endorsements can be harder to verify; consider…" at bounding box center [250, 155] width 195 height 13
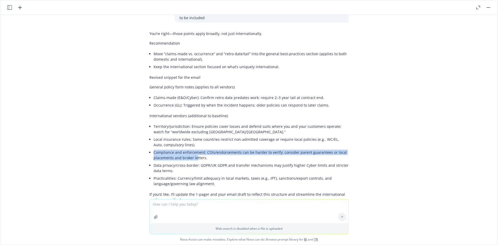
drag, startPoint x: 150, startPoint y: 125, endPoint x: 193, endPoint y: 131, distance: 42.6
click at [193, 149] on li "Compliance and enforcement: COIs/endorsements can be harder to verify; consider…" at bounding box center [250, 155] width 195 height 13
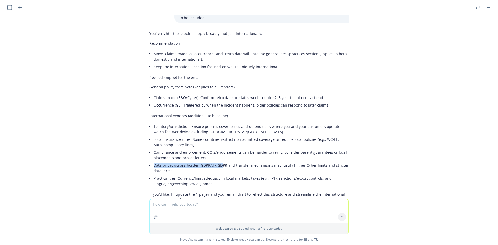
drag, startPoint x: 153, startPoint y: 137, endPoint x: 218, endPoint y: 138, distance: 65.6
click at [218, 162] on li "Data privacy/cross‑border: GDPR/UK GDPR and transfer mechanisms may justify hig…" at bounding box center [250, 168] width 195 height 13
drag, startPoint x: 220, startPoint y: 138, endPoint x: 164, endPoint y: 129, distance: 56.2
click at [164, 129] on ul "Territory/jurisdiction: Ensure policies cover losses and defend suits where you…" at bounding box center [250, 155] width 195 height 65
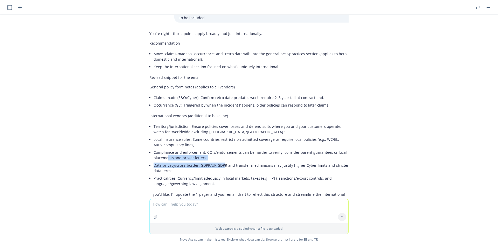
click at [164, 149] on li "Compliance and enforcement: COIs/endorsements can be harder to verify; consider…" at bounding box center [250, 155] width 195 height 13
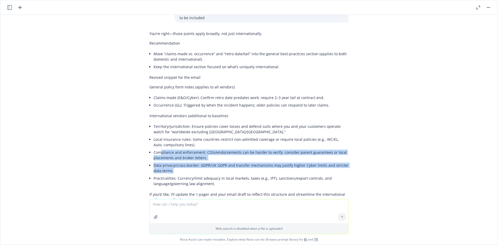
drag, startPoint x: 158, startPoint y: 133, endPoint x: 219, endPoint y: 142, distance: 61.4
click at [219, 142] on ul "Territory/jurisdiction: Ensure policies cover losses and defend suits where you…" at bounding box center [250, 155] width 195 height 65
click at [219, 162] on li "Data privacy/cross‑border: GDPR/UK GDPR and transfer mechanisms may justify hig…" at bounding box center [250, 168] width 195 height 13
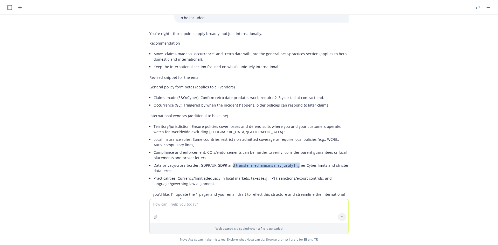
click at [226, 162] on li "Data privacy/cross‑border: GDPR/UK GDPR and transfer mechanisms may justify hig…" at bounding box center [250, 168] width 195 height 13
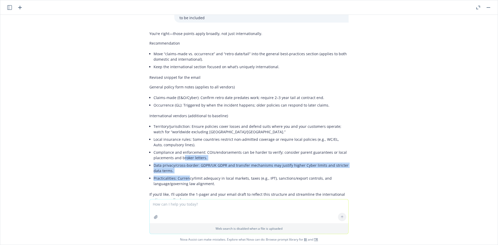
click at [186, 148] on ul "Territory/jurisdiction: Ensure policies cover losses and defend suits where you…" at bounding box center [250, 155] width 195 height 65
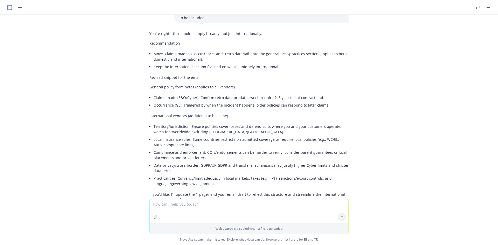
click at [202, 174] on li "Practicalities: Currency/limit adequacy in local markets, taxes (e.g., IPT), sa…" at bounding box center [250, 180] width 195 height 13
click at [185, 174] on li "Practicalities: Currency/limit adequacy in local markets, taxes (e.g., IPT), sa…" at bounding box center [250, 180] width 195 height 13
click at [184, 174] on li "Practicalities: Currency/limit adequacy in local markets, taxes (e.g., IPT), sa…" at bounding box center [250, 180] width 195 height 13
click at [276, 174] on li "Practicalities: Currency/limit adequacy in local markets, taxes (e.g., IPT), sa…" at bounding box center [250, 180] width 195 height 13
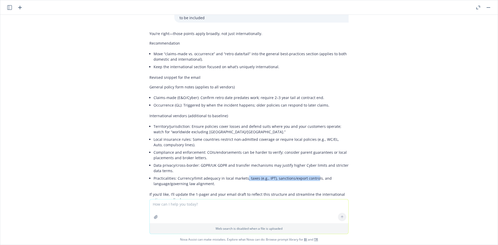
click at [241, 174] on li "Practicalities: Currency/limit adequacy in local markets, taxes (e.g., IPT), sa…" at bounding box center [250, 180] width 195 height 13
click at [236, 174] on li "Practicalities: Currency/limit adequacy in local markets, taxes (e.g., IPT), sa…" at bounding box center [250, 180] width 195 height 13
click at [201, 174] on li "Practicalities: Currency/limit adequacy in local markets, taxes (e.g., IPT), sa…" at bounding box center [250, 180] width 195 height 13
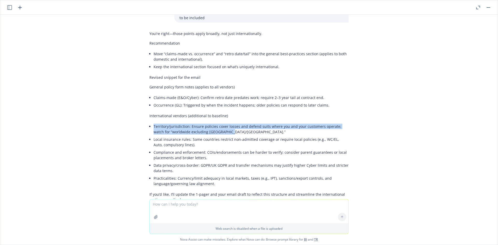
click at [219, 108] on div "You’re right—those points apply broadly, not just internationally. Recommendati…" at bounding box center [248, 117] width 199 height 176
click at [219, 136] on li "Local insurance rules: Some countries restrict non‑admitted coverage or require…" at bounding box center [250, 142] width 195 height 13
click at [145, 101] on div "You’re right—those points apply broadly, not just internationally. Recommendati…" at bounding box center [248, 121] width 207 height 185
click at [216, 106] on div "You’re right—those points apply broadly, not just internationally. Recommendati…" at bounding box center [248, 117] width 199 height 176
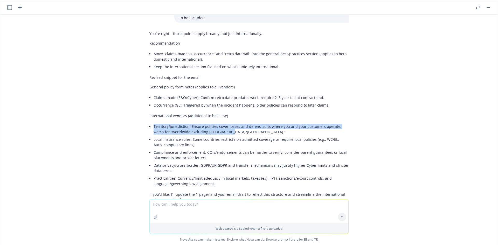
copy li "Territory/jurisdiction: Ensure policies cover losses and defend suits where you…"
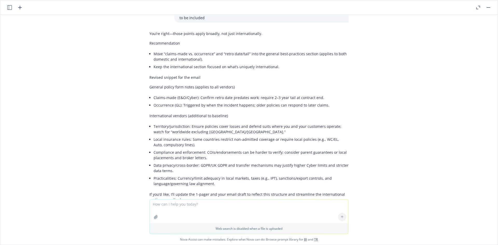
click at [178, 203] on textarea at bounding box center [249, 211] width 199 height 24
paste textarea "Territory/jurisdiction: Ensure policies cover losses and defend suits where you…"
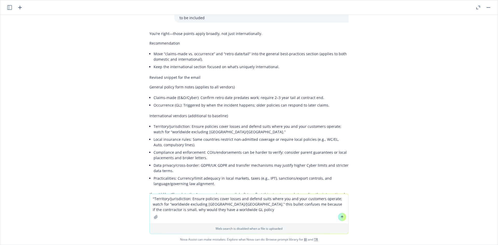
type textarea ""Territory/jurisdiction: Ensure policies cover losses and defend suits where yo…"
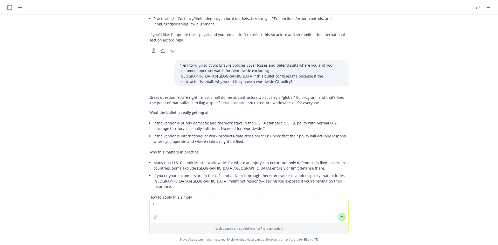
scroll to position [3538, 0]
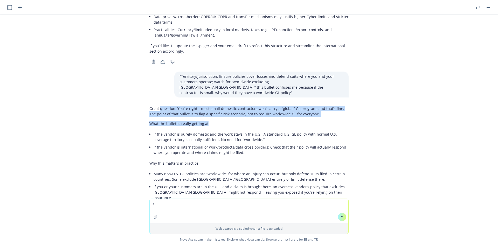
drag, startPoint x: 156, startPoint y: 79, endPoint x: 244, endPoint y: 92, distance: 89.9
click at [244, 104] on div "Great question. You’re right—most small domestic contractors won’t carry a “glo…" at bounding box center [248, 192] width 199 height 177
click at [244, 121] on p "What the bullet is really getting at" at bounding box center [248, 123] width 199 height 5
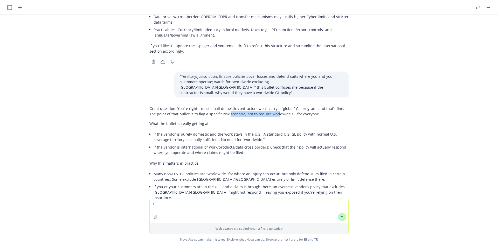
drag, startPoint x: 264, startPoint y: 81, endPoint x: 216, endPoint y: 81, distance: 48.5
click at [216, 106] on p "Great question. You’re right—most small domestic contractors won’t carry a “glo…" at bounding box center [248, 111] width 199 height 11
click at [215, 106] on p "Great question. You’re right—most small domestic contractors won’t carry a “glo…" at bounding box center [248, 111] width 199 height 11
drag, startPoint x: 220, startPoint y: 80, endPoint x: 300, endPoint y: 80, distance: 80.4
click at [300, 106] on p "Great question. You’re right—most small domestic contractors won’t carry a “glo…" at bounding box center [248, 111] width 199 height 11
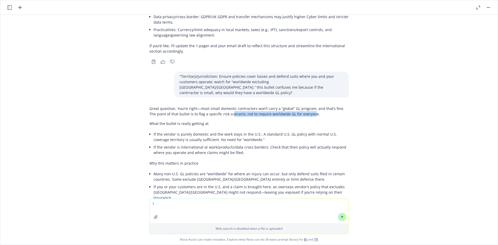
click at [300, 106] on p "Great question. You’re right—most small domestic contractors won’t carry a “glo…" at bounding box center [248, 111] width 199 height 11
drag, startPoint x: 166, startPoint y: 102, endPoint x: 231, endPoint y: 102, distance: 65.1
click at [231, 130] on li "If the vendor is purely domestic and the work stays in the U.S.: A standard U.S…" at bounding box center [250, 136] width 195 height 13
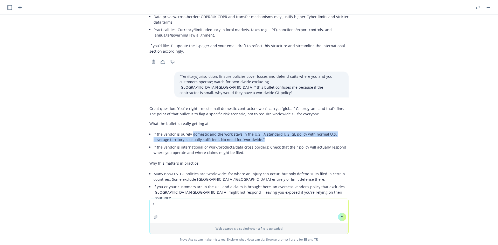
drag, startPoint x: 211, startPoint y: 102, endPoint x: 180, endPoint y: 96, distance: 31.6
click at [182, 104] on div "Great question. You’re right—most small domestic contractors won’t carry a “glo…" at bounding box center [248, 192] width 199 height 177
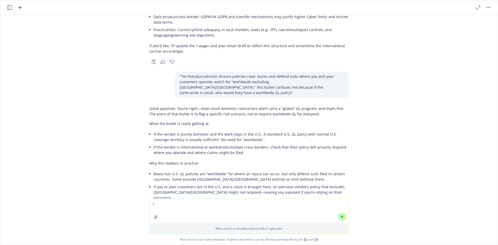
click at [180, 104] on div "Great question. You’re right—most small domestic contractors won’t carry a “glo…" at bounding box center [248, 192] width 199 height 177
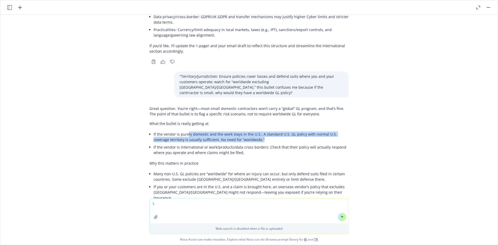
drag, startPoint x: 183, startPoint y: 96, endPoint x: 267, endPoint y: 109, distance: 84.2
click at [267, 109] on div "Great question. You’re right—most small domestic contractors won’t carry a “glo…" at bounding box center [248, 192] width 199 height 177
click at [267, 130] on li "If the vendor is purely domestic and the work stays in the U.S.: A standard U.S…" at bounding box center [250, 136] width 195 height 13
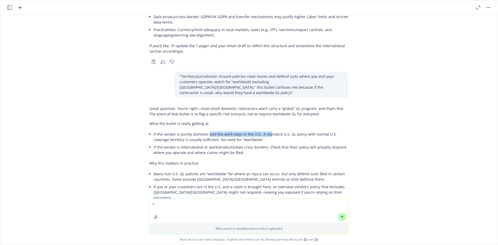
drag, startPoint x: 204, startPoint y: 102, endPoint x: 265, endPoint y: 102, distance: 60.7
click at [265, 130] on li "If the vendor is purely domestic and the work stays in the U.S.: A standard U.S…" at bounding box center [250, 136] width 195 height 13
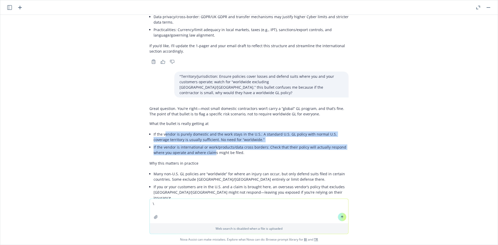
drag, startPoint x: 160, startPoint y: 105, endPoint x: 210, endPoint y: 122, distance: 53.3
click at [210, 130] on ul "If the vendor is purely domestic and the work stays in the U.S.: A standard U.S…" at bounding box center [250, 143] width 195 height 26
click at [210, 143] on li "If the vendor is international or work/products/data cross borders: Check that …" at bounding box center [250, 149] width 195 height 13
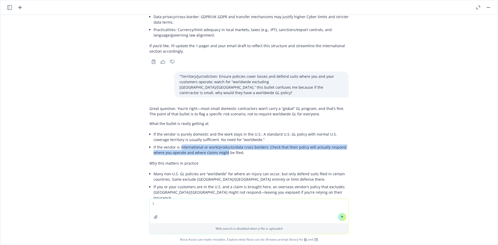
drag, startPoint x: 223, startPoint y: 120, endPoint x: 174, endPoint y: 112, distance: 48.9
click at [176, 143] on li "If the vendor is international or work/products/data cross borders: Check that …" at bounding box center [250, 149] width 195 height 13
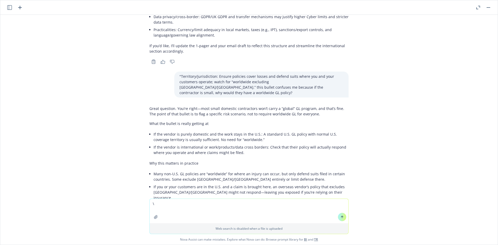
click at [174, 143] on li "If the vendor is international or work/products/data cross borders: Check that …" at bounding box center [250, 149] width 195 height 13
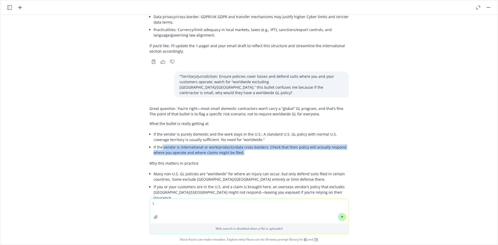
drag, startPoint x: 159, startPoint y: 113, endPoint x: 250, endPoint y: 125, distance: 90.9
click at [250, 125] on div "Great question. You’re right—most small domestic contractors won’t carry a “glo…" at bounding box center [248, 192] width 199 height 177
drag, startPoint x: 266, startPoint y: 113, endPoint x: 317, endPoint y: 120, distance: 51.3
click at [317, 143] on li "If the vendor is international or work/products/data cross borders: Check that …" at bounding box center [250, 149] width 195 height 13
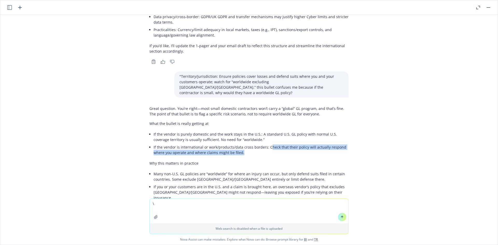
click at [317, 143] on li "If the vendor is international or work/products/data cross borders: Check that …" at bounding box center [250, 149] width 195 height 13
drag, startPoint x: 251, startPoint y: 119, endPoint x: 176, endPoint y: 111, distance: 75.3
click at [176, 143] on li "If the vendor is international or work/products/data cross borders: Check that …" at bounding box center [250, 149] width 195 height 13
drag, startPoint x: 254, startPoint y: 121, endPoint x: 179, endPoint y: 122, distance: 74.9
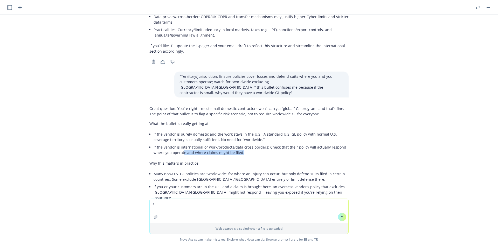
click at [180, 143] on li "If the vendor is international or work/products/data cross borders: Check that …" at bounding box center [250, 149] width 195 height 13
click at [179, 143] on li "If the vendor is international or work/products/data cross borders: Check that …" at bounding box center [250, 149] width 195 height 13
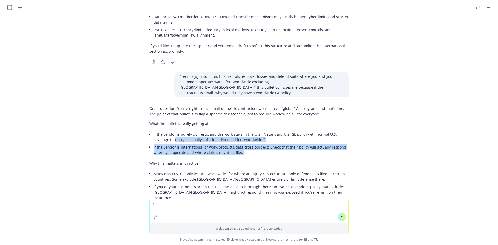
drag, startPoint x: 250, startPoint y: 120, endPoint x: 154, endPoint y: 110, distance: 96.8
click at [154, 130] on ul "If the vendor is purely domestic and the work stays in the U.S.: A standard U.S…" at bounding box center [250, 143] width 195 height 26
click at [154, 130] on li "If the vendor is purely domestic and the work stays in the U.S.: A standard U.S…" at bounding box center [250, 136] width 195 height 13
drag, startPoint x: 155, startPoint y: 117, endPoint x: 242, endPoint y: 126, distance: 88.0
click at [242, 126] on div "Great question. You’re right—most small domestic contractors won’t carry a “glo…" at bounding box center [248, 197] width 207 height 186
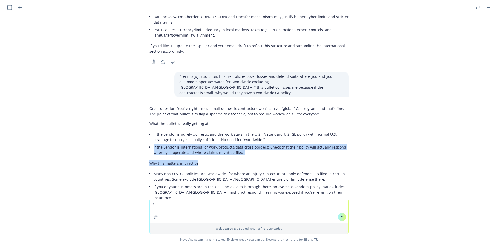
click at [242, 126] on div "Great question. You’re right—most small domestic contractors won’t carry a “glo…" at bounding box center [248, 192] width 199 height 177
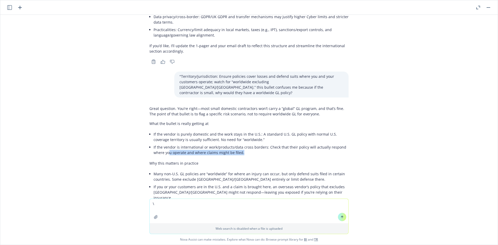
drag, startPoint x: 229, startPoint y: 122, endPoint x: 163, endPoint y: 122, distance: 65.3
click at [164, 143] on li "If the vendor is international or work/products/data cross borders: Check that …" at bounding box center [250, 149] width 195 height 13
click at [163, 143] on li "If the vendor is international or work/products/data cross borders: Check that …" at bounding box center [250, 149] width 195 height 13
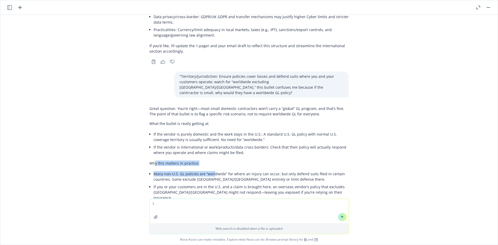
drag, startPoint x: 152, startPoint y: 131, endPoint x: 211, endPoint y: 143, distance: 59.7
click at [211, 143] on div "Great question. You’re right—most small domestic contractors won’t carry a “glo…" at bounding box center [248, 192] width 199 height 177
click at [211, 170] on li "Many non-U.S. GL policies are “worldwide” for where an injury can occur, but on…" at bounding box center [250, 176] width 195 height 13
click at [181, 207] on textarea "\" at bounding box center [249, 211] width 199 height 24
drag, startPoint x: 181, startPoint y: 207, endPoint x: 145, endPoint y: 207, distance: 36.6
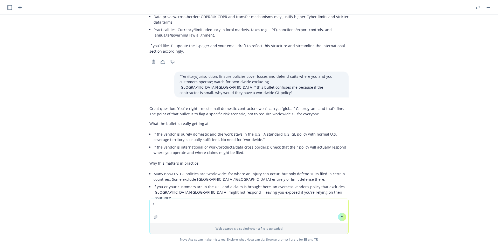
click at [145, 207] on div "\ Web search is disabled when a file is uploaded Nova Assist can make mistakes.…" at bounding box center [248, 222] width 497 height 46
paste textarea "non admitted limitations"
type textarea "Why are "non admitted limitations" a concern our client should have for local v…"
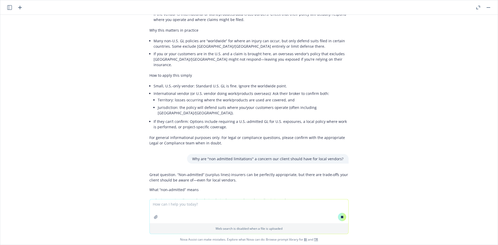
scroll to position [3562, 0]
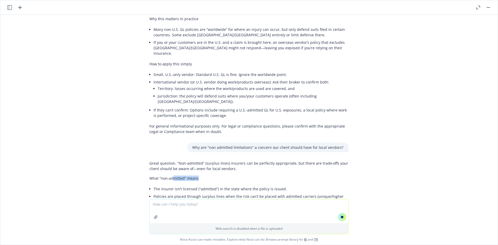
drag, startPoint x: 157, startPoint y: 122, endPoint x: 168, endPoint y: 132, distance: 14.9
click at [168, 176] on p "What “non‑admitted” means" at bounding box center [248, 178] width 199 height 5
drag, startPoint x: 168, startPoint y: 118, endPoint x: 230, endPoint y: 118, distance: 62.7
click at [230, 160] on p "Great question. “Non‑admitted” (surplus lines) insurers can be perfectly approp…" at bounding box center [248, 165] width 199 height 11
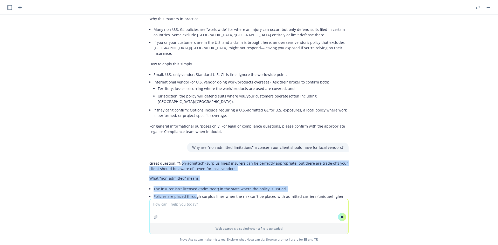
drag, startPoint x: 176, startPoint y: 120, endPoint x: 191, endPoint y: 149, distance: 33.3
click at [191, 193] on li "Policies are placed through surplus lines when the risk can’t be placed with ad…" at bounding box center [250, 199] width 195 height 13
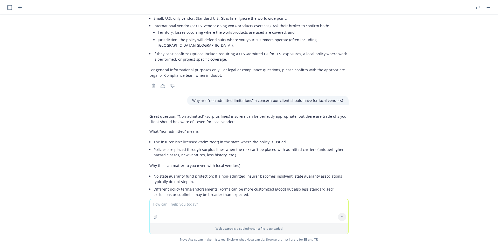
scroll to position [3728, 0]
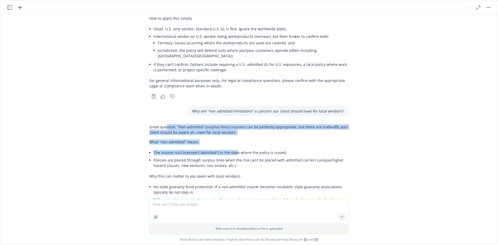
drag, startPoint x: 163, startPoint y: 85, endPoint x: 231, endPoint y: 112, distance: 73.0
click at [231, 149] on li "The insurer isn’t licensed (“admitted”) in the state where the policy is issued." at bounding box center [250, 153] width 195 height 8
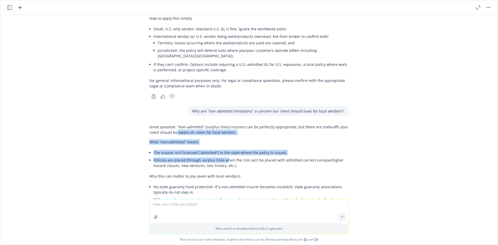
drag, startPoint x: 221, startPoint y: 118, endPoint x: 171, endPoint y: 91, distance: 56.3
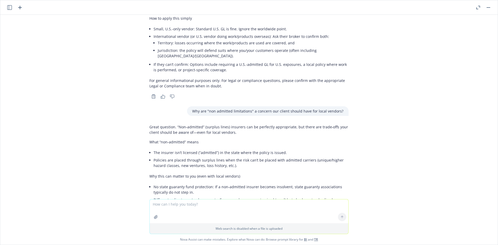
click at [171, 124] on p "Great question. “Non‑admitted” (surplus lines) insurers can be perfectly approp…" at bounding box center [248, 129] width 199 height 11
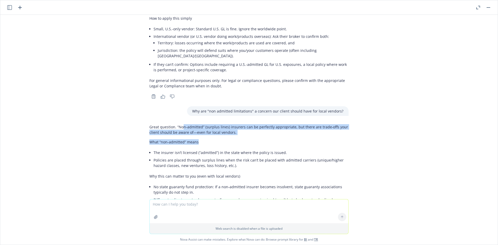
drag, startPoint x: 181, startPoint y: 85, endPoint x: 276, endPoint y: 94, distance: 95.1
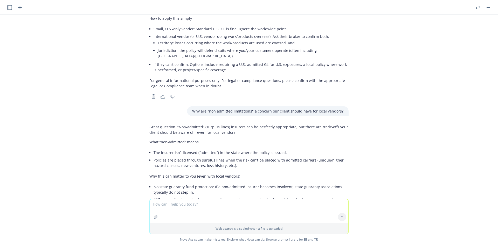
scroll to position [3789, 0]
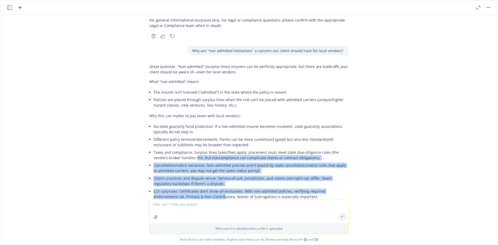
drag, startPoint x: 175, startPoint y: 130, endPoint x: 197, endPoint y: 159, distance: 36.7
click at [197, 159] on div "Great question. “Non‑admitted” (surplus lines) insurers can be perfectly approp…" at bounding box center [248, 202] width 199 height 280
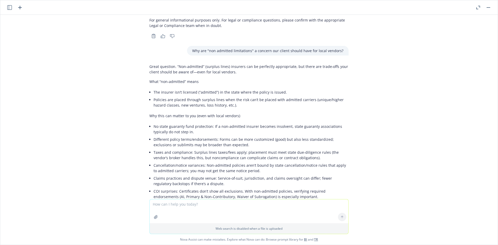
drag, startPoint x: 174, startPoint y: 207, endPoint x: 170, endPoint y: 202, distance: 6.2
click at [174, 207] on textarea at bounding box center [249, 211] width 199 height 24
type textarea "n"
paste textarea "non admitted limitations"
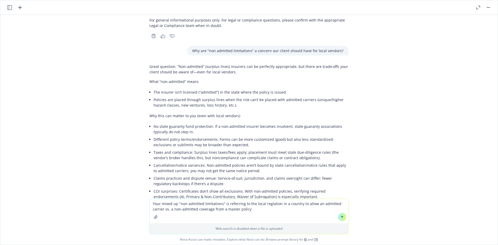
type textarea "Your mixed up "non admitted limitations" is referring to the local reglation in…"
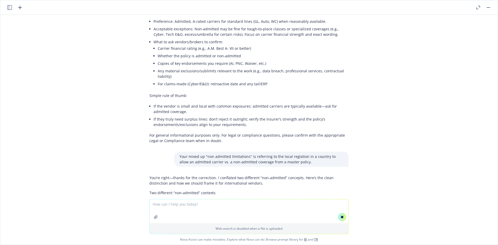
scroll to position [3866, 0]
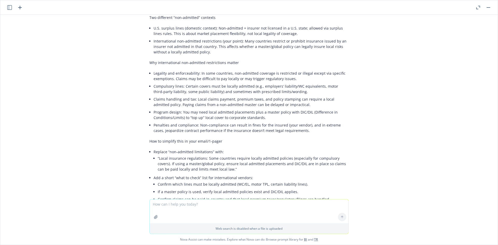
scroll to position [4109, 0]
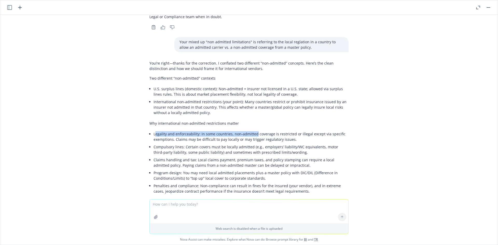
drag, startPoint x: 151, startPoint y: 90, endPoint x: 251, endPoint y: 90, distance: 99.8
click at [251, 130] on li "Legality and enforceability: In some countries, non‑admitted coverage is restri…" at bounding box center [250, 136] width 195 height 13
drag, startPoint x: 218, startPoint y: 91, endPoint x: 178, endPoint y: 91, distance: 39.9
click at [179, 130] on li "Legality and enforceability: In some countries, non‑admitted coverage is restri…" at bounding box center [250, 136] width 195 height 13
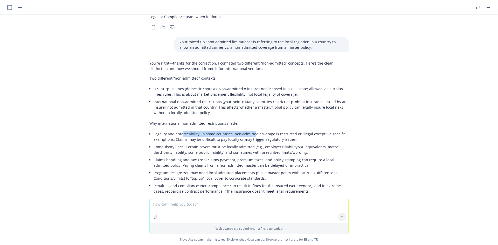
click at [178, 130] on li "Legality and enforceability: In some countries, non‑admitted coverage is restri…" at bounding box center [250, 136] width 195 height 13
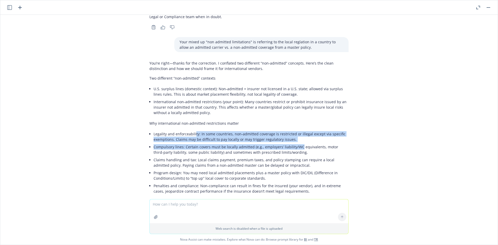
drag, startPoint x: 242, startPoint y: 98, endPoint x: 295, endPoint y: 105, distance: 53.1
click at [295, 130] on ul "Legality and enforceability: In some countries, non‑admitted coverage is restri…" at bounding box center [250, 162] width 195 height 65
click at [295, 143] on li "Compulsory lines: Certain covers must be locally admitted (e.g., employers’ lia…" at bounding box center [250, 149] width 195 height 13
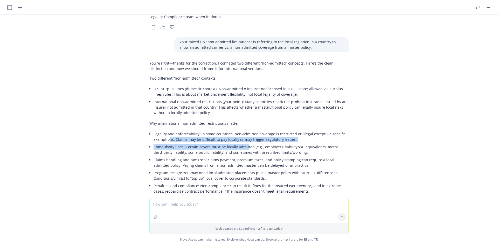
drag, startPoint x: 169, startPoint y: 94, endPoint x: 242, endPoint y: 105, distance: 73.4
click at [242, 130] on ul "Legality and enforceability: In some countries, non‑admitted coverage is restri…" at bounding box center [250, 162] width 195 height 65
click at [242, 143] on li "Compulsory lines: Certain covers must be locally admitted (e.g., employers’ lia…" at bounding box center [250, 149] width 195 height 13
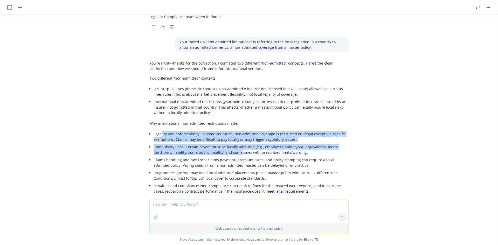
drag, startPoint x: 234, startPoint y: 110, endPoint x: 157, endPoint y: 92, distance: 78.8
click at [157, 130] on ul "Legality and enforceability: In some countries, non‑admitted coverage is restri…" at bounding box center [250, 162] width 195 height 65
click at [157, 130] on li "Legality and enforceability: In some countries, non‑admitted coverage is restri…" at bounding box center [250, 136] width 195 height 13
drag, startPoint x: 155, startPoint y: 89, endPoint x: 257, endPoint y: 109, distance: 103.6
click at [257, 130] on ul "Legality and enforceability: In some countries, non‑admitted coverage is restri…" at bounding box center [250, 162] width 195 height 65
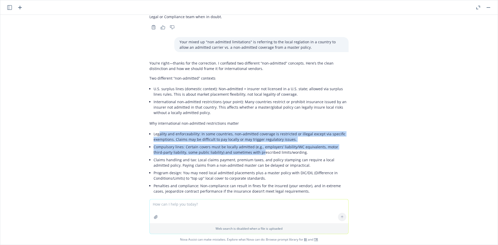
click at [257, 143] on li "Compulsory lines: Certain covers must be locally admitted (e.g., employers’ lia…" at bounding box center [250, 149] width 195 height 13
drag, startPoint x: 257, startPoint y: 109, endPoint x: 160, endPoint y: 91, distance: 98.3
click at [160, 130] on ul "Legality and enforceability: In some countries, non‑admitted coverage is restri…" at bounding box center [250, 162] width 195 height 65
click at [160, 130] on li "Legality and enforceability: In some countries, non‑admitted coverage is restri…" at bounding box center [250, 136] width 195 height 13
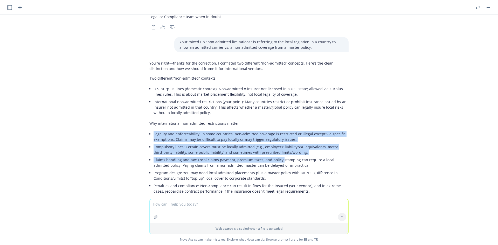
drag, startPoint x: 150, startPoint y: 91, endPoint x: 277, endPoint y: 113, distance: 129.5
click at [277, 130] on ul "Legality and enforceability: In some countries, non‑admitted coverage is restri…" at bounding box center [250, 162] width 195 height 65
click at [277, 156] on li "Claims handling and tax: Local claims payment, premium taxes, and policy stampi…" at bounding box center [250, 162] width 195 height 13
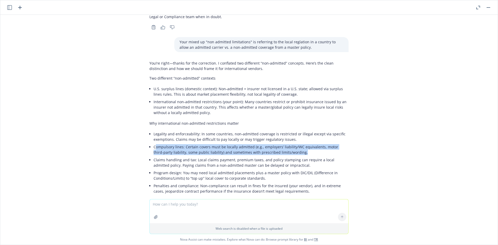
drag, startPoint x: 152, startPoint y: 104, endPoint x: 298, endPoint y: 109, distance: 146.9
click at [298, 143] on li "Compulsory lines: Certain covers must be locally admitted (e.g., employers’ lia…" at bounding box center [250, 149] width 195 height 13
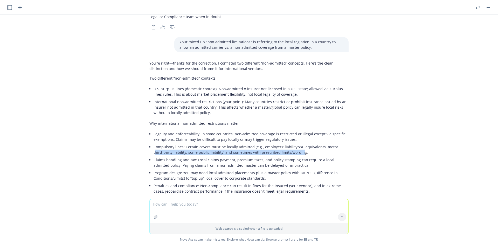
drag, startPoint x: 286, startPoint y: 111, endPoint x: 150, endPoint y: 111, distance: 136.6
click at [153, 143] on li "Compulsory lines: Certain covers must be locally admitted (e.g., employers’ lia…" at bounding box center [250, 149] width 195 height 13
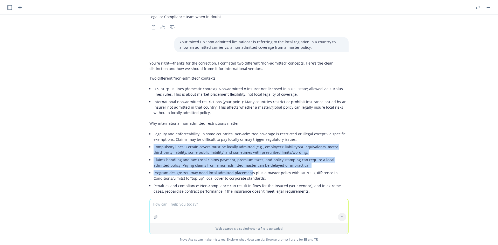
drag, startPoint x: 149, startPoint y: 105, endPoint x: 246, endPoint y: 130, distance: 100.6
click at [246, 130] on div "You’re right—thanks for the correction. I conflated two different “non‑admitted…" at bounding box center [248, 200] width 199 height 284
click at [246, 169] on li "Program design: You may need local admitted placements plus a master policy wit…" at bounding box center [250, 175] width 195 height 13
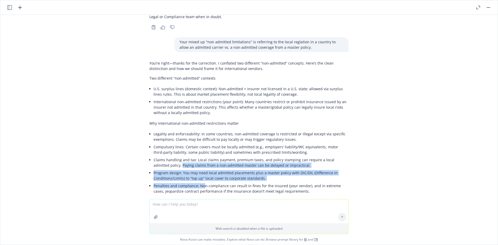
drag, startPoint x: 198, startPoint y: 139, endPoint x: 159, endPoint y: 120, distance: 43.1
click at [160, 130] on ul "Legality and enforceability: In some countries, non‑admitted coverage is restri…" at bounding box center [250, 162] width 195 height 65
click at [159, 156] on li "Claims handling and tax: Local claims payment, premium taxes, and policy stampi…" at bounding box center [250, 162] width 195 height 13
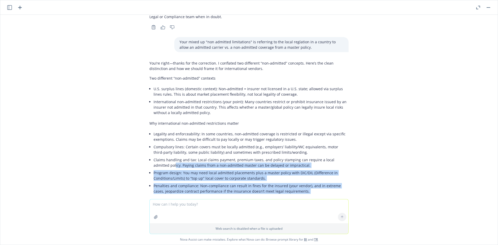
drag, startPoint x: 155, startPoint y: 125, endPoint x: 285, endPoint y: 160, distance: 135.2
click at [285, 160] on div "You’re right—thanks for the correction. I conflated two different “non‑admitted…" at bounding box center [248, 200] width 199 height 284
click at [285, 199] on p "How to simplify this in your email/1‑pager" at bounding box center [248, 201] width 199 height 5
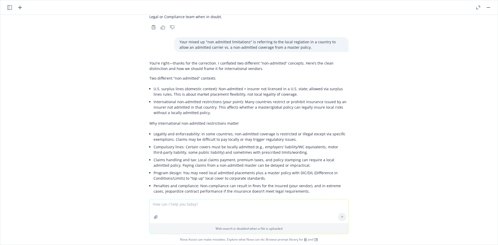
scroll to position [4170, 0]
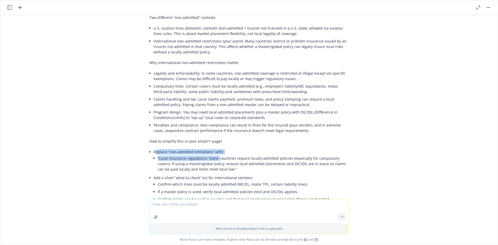
drag, startPoint x: 152, startPoint y: 108, endPoint x: 215, endPoint y: 112, distance: 62.6
click at [215, 148] on li "Replace “non‑admitted limitations” with: “Local insurance regulations: Some cou…" at bounding box center [250, 161] width 195 height 26
click at [215, 155] on li "“Local insurance regulations: Some countries require locally admitted policies …" at bounding box center [253, 164] width 191 height 18
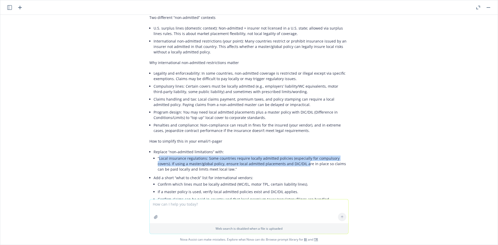
drag, startPoint x: 155, startPoint y: 116, endPoint x: 287, endPoint y: 118, distance: 132.8
click at [287, 155] on li "“Local insurance regulations: Some countries require locally admitted policies …" at bounding box center [253, 164] width 191 height 18
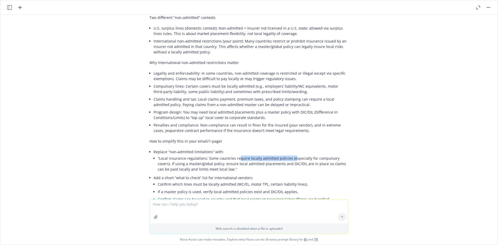
drag, startPoint x: 258, startPoint y: 115, endPoint x: 233, endPoint y: 114, distance: 24.7
click at [233, 155] on li "“Local insurance regulations: Some countries require locally admitted policies …" at bounding box center [253, 164] width 191 height 18
drag, startPoint x: 232, startPoint y: 114, endPoint x: 278, endPoint y: 117, distance: 45.8
click at [278, 155] on li "“Local insurance regulations: Some countries require locally admitted policies …" at bounding box center [253, 164] width 191 height 18
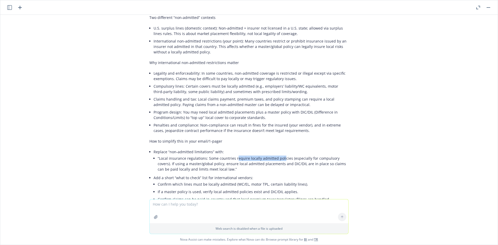
click at [278, 155] on li "“Local insurance regulations: Some countries require locally admitted policies …" at bounding box center [253, 164] width 191 height 18
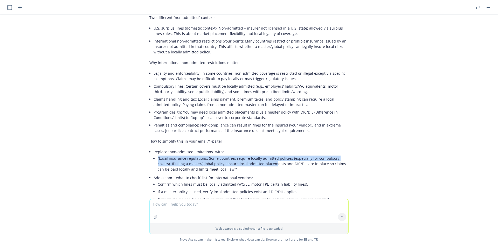
drag, startPoint x: 154, startPoint y: 115, endPoint x: 255, endPoint y: 121, distance: 101.0
click at [255, 155] on li "“Local insurance regulations: Some countries require locally admitted policies …" at bounding box center [253, 164] width 191 height 18
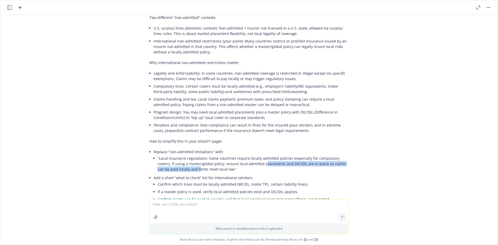
drag, startPoint x: 238, startPoint y: 122, endPoint x: 175, endPoint y: 123, distance: 63.5
click at [175, 155] on li "“Local insurance regulations: Some countries require locally admitted policies …" at bounding box center [253, 164] width 191 height 18
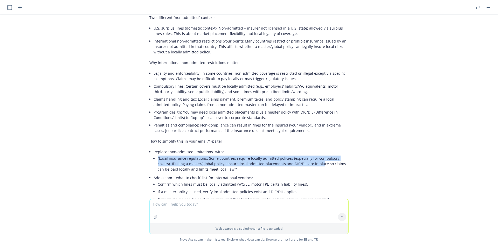
drag, startPoint x: 154, startPoint y: 114, endPoint x: 300, endPoint y: 121, distance: 146.9
click at [300, 155] on li "“Local insurance regulations: Some countries require locally admitted policies …" at bounding box center [253, 164] width 191 height 18
click at [301, 155] on li "“Local insurance regulations: Some countries require locally admitted policies …" at bounding box center [253, 164] width 191 height 18
click at [219, 155] on li "“Local insurance regulations: Some countries require locally admitted policies …" at bounding box center [253, 164] width 191 height 18
drag, startPoint x: 237, startPoint y: 114, endPoint x: 329, endPoint y: 125, distance: 93.0
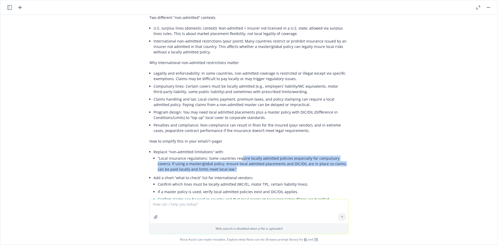
click at [329, 155] on li "“Local insurance regulations: Some countries require locally admitted policies …" at bounding box center [253, 164] width 191 height 18
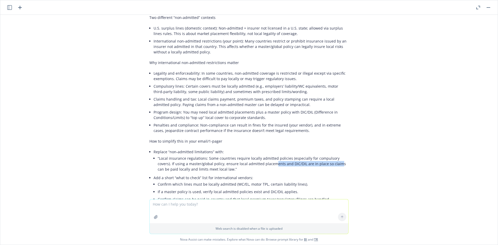
drag, startPoint x: 302, startPoint y: 121, endPoint x: 252, endPoint y: 119, distance: 50.1
click at [252, 155] on li "“Local insurance regulations: Some countries require locally admitted policies …" at bounding box center [253, 164] width 191 height 18
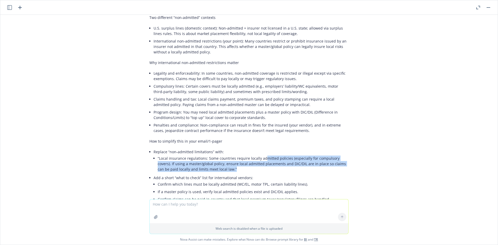
drag, startPoint x: 261, startPoint y: 114, endPoint x: 331, endPoint y: 125, distance: 71.1
click at [331, 155] on li "“Local insurance regulations: Some countries require locally admitted policies …" at bounding box center [253, 164] width 191 height 18
drag, startPoint x: 155, startPoint y: 114, endPoint x: 208, endPoint y: 128, distance: 54.6
click at [208, 155] on li "“Local insurance regulations: Some countries require locally admitted policies …" at bounding box center [253, 164] width 191 height 18
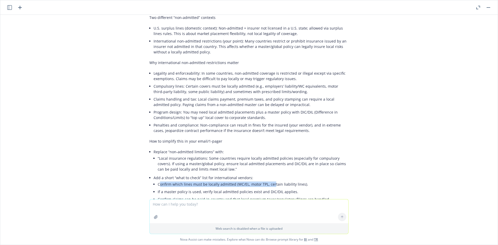
drag, startPoint x: 156, startPoint y: 141, endPoint x: 270, endPoint y: 142, distance: 114.1
click at [270, 180] on li "Confirm which lines must be locally admitted (WC/EL, motor TPL, certain liabili…" at bounding box center [253, 184] width 191 height 8
drag, startPoint x: 284, startPoint y: 139, endPoint x: 222, endPoint y: 138, distance: 61.2
click at [224, 180] on li "Confirm which lines must be locally admitted (WC/EL, motor TPL, certain liabili…" at bounding box center [253, 184] width 191 height 8
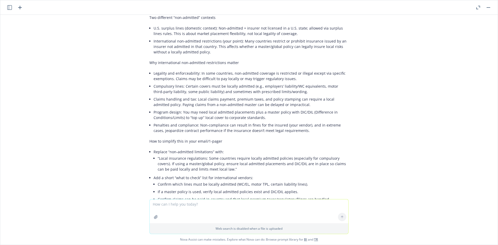
drag, startPoint x: 222, startPoint y: 138, endPoint x: 174, endPoint y: 144, distance: 49.2
click at [222, 180] on li "Confirm which lines must be locally admitted (WC/EL, motor TPL, certain liabili…" at bounding box center [253, 184] width 191 height 8
drag, startPoint x: 153, startPoint y: 148, endPoint x: 231, endPoint y: 148, distance: 78.0
click at [231, 174] on li "Add a short “what to check” list for international vendors: Confirm which lines…" at bounding box center [250, 195] width 195 height 43
click at [231, 188] on li "If a master policy is used, verify local admitted policies exist and DIC/DIL ap…" at bounding box center [253, 192] width 191 height 8
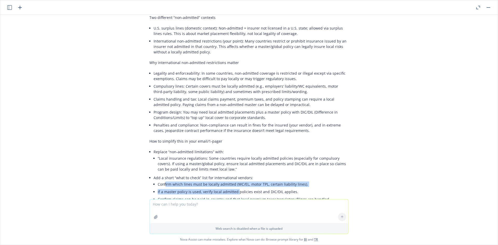
drag, startPoint x: 232, startPoint y: 148, endPoint x: 159, endPoint y: 143, distance: 73.8
click at [160, 180] on ul "Confirm which lines must be locally admitted (WC/EL, motor TPL, certain liabili…" at bounding box center [253, 198] width 191 height 36
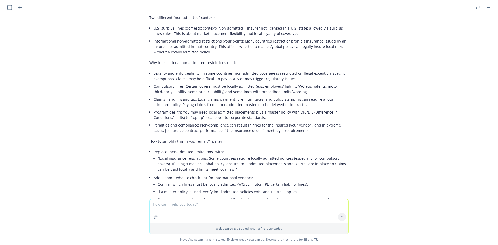
click at [159, 180] on li "Confirm which lines must be locally admitted (WC/EL, motor TPL, certain liabili…" at bounding box center [253, 184] width 191 height 8
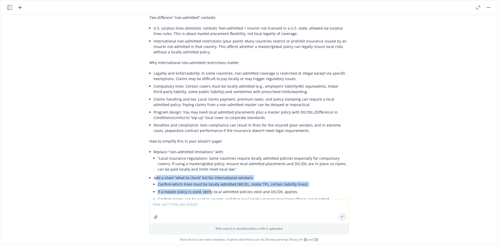
drag, startPoint x: 152, startPoint y: 135, endPoint x: 210, endPoint y: 149, distance: 59.2
click at [210, 174] on li "Add a short “what to check” list for international vendors: Confirm which lines…" at bounding box center [250, 195] width 195 height 43
click at [210, 188] on li "If a master policy is used, verify local admitted policies exist and DIC/DIL ap…" at bounding box center [253, 192] width 191 height 8
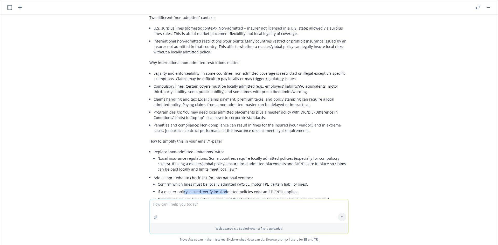
click at [178, 188] on li "If a master policy is used, verify local admitted policies exist and DIC/DIL ap…" at bounding box center [253, 192] width 191 height 8
click at [177, 188] on li "If a master policy is used, verify local admitted policies exist and DIC/DIL ap…" at bounding box center [253, 192] width 191 height 8
click at [257, 188] on li "If a master policy is used, verify local admitted policies exist and DIC/DIL ap…" at bounding box center [253, 192] width 191 height 8
click at [206, 188] on li "If a master policy is used, verify local admitted policies exist and DIC/DIL ap…" at bounding box center [253, 192] width 191 height 8
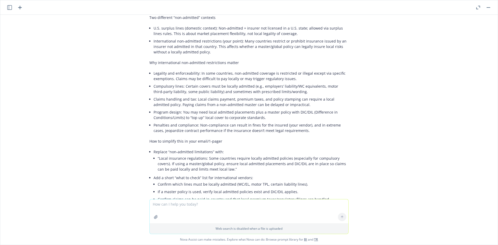
click at [195, 188] on li "If a master policy is used, verify local admitted policies exist and DIC/DIL ap…" at bounding box center [253, 192] width 191 height 8
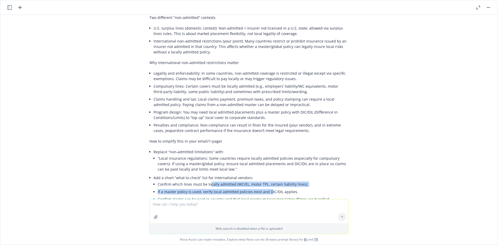
click at [264, 180] on ul "Confirm which lines must be locally admitted (WC/EL, motor TPL, certain liabili…" at bounding box center [253, 198] width 191 height 36
click at [264, 188] on li "If a master policy is used, verify local admitted policies exist and DIC/DIL ap…" at bounding box center [253, 192] width 191 height 8
click at [299, 188] on li "If a master policy is used, verify local admitted policies exist and DIC/DIL ap…" at bounding box center [253, 192] width 191 height 8
click at [167, 188] on li "If a master policy is used, verify local admitted policies exist and DIC/DIL ap…" at bounding box center [253, 192] width 191 height 8
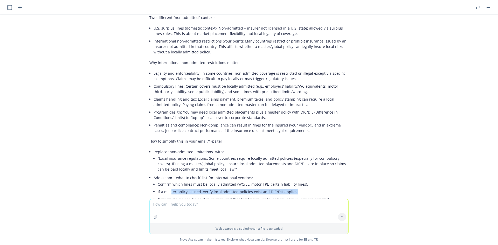
click at [167, 188] on li "If a master policy is used, verify local admitted policies exist and DIC/DIL ap…" at bounding box center [253, 192] width 191 height 8
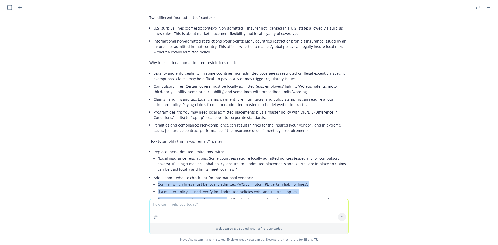
click at [221, 174] on li "Add a short “what to check” list for international vendors: Confirm which lines…" at bounding box center [250, 195] width 195 height 43
click at [221, 195] on li "Confirm claims can be paid in‑country and that local premium taxes/regulatory f…" at bounding box center [253, 199] width 191 height 8
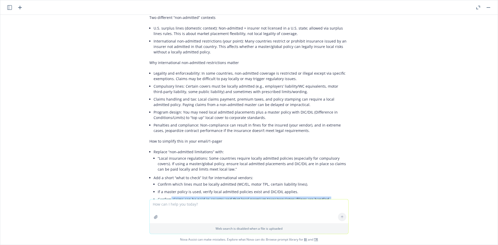
click at [166, 180] on ul "Confirm which lines must be locally admitted (WC/EL, motor TPL, certain liabili…" at bounding box center [253, 198] width 191 height 36
click at [166, 195] on li "Confirm claims can be paid in‑country and that local premium taxes/regulatory f…" at bounding box center [253, 199] width 191 height 8
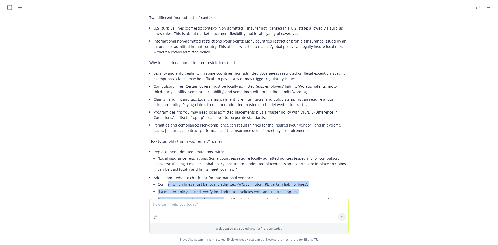
click at [218, 180] on ul "Confirm which lines must be locally admitted (WC/EL, motor TPL, certain liabili…" at bounding box center [253, 198] width 191 height 36
click at [218, 195] on li "Confirm claims can be paid in‑country and that local premium taxes/regulatory f…" at bounding box center [253, 199] width 191 height 8
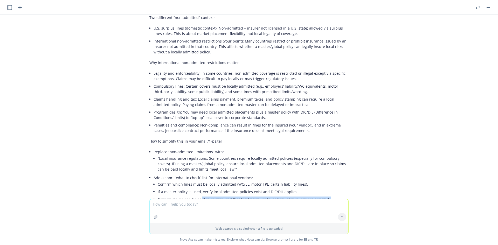
click at [193, 180] on ul "Confirm which lines must be locally admitted (WC/EL, motor TPL, certain liabili…" at bounding box center [253, 198] width 191 height 36
click at [190, 188] on li "If a master policy is used, verify local admitted policies exist and DIC/DIL ap…" at bounding box center [253, 192] width 191 height 8
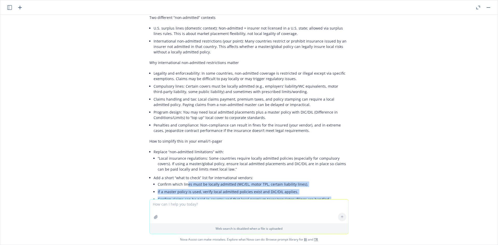
click at [249, 180] on ul "Confirm which lines must be locally admitted (WC/EL, motor TPL, certain liabili…" at bounding box center [253, 198] width 191 height 36
click at [249, 203] on li "Obtain a broker letter or schedule of local policies summarizing limits, territ…" at bounding box center [253, 209] width 191 height 13
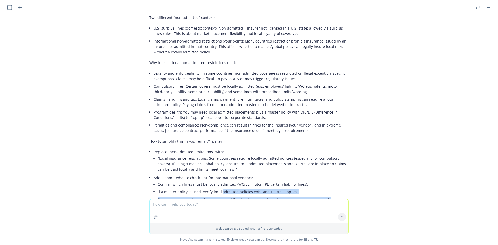
click at [214, 180] on ul "Confirm which lines must be locally admitted (WC/EL, motor TPL, certain liabili…" at bounding box center [253, 198] width 191 height 36
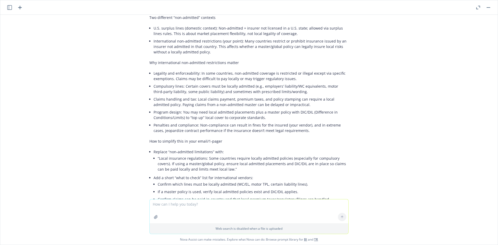
click at [210, 188] on li "If a master policy is used, verify local admitted policies exist and DIC/DIL ap…" at bounding box center [253, 192] width 191 height 8
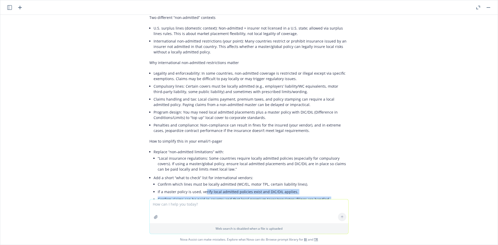
click at [288, 180] on ul "Confirm which lines must be locally admitted (WC/EL, motor TPL, certain liabili…" at bounding box center [253, 198] width 191 height 36
click at [288, 203] on li "Obtain a broker letter or schedule of local policies summarizing limits, territ…" at bounding box center [253, 209] width 191 height 13
click at [222, 180] on ul "Confirm which lines must be locally admitted (WC/EL, motor TPL, certain liabili…" at bounding box center [253, 198] width 191 height 36
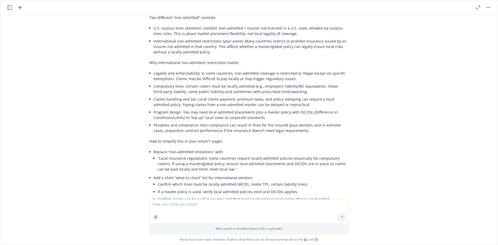
click at [219, 188] on li "If a master policy is used, verify local admitted policies exist and DIC/DIL ap…" at bounding box center [253, 192] width 191 height 8
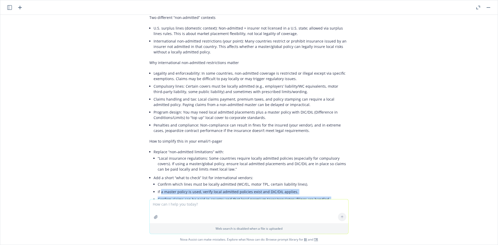
click at [198, 174] on li "Add a short “what to check” list for international vendors: Confirm which lines…" at bounding box center [250, 195] width 195 height 43
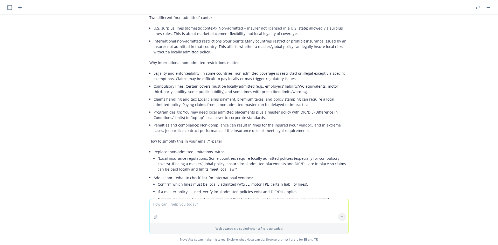
scroll to position [4230, 0]
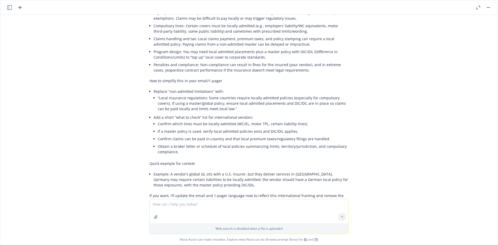
click at [193, 207] on textarea at bounding box center [249, 211] width 199 height 24
type textarea "that sounds like something the vendor would be responsible to do not our client."
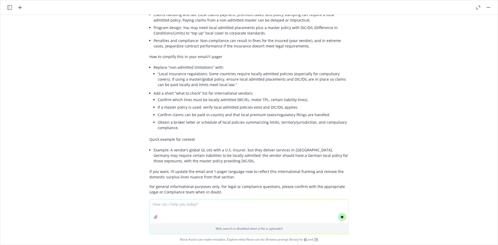
scroll to position [4169, 0]
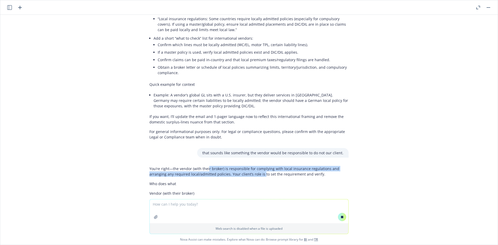
drag, startPoint x: 204, startPoint y: 123, endPoint x: 285, endPoint y: 134, distance: 81.9
click at [285, 166] on p "You’re right—the vendor (with their broker) is responsible for complying with l…" at bounding box center [248, 171] width 199 height 11
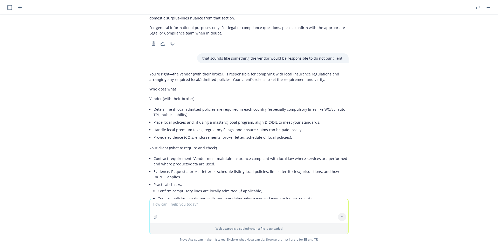
click at [285, 134] on div "You’re right—the vendor (with their broker) is responsible for complying with l…" at bounding box center [248, 162] width 199 height 187
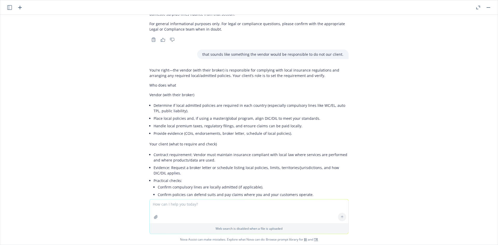
scroll to position [4388, 0]
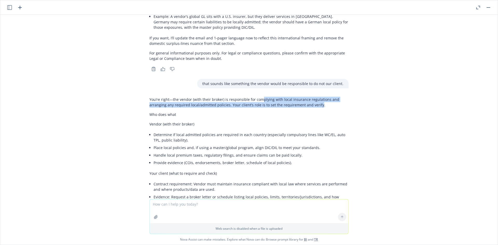
drag, startPoint x: 281, startPoint y: 60, endPoint x: 313, endPoint y: 65, distance: 32.7
click at [313, 95] on div "You’re right—the vendor (with their broker) is responsible for complying with l…" at bounding box center [248, 188] width 199 height 187
drag, startPoint x: 290, startPoint y: 62, endPoint x: 187, endPoint y: 62, distance: 103.7
click at [188, 97] on p "You’re right—the vendor (with their broker) is responsible for complying with l…" at bounding box center [248, 102] width 199 height 11
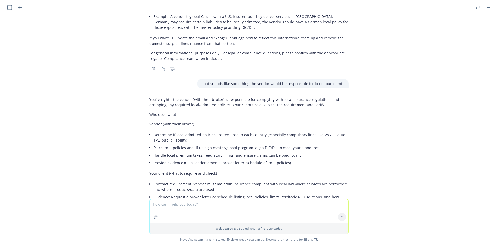
click at [187, 97] on p "You’re right—the vendor (with their broker) is responsible for complying with l…" at bounding box center [248, 102] width 199 height 11
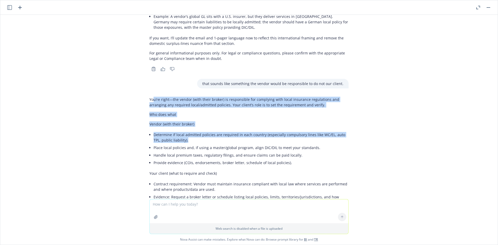
drag, startPoint x: 149, startPoint y: 58, endPoint x: 202, endPoint y: 98, distance: 66.4
click at [202, 98] on div "You’re right—the vendor (with their broker) is responsible for complying with l…" at bounding box center [248, 188] width 199 height 187
click at [202, 131] on li "Determine if local admitted policies are required in each country (especially c…" at bounding box center [250, 137] width 195 height 13
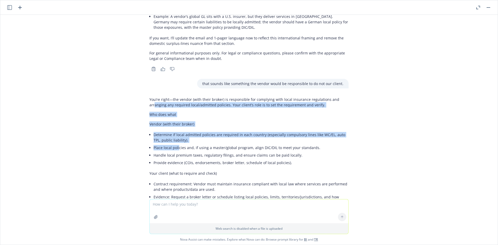
drag, startPoint x: 151, startPoint y: 61, endPoint x: 175, endPoint y: 102, distance: 48.0
click at [175, 102] on div "You’re right—the vendor (with their broker) is responsible for complying with l…" at bounding box center [248, 188] width 199 height 187
click at [175, 144] on li "Place local policies and, if using a master/global program, align DIC/DIL to me…" at bounding box center [250, 148] width 195 height 8
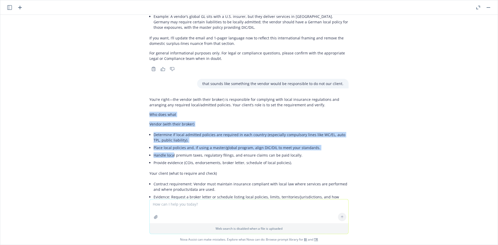
drag, startPoint x: 169, startPoint y: 115, endPoint x: 145, endPoint y: 70, distance: 50.6
click at [149, 95] on div "You’re right—the vendor (with their broker) is responsible for complying with l…" at bounding box center [248, 188] width 199 height 187
click at [149, 112] on p "Who does what" at bounding box center [248, 114] width 199 height 5
drag, startPoint x: 153, startPoint y: 83, endPoint x: 219, endPoint y: 107, distance: 70.1
click at [219, 107] on div "You’re right—the vendor (with their broker) is responsible for complying with l…" at bounding box center [248, 188] width 199 height 187
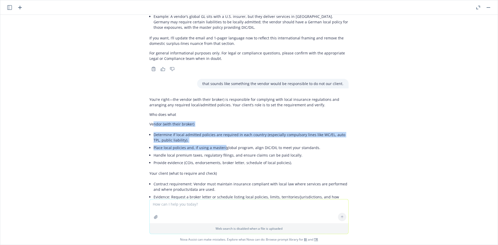
click at [219, 144] on li "Place local policies and, if using a master/global program, align DIC/DIL to me…" at bounding box center [250, 148] width 195 height 8
drag, startPoint x: 178, startPoint y: 89, endPoint x: 283, endPoint y: 95, distance: 105.1
click at [281, 131] on li "Determine if local admitted policies are required in each country (especially c…" at bounding box center [250, 137] width 195 height 13
click at [283, 131] on li "Determine if local admitted policies are required in each country (especially c…" at bounding box center [250, 137] width 195 height 13
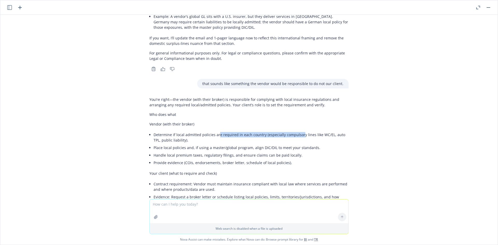
drag, startPoint x: 295, startPoint y: 87, endPoint x: 212, endPoint y: 88, distance: 83.2
click at [213, 95] on div "You’re right—the vendor (with their broker) is responsible for complying with l…" at bounding box center [248, 188] width 199 height 187
click at [212, 131] on li "Determine if local admitted policies are required in each country (especially c…" at bounding box center [250, 137] width 195 height 13
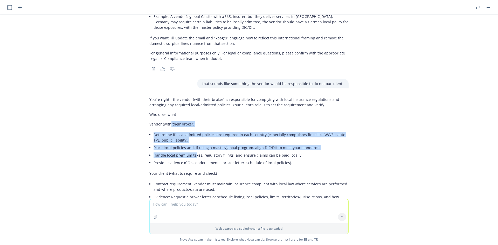
click at [191, 112] on div "You’re right—the vendor (with their broker) is responsible for complying with l…" at bounding box center [248, 188] width 199 height 187
click at [191, 151] on li "Handle local premium taxes, regulatory filings, and ensure claims can be paid l…" at bounding box center [250, 155] width 195 height 8
drag, startPoint x: 182, startPoint y: 123, endPoint x: 159, endPoint y: 85, distance: 44.8
click at [159, 95] on div "You’re right—the vendor (with their broker) is responsible for complying with l…" at bounding box center [248, 188] width 199 height 187
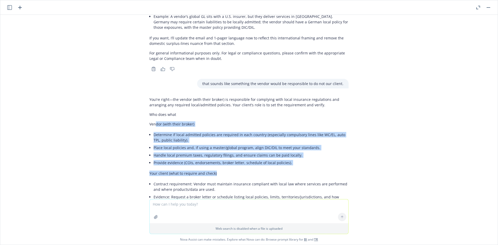
click at [246, 132] on div "You’re right—the vendor (with their broker) is responsible for complying with l…" at bounding box center [248, 188] width 199 height 187
click at [246, 171] on p "Your client (what to require and check)" at bounding box center [248, 173] width 199 height 5
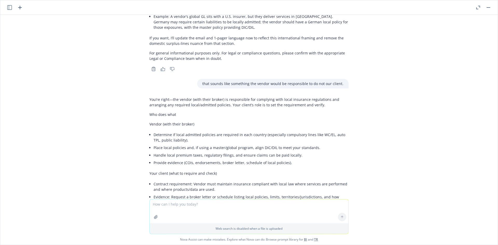
click at [173, 205] on textarea at bounding box center [249, 211] width 199 height 24
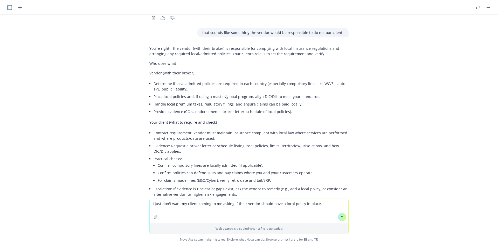
scroll to position [4448, 0]
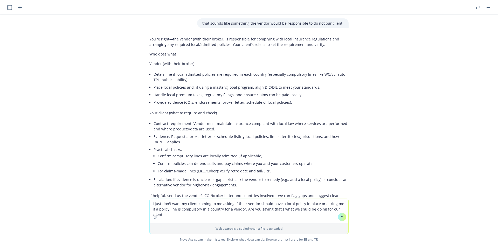
type textarea "i just don't want my client coming to me asking if their vendor should have a l…"
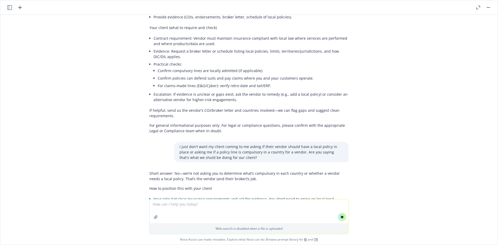
scroll to position [4395, 0]
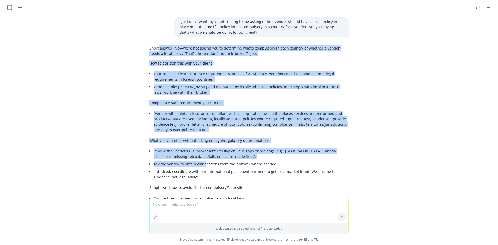
drag, startPoint x: 155, startPoint y: 121, endPoint x: 201, endPoint y: 121, distance: 45.9
click at [201, 121] on div "Short answer: No—we’re not asking you to determine what’s compulsory in each co…" at bounding box center [248, 141] width 199 height 196
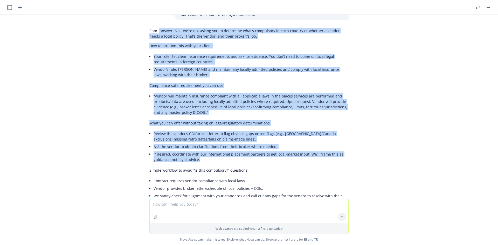
click at [201, 121] on div "Short answer: No—we’re not asking you to determine what’s compulsory in each co…" at bounding box center [248, 124] width 199 height 196
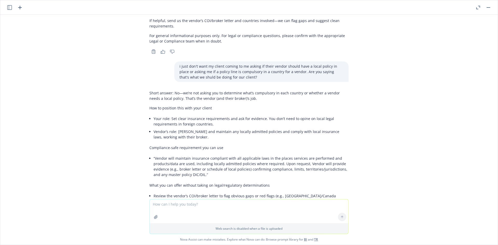
scroll to position [4566, 0]
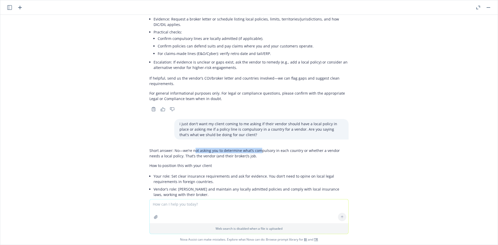
drag, startPoint x: 191, startPoint y: 108, endPoint x: 256, endPoint y: 108, distance: 64.6
click at [255, 148] on p "Short answer: No—we’re not asking you to determine what’s compulsory in each co…" at bounding box center [248, 153] width 199 height 11
click at [256, 148] on p "Short answer: No—we’re not asking you to determine what’s compulsory in each co…" at bounding box center [248, 153] width 199 height 11
drag, startPoint x: 320, startPoint y: 107, endPoint x: 262, endPoint y: 108, distance: 58.1
click at [263, 148] on p "Short answer: No—we’re not asking you to determine what’s compulsory in each co…" at bounding box center [248, 153] width 199 height 11
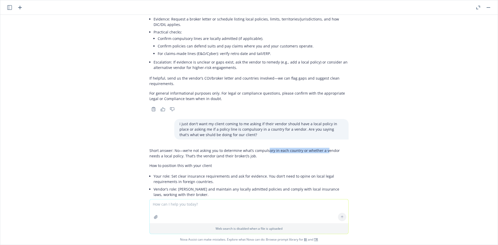
click at [262, 148] on p "Short answer: No—we’re not asking you to determine what’s compulsory in each co…" at bounding box center [248, 153] width 199 height 11
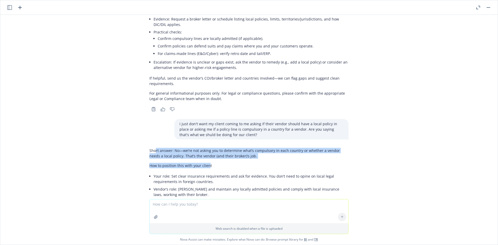
drag, startPoint x: 152, startPoint y: 109, endPoint x: 204, endPoint y: 119, distance: 53.0
click at [204, 146] on div "Short answer: No—we’re not asking you to determine what’s compulsory in each co…" at bounding box center [248, 244] width 199 height 196
drag, startPoint x: 215, startPoint y: 114, endPoint x: 151, endPoint y: 101, distance: 66.0
click at [151, 101] on div "docx Dataiku- Vendor Contracts Playbook Sept 2025.docx Subject: Standardizing v…" at bounding box center [248, 107] width 497 height 184
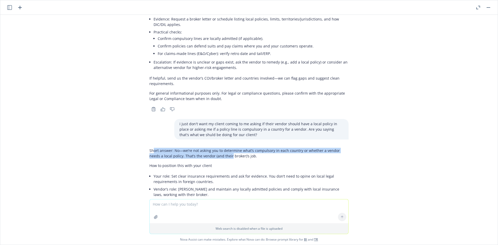
click at [151, 101] on div "docx Dataiku- Vendor Contracts Playbook Sept 2025.docx Subject: Standardizing v…" at bounding box center [248, 107] width 497 height 184
drag, startPoint x: 146, startPoint y: 105, endPoint x: 232, endPoint y: 113, distance: 87.0
click at [232, 146] on div "Short answer: No—we’re not asking you to determine what’s compulsory in each co…" at bounding box center [248, 249] width 207 height 206
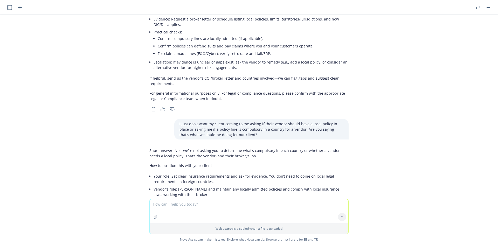
click at [233, 148] on p "Short answer: No—we’re not asking you to determine what’s compulsory in each co…" at bounding box center [248, 153] width 199 height 11
drag, startPoint x: 221, startPoint y: 113, endPoint x: 166, endPoint y: 110, distance: 55.3
click at [169, 148] on p "Short answer: No—we’re not asking you to determine what’s compulsory in each co…" at bounding box center [248, 153] width 199 height 11
click at [166, 148] on p "Short answer: No—we’re not asking you to determine what’s compulsory in each co…" at bounding box center [248, 153] width 199 height 11
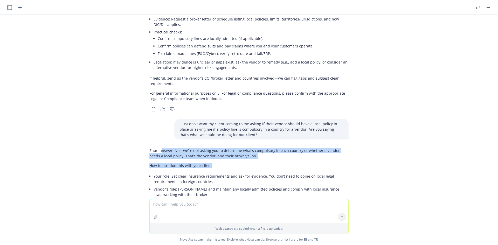
drag, startPoint x: 157, startPoint y: 104, endPoint x: 223, endPoint y: 120, distance: 68.4
click at [223, 146] on div "Short answer: No—we’re not asking you to determine what’s compulsory in each co…" at bounding box center [248, 244] width 199 height 196
click at [223, 163] on p "How to position this with your client" at bounding box center [248, 165] width 199 height 5
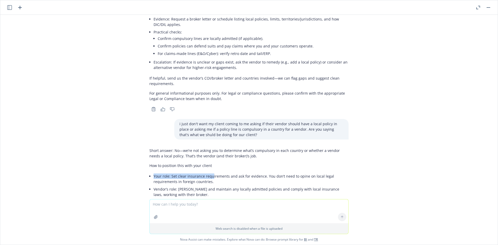
drag, startPoint x: 150, startPoint y: 133, endPoint x: 208, endPoint y: 133, distance: 57.6
click at [208, 172] on li "Your role: Set clear insurance requirements and ask for evidence. You don’t nee…" at bounding box center [250, 178] width 195 height 13
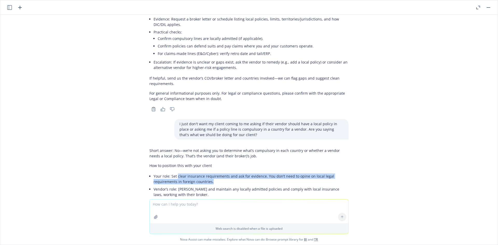
drag, startPoint x: 208, startPoint y: 136, endPoint x: 169, endPoint y: 129, distance: 39.6
click at [171, 172] on li "Your role: Set clear insurance requirements and ask for evidence. You don’t nee…" at bounding box center [250, 178] width 195 height 13
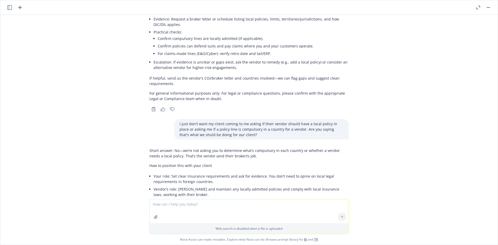
click at [169, 146] on div "Short answer: No—we’re not asking you to determine what’s compulsory in each co…" at bounding box center [248, 244] width 199 height 196
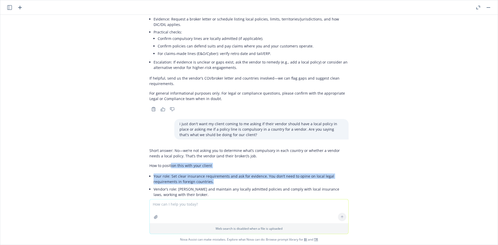
drag, startPoint x: 165, startPoint y: 122, endPoint x: 223, endPoint y: 140, distance: 60.7
click at [223, 146] on div "Short answer: No—we’re not asking you to determine what’s compulsory in each co…" at bounding box center [248, 244] width 199 height 196
click at [223, 172] on li "Your role: Set clear insurance requirements and ask for evidence. You don’t nee…" at bounding box center [250, 178] width 195 height 13
drag, startPoint x: 213, startPoint y: 145, endPoint x: 171, endPoint y: 134, distance: 44.0
click at [171, 172] on ul "Your role: Set clear insurance requirements and ask for evidence. You don’t nee…" at bounding box center [250, 185] width 195 height 26
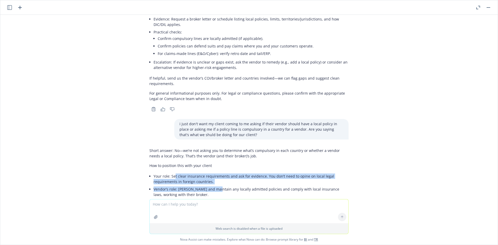
click at [171, 172] on li "Your role: Set clear insurance requirements and ask for evidence. You don’t nee…" at bounding box center [250, 178] width 195 height 13
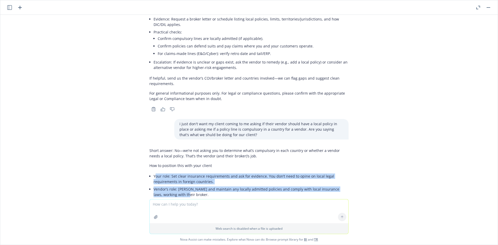
drag, startPoint x: 151, startPoint y: 131, endPoint x: 166, endPoint y: 150, distance: 23.9
click at [166, 172] on ul "Your role: Set clear insurance requirements and ask for evidence. You don’t nee…" at bounding box center [250, 185] width 195 height 26
click at [166, 185] on li "Vendor’s role: Determine and maintain any locally admitted policies and comply …" at bounding box center [250, 191] width 195 height 13
drag, startPoint x: 174, startPoint y: 152, endPoint x: 175, endPoint y: 134, distance: 17.9
click at [175, 172] on ul "Your role: Set clear insurance requirements and ask for evidence. You don’t nee…" at bounding box center [250, 185] width 195 height 26
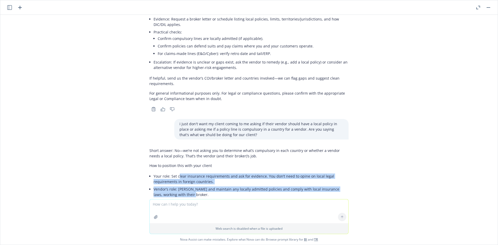
click at [175, 172] on li "Your role: Set clear insurance requirements and ask for evidence. You don’t nee…" at bounding box center [250, 178] width 195 height 13
drag, startPoint x: 177, startPoint y: 132, endPoint x: 263, endPoint y: 148, distance: 87.4
click at [263, 172] on ul "Your role: Set clear insurance requirements and ask for evidence. You don’t nee…" at bounding box center [250, 185] width 195 height 26
click at [263, 185] on li "Vendor’s role: Determine and maintain any locally admitted policies and comply …" at bounding box center [250, 191] width 195 height 13
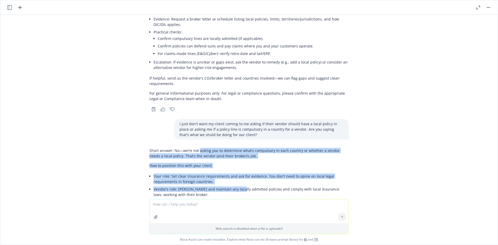
drag, startPoint x: 195, startPoint y: 109, endPoint x: 234, endPoint y: 145, distance: 53.8
click at [234, 146] on div "Short answer: No—we’re not asking you to determine what’s compulsory in each co…" at bounding box center [248, 244] width 199 height 196
click at [234, 185] on li "Vendor’s role: Determine and maintain any locally admitted policies and comply …" at bounding box center [250, 191] width 195 height 13
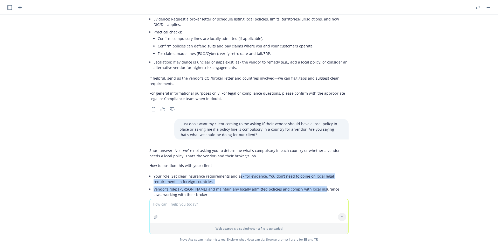
drag, startPoint x: 315, startPoint y: 146, endPoint x: 229, endPoint y: 127, distance: 88.0
click at [230, 146] on div "Short answer: No—we’re not asking you to determine what’s compulsory in each co…" at bounding box center [248, 244] width 199 height 196
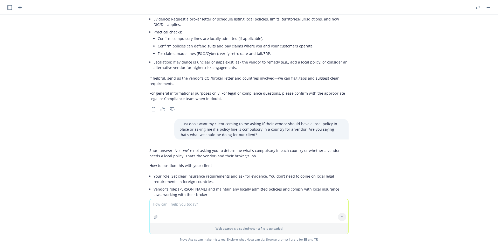
click at [229, 146] on div "Short answer: No—we’re not asking you to determine what’s compulsory in each co…" at bounding box center [248, 244] width 199 height 196
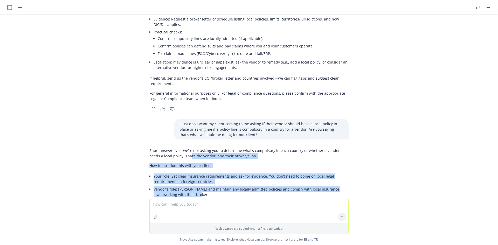
drag, startPoint x: 175, startPoint y: 113, endPoint x: 216, endPoint y: 156, distance: 59.0
click at [216, 156] on div "Short answer: No—we’re not asking you to determine what’s compulsory in each co…" at bounding box center [248, 244] width 199 height 196
drag, startPoint x: 216, startPoint y: 156, endPoint x: 225, endPoint y: 156, distance: 9.3
click at [216, 156] on div "Short answer: No—we’re not asking you to determine what’s compulsory in each co…" at bounding box center [248, 244] width 199 height 196
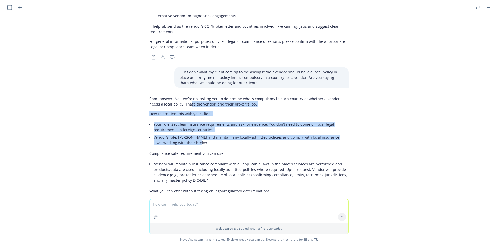
scroll to position [4627, 0]
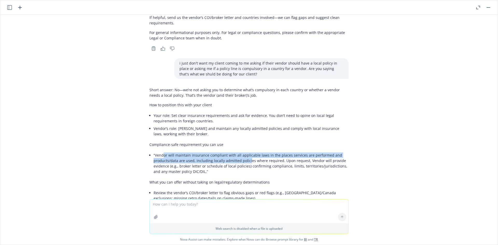
drag, startPoint x: 159, startPoint y: 111, endPoint x: 245, endPoint y: 116, distance: 86.2
click
drag, startPoint x: 256, startPoint y: 116, endPoint x: 234, endPoint y: 112, distance: 22.7
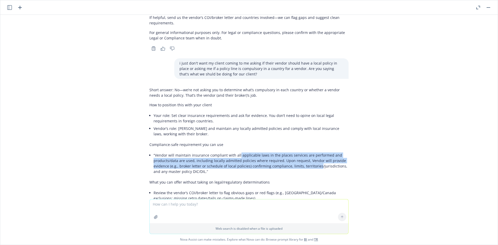
drag, startPoint x: 234, startPoint y: 112, endPoint x: 302, endPoint y: 122, distance: 68.1
drag, startPoint x: 302, startPoint y: 122, endPoint x: 255, endPoint y: 113, distance: 47.5
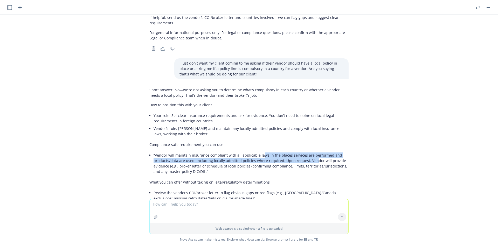
drag, startPoint x: 258, startPoint y: 113, endPoint x: 307, endPoint y: 117, distance: 50.0
drag, startPoint x: 219, startPoint y: 112, endPoint x: 293, endPoint y: 117, distance: 74.6
drag, startPoint x: 302, startPoint y: 117, endPoint x: 273, endPoint y: 112, distance: 29.8
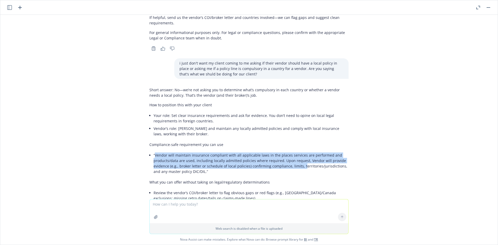
drag, startPoint x: 151, startPoint y: 113, endPoint x: 298, endPoint y: 122, distance: 147.3
drag, startPoint x: 279, startPoint y: 120, endPoint x: 194, endPoint y: 113, distance: 86.1
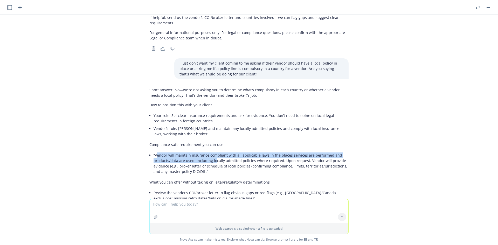
drag, startPoint x: 153, startPoint y: 113, endPoint x: 210, endPoint y: 116, distance: 57.2
drag, startPoint x: 152, startPoint y: 111, endPoint x: 172, endPoint y: 117, distance: 20.6
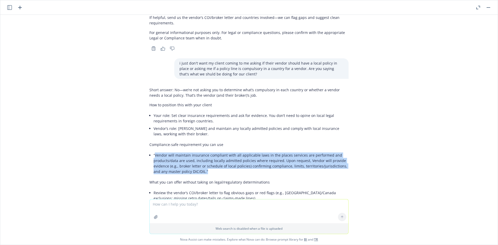
drag, startPoint x: 152, startPoint y: 111, endPoint x: 216, endPoint y: 132, distance: 67.9
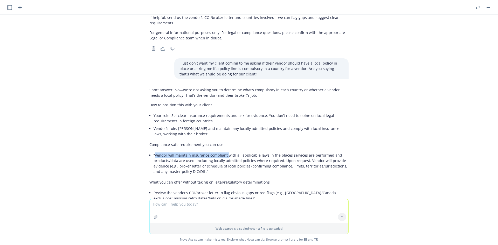
drag, startPoint x: 151, startPoint y: 111, endPoint x: 222, endPoint y: 110, distance: 70.5
drag, startPoint x: 183, startPoint y: 112, endPoint x: 274, endPoint y: 112, distance: 91.5
drag, startPoint x: 151, startPoint y: 112, endPoint x: 257, endPoint y: 112, distance: 106.0
copy li "Vendor will maintain insurance compliant with all applicable laws"
drag, startPoint x: 262, startPoint y: 111, endPoint x: 323, endPoint y: 112, distance: 61.5
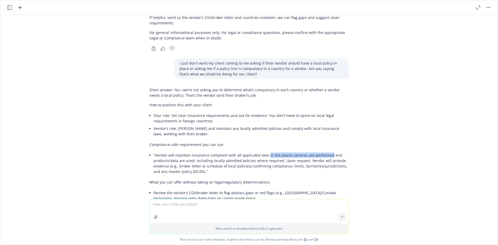
copy li "in the places services are performed"
paste textarea "targeted indemnity"
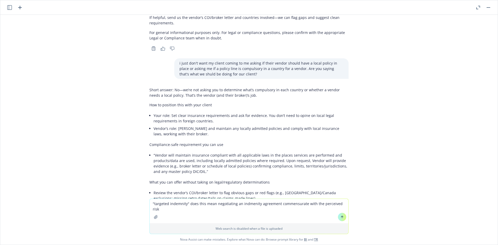
type textarea ""targeted indemnity" does this mean negotiating an indmenity agreement commensu…"
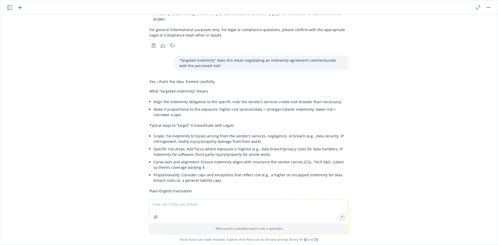
scroll to position [4875, 0]
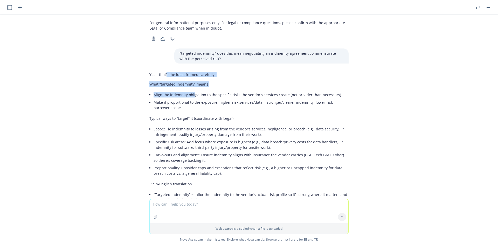
drag, startPoint x: 163, startPoint y: 32, endPoint x: 202, endPoint y: 55, distance: 45.4
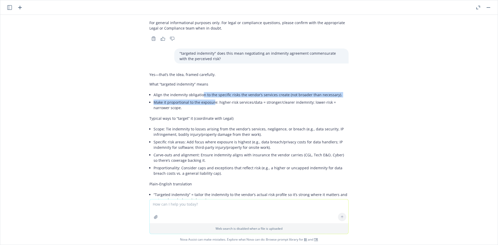
drag, startPoint x: 210, startPoint y: 61, endPoint x: 198, endPoint y: 52, distance: 14.6
drag, startPoint x: 203, startPoint y: 51, endPoint x: 283, endPoint y: 51, distance: 80.4
drag, startPoint x: 261, startPoint y: 55, endPoint x: 204, endPoint y: 47, distance: 57.9
drag, startPoint x: 189, startPoint y: 47, endPoint x: 289, endPoint y: 61, distance: 100.8
drag, startPoint x: 303, startPoint y: 59, endPoint x: 233, endPoint y: 49, distance: 71.2
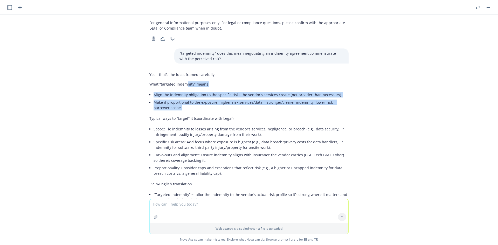
drag, startPoint x: 183, startPoint y: 45, endPoint x: 302, endPoint y: 62, distance: 119.9
drag, startPoint x: 278, startPoint y: 59, endPoint x: 206, endPoint y: 48, distance: 72.9
drag, startPoint x: 151, startPoint y: 52, endPoint x: 181, endPoint y: 63, distance: 32.1
drag, startPoint x: 170, startPoint y: 65, endPoint x: 160, endPoint y: 50, distance: 18.4
drag, startPoint x: 160, startPoint y: 49, endPoint x: 158, endPoint y: 53, distance: 4.2
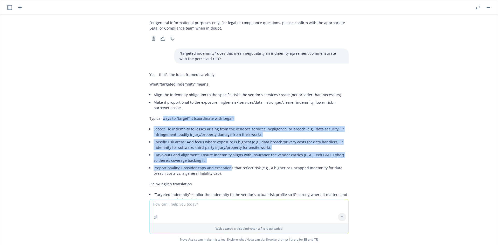
drag, startPoint x: 158, startPoint y: 73, endPoint x: 227, endPoint y: 125, distance: 86.3
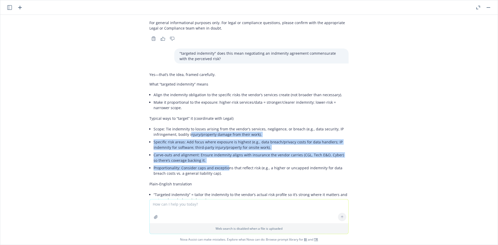
drag, startPoint x: 222, startPoint y: 127, endPoint x: 184, endPoint y: 89, distance: 53.7
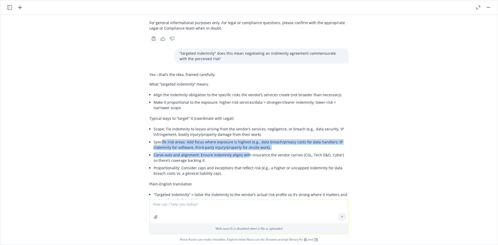
drag, startPoint x: 164, startPoint y: 99, endPoint x: 242, endPoint y: 114, distance: 79.0
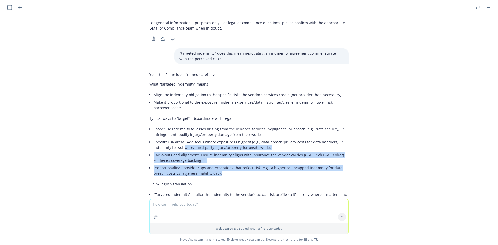
drag, startPoint x: 220, startPoint y: 128, endPoint x: 178, endPoint y: 104, distance: 47.8
drag, startPoint x: 214, startPoint y: 128, endPoint x: 181, endPoint y: 111, distance: 37.0
drag, startPoint x: 181, startPoint y: 111, endPoint x: 188, endPoint y: 99, distance: 14.1
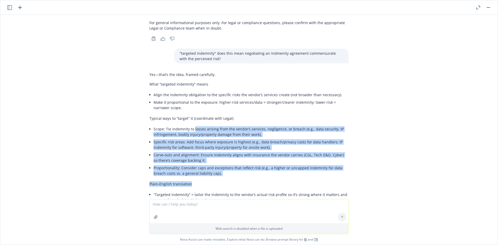
drag, startPoint x: 186, startPoint y: 89, endPoint x: 242, endPoint y: 137, distance: 73.6
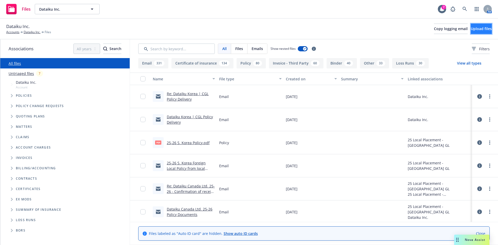
click at [473, 28] on span "Upload files" at bounding box center [481, 28] width 21 height 5
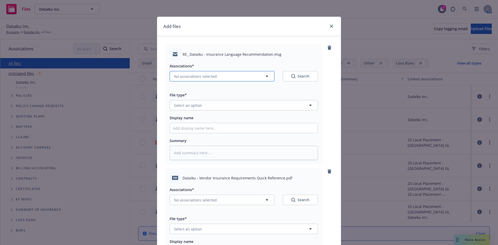
click at [261, 76] on button "No associations selected" at bounding box center [222, 76] width 105 height 10
type textarea "x"
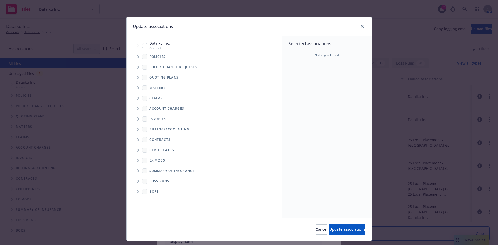
click at [137, 43] on span "Tree Example" at bounding box center [138, 45] width 8 height 8
click at [138, 88] on span "Tree Example" at bounding box center [138, 88] width 8 height 8
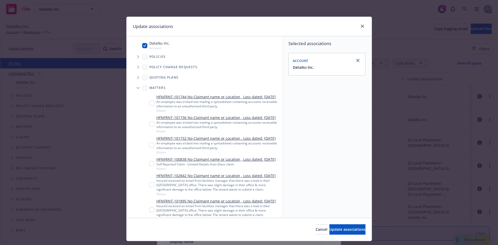
click at [137, 88] on icon "Tree Example" at bounding box center [137, 88] width 3 height 2
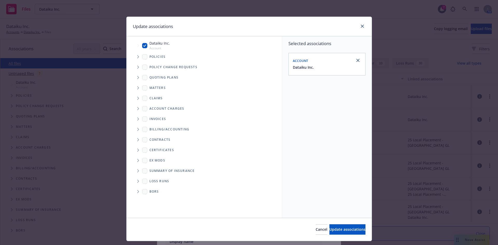
click at [137, 141] on icon "Folder Tree Example" at bounding box center [138, 139] width 2 height 3
click at [137, 139] on icon "Folder Tree Example" at bounding box center [137, 140] width 3 height 2
click at [149, 141] on span "Contracts" at bounding box center [159, 139] width 21 height 3
click at [145, 141] on div "Contracts" at bounding box center [156, 139] width 29 height 5
click at [142, 95] on div "Claims" at bounding box center [207, 98] width 150 height 10
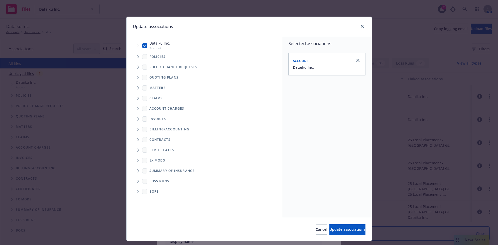
click at [151, 99] on span "Claims" at bounding box center [155, 98] width 13 height 3
click at [143, 91] on div "Matters" at bounding box center [207, 88] width 150 height 10
click at [142, 47] on input "Tree Example" at bounding box center [144, 45] width 5 height 5
checkbox input "true"
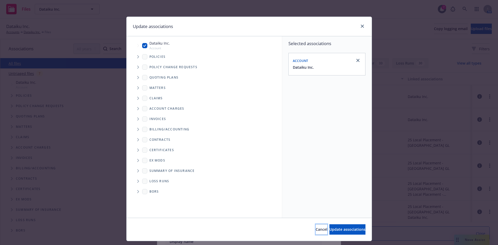
click at [316, 228] on span "Cancel" at bounding box center [322, 229] width 12 height 5
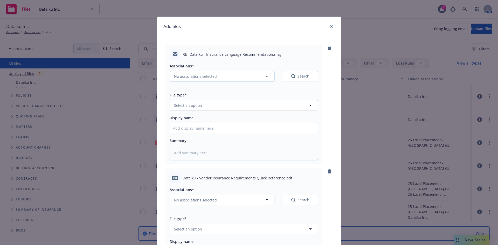
click at [265, 76] on icon "button" at bounding box center [266, 76] width 3 height 1
type textarea "x"
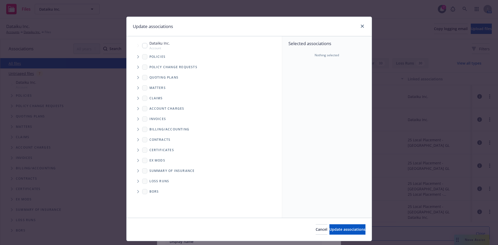
click at [142, 45] on input "Tree Example" at bounding box center [144, 45] width 5 height 5
checkbox input "true"
click at [136, 58] on span "Tree Example" at bounding box center [138, 57] width 8 height 8
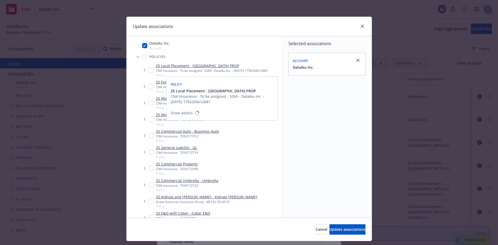
type textarea "x"
click at [137, 57] on icon "Tree Example" at bounding box center [137, 57] width 3 height 2
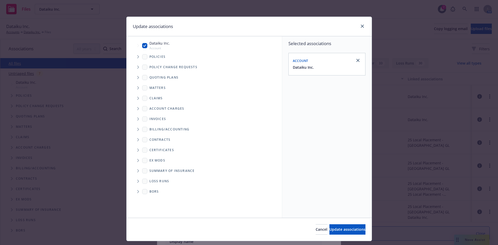
click at [137, 139] on icon "Folder Tree Example" at bounding box center [138, 139] width 2 height 3
click at [136, 141] on icon "Folder Tree Example" at bounding box center [137, 140] width 3 height 2
click at [137, 119] on span "Tree Example" at bounding box center [138, 119] width 8 height 8
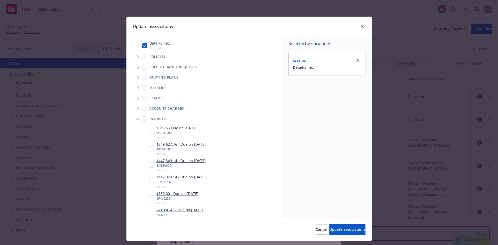
click at [137, 118] on span "Tree Example" at bounding box center [138, 119] width 8 height 8
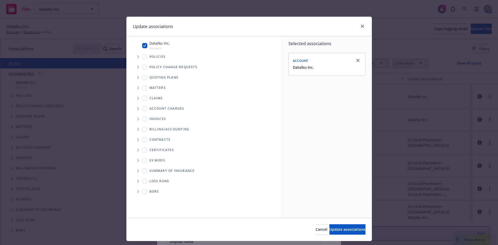
click at [137, 87] on icon "Tree Example" at bounding box center [138, 87] width 2 height 3
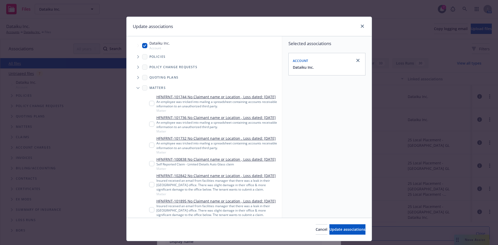
click at [136, 88] on icon "Tree Example" at bounding box center [137, 88] width 3 height 2
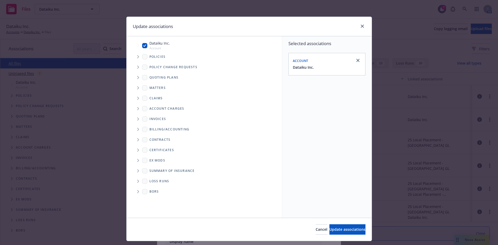
click at [137, 56] on icon "Tree Example" at bounding box center [138, 56] width 2 height 3
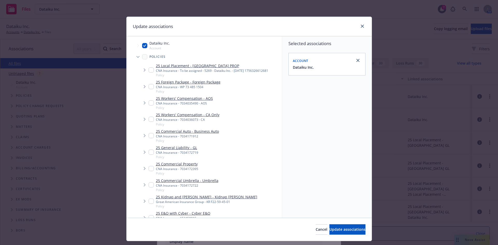
click at [149, 86] on input "Tree Example" at bounding box center [151, 86] width 5 height 5
checkbox input "true"
click at [331, 229] on span "Update associations" at bounding box center [347, 229] width 36 height 5
type textarea "x"
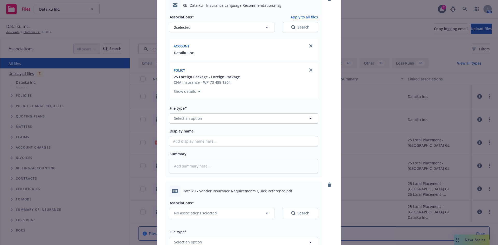
scroll to position [60, 0]
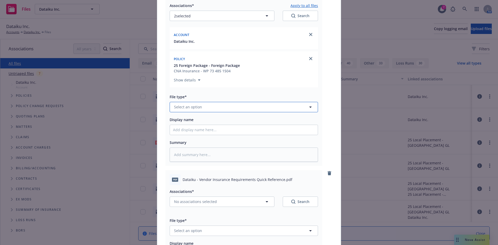
click at [204, 108] on button "Select an option" at bounding box center [244, 107] width 148 height 10
type input "email"
click at [199, 124] on div "Email" at bounding box center [244, 122] width 142 height 8
drag, startPoint x: 184, startPoint y: 129, endPoint x: 188, endPoint y: 135, distance: 6.5
click at [184, 129] on input "Display name" at bounding box center [244, 130] width 148 height 10
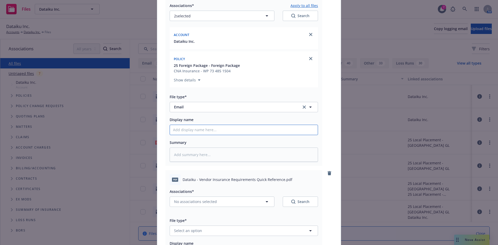
paste input "Insurance Language Recommendation"
type textarea "x"
type input "Insurance Language Recommendation"
type textarea "x"
type input "Insurance Language Recommendation"
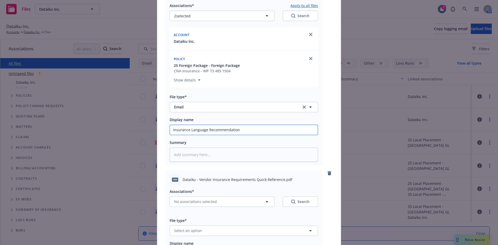
type textarea "x"
type input "CInsurance Language Recommendation"
type textarea "x"
type input "CoInsurance Language Recommendation"
type textarea "x"
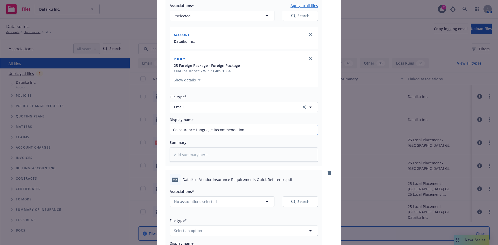
type input "ConInsurance Language Recommendation"
type textarea "x"
type input "ContInsurance Language Recommendation"
type textarea "x"
type input "ContrInsurance Language Recommendation"
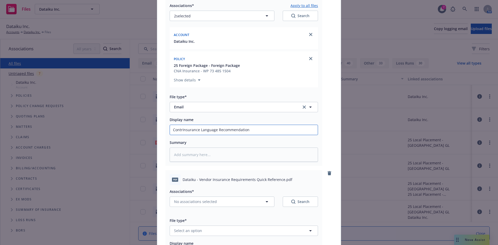
type textarea "x"
type input "ContraInsurance Language Recommendation"
type textarea "x"
type input "ContracInsurance Language Recommendation"
type textarea "x"
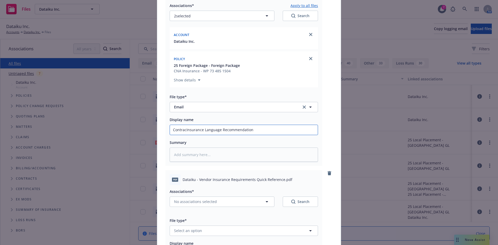
type input "ContractInsurance Language Recommendation"
type textarea "x"
type input "Contract Insurance Language Recommendation"
type textarea "x"
type input "Contract PlInsurance Language Recommendation"
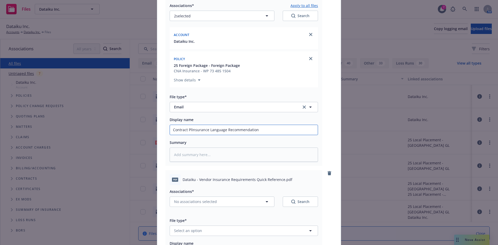
type textarea "x"
type input "Contract PlaInsurance Language Recommendation"
type textarea "x"
type input "Contract PlayInsurance Language Recommendation"
type textarea "x"
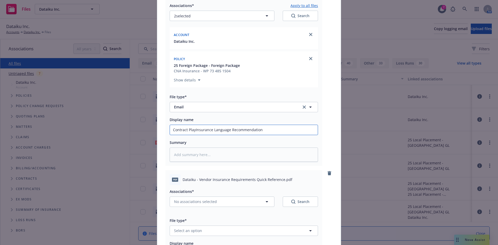
type input "Contract PlaybInsurance Language Recommendation"
type textarea "x"
type input "Contract PlayboInsurance Language Recommendation"
type textarea "x"
type input "Contract PlaybooInsurance Language Recommendation"
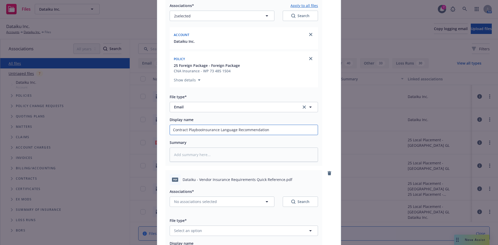
type textarea "x"
type input "Contract PlaybookInsurance Language Recommendation"
type textarea "x"
type input "Contract Playbook Insurance Language Recommendation"
type textarea "x"
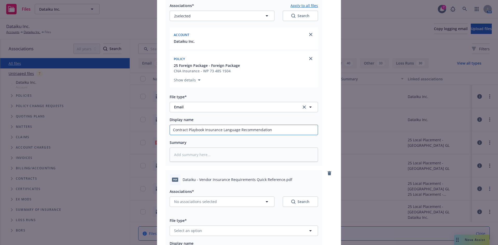
type input "Contract Playbook &Insurance Language Recommendation"
type textarea "x"
drag, startPoint x: 291, startPoint y: 131, endPoint x: 90, endPoint y: 133, distance: 201.5
click at [90, 133] on div "Add files RE_ Dataiku - Insurance Language Recommendation.msg Associations* App…" at bounding box center [249, 122] width 498 height 245
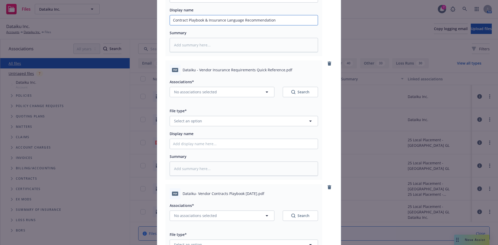
scroll to position [181, 0]
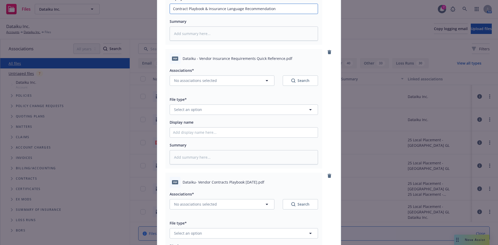
type input "Contract Playbook & Insurance Language Recommendation"
click at [201, 110] on button "Select an option" at bounding box center [244, 109] width 148 height 10
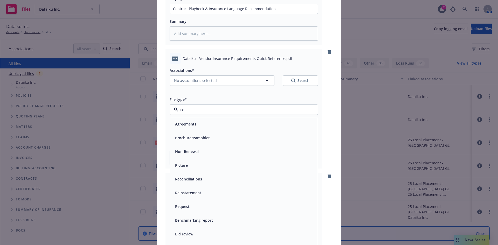
type input "r"
drag, startPoint x: 200, startPoint y: 110, endPoint x: 169, endPoint y: 108, distance: 31.2
click at [170, 108] on div "cont" at bounding box center [244, 109] width 148 height 10
type input "c"
drag, startPoint x: 192, startPoint y: 110, endPoint x: 146, endPoint y: 109, distance: 46.7
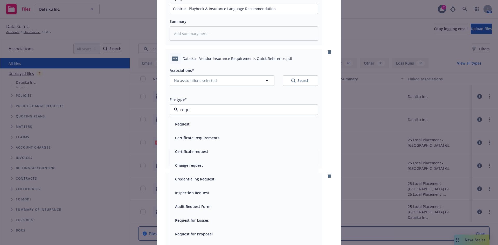
click at [146, 109] on div "Add files RE_ Dataiku - Insurance Language Recommendation.msg Associations* App…" at bounding box center [249, 122] width 498 height 245
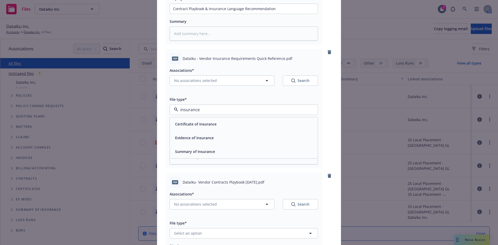
drag, startPoint x: 205, startPoint y: 109, endPoint x: 169, endPoint y: 107, distance: 35.6
click at [170, 107] on div "insurance" at bounding box center [244, 109] width 148 height 10
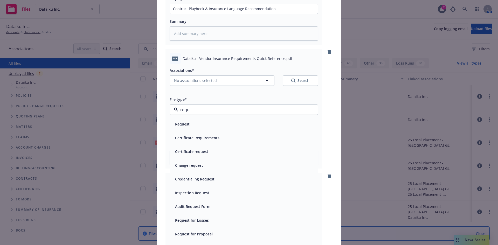
type input "requi"
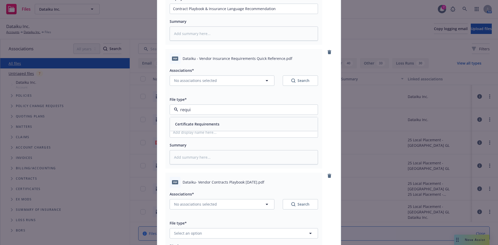
drag, startPoint x: 191, startPoint y: 123, endPoint x: 227, endPoint y: 123, distance: 36.6
click at [193, 123] on span "Certificate Requirements" at bounding box center [197, 123] width 44 height 5
click at [189, 132] on input "Display name" at bounding box center [244, 133] width 148 height 10
type textarea "x"
type input "S"
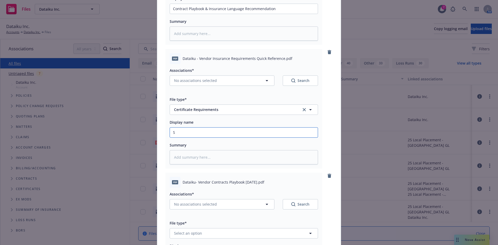
type textarea "x"
type input "V"
type textarea "x"
type input "Ve"
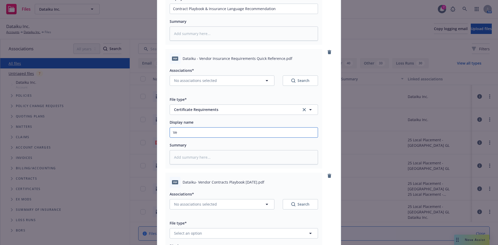
type textarea "x"
type input "Ven"
type textarea "x"
type input "Vend"
type textarea "x"
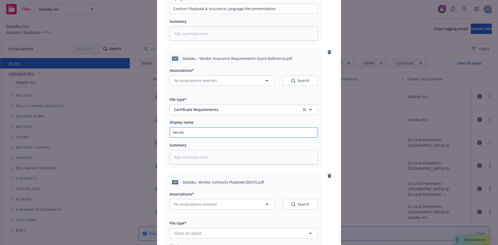
type input "Vendor"
type textarea "x"
type input "Vendor"
type textarea "x"
type input "Vendor I"
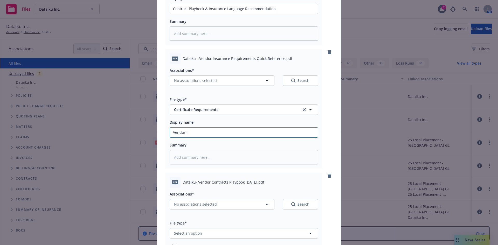
type textarea "x"
type input "Vendor In"
type textarea "x"
type input "Vendor Ins"
type textarea "x"
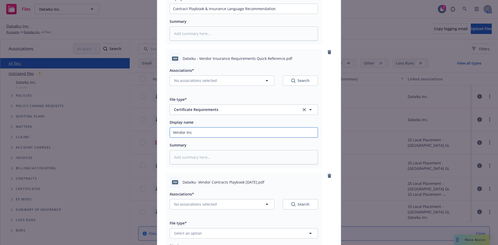
type input "Vendor Insu"
type textarea "x"
type input "Vendor Insur"
type textarea "x"
type input "Vendor Insurn"
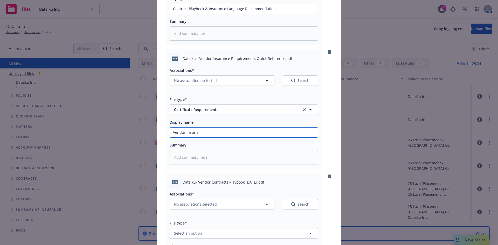
type textarea "x"
type input "Vendor Insurna"
type textarea "x"
type input "Vendor Insurnac"
type textarea "x"
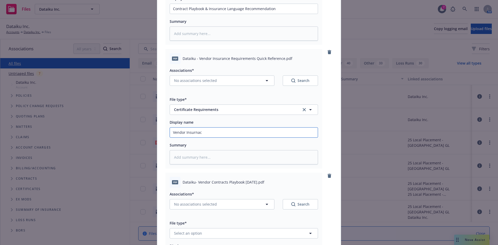
type input "Vendor Insurnace"
type textarea "x"
type input "Vendor Insurnace"
type textarea "x"
type input "Vendor Insurnace"
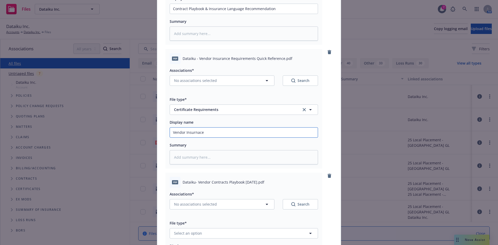
type textarea "x"
type input "Vendor Insurnac"
type textarea "x"
type input "Vendor Insurna"
type textarea "x"
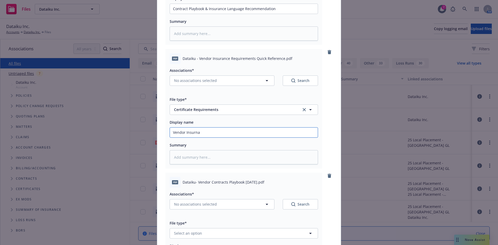
type input "Vendor Insurn"
type textarea "x"
type input "Vendor Insur"
type textarea "x"
type input "Vendor Insu"
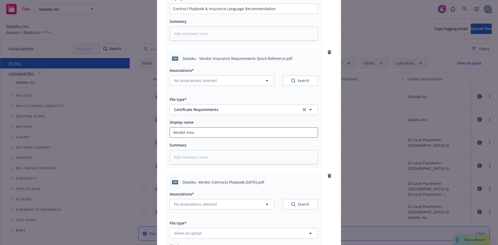
type textarea "x"
type input "Vendor Insur"
type textarea "x"
type input "Vendor Insura"
type textarea "x"
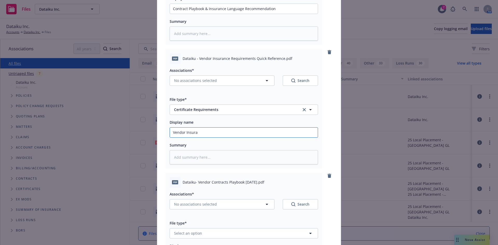
type input "Vendor Insuran"
type textarea "x"
type input "Vendor Insurance"
type textarea "x"
type input "Vendor Insurance"
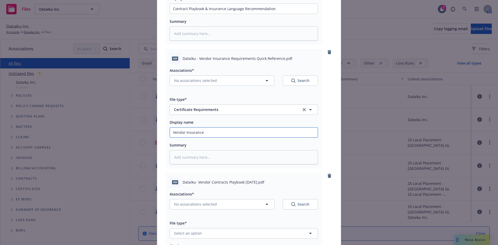
type textarea "x"
type input "Vendor Insurance Q"
type textarea "x"
type input "Vendor Insurance Qu"
type textarea "x"
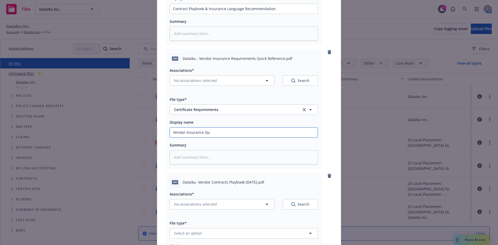
type input "Vendor Insurance Qui"
type textarea "x"
type input "Vendor Insurance Quic"
type textarea "x"
type input "Vendor Insurance Quick"
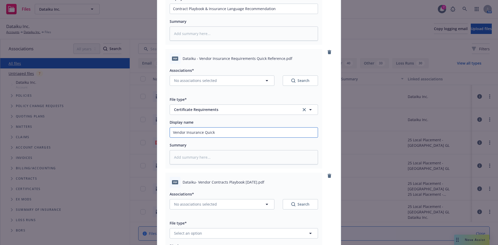
type textarea "x"
type input "Vendor Insurance Quick"
type textarea "x"
type input "Vendor Insurance Quick Re"
type textarea "x"
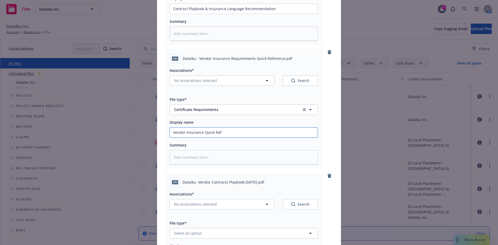
type input "Vendor Insurance Quick Refe"
type textarea "x"
type input "Vendor Insurance Quick Refer"
type textarea "x"
type input "Vendor Insurance Quick Refere"
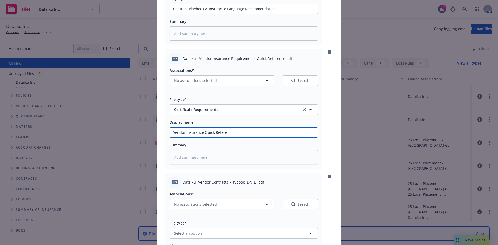
type textarea "x"
type input "Vendor Insurance Quick Referenc"
type textarea "x"
type input "Vendor Insurance Quick Reference"
type textarea "x"
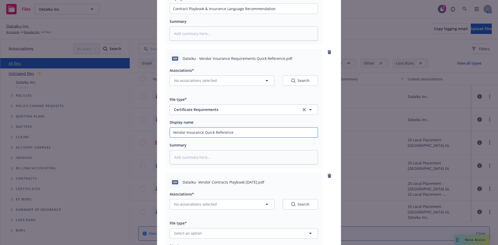
type input "Vendor Insurance Quick Reference"
type textarea "x"
type input "Vendor Insurance Quick Reference ("
type textarea "x"
type input "Vendor Insurance Quick Reference (U"
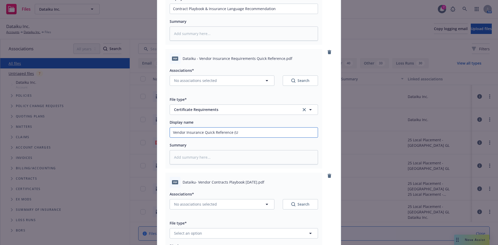
type textarea "x"
type input "Vendor Insurance Quick Reference ("
type textarea "x"
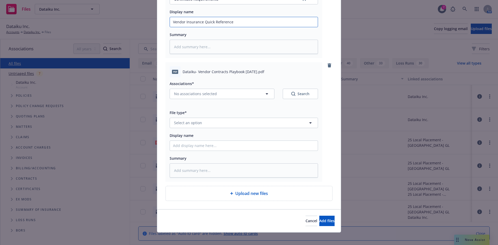
scroll to position [296, 0]
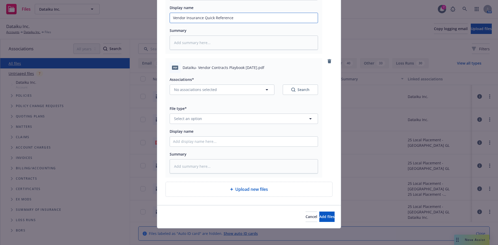
type input "Vendor Insurance Quick Reference"
click at [202, 120] on button "Select an option" at bounding box center [244, 119] width 148 height 10
type input "c"
type input "p"
drag, startPoint x: 208, startPoint y: 119, endPoint x: 155, endPoint y: 120, distance: 53.2
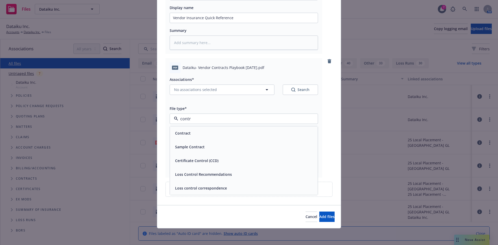
type input "insurancer"
drag, startPoint x: 212, startPoint y: 119, endPoint x: 158, endPoint y: 119, distance: 54.2
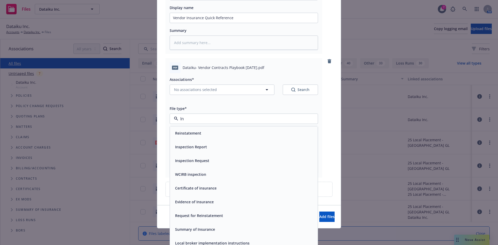
type input "I"
type input "ven"
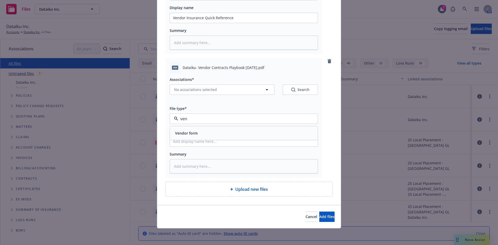
click at [197, 130] on div "Vendor form" at bounding box center [244, 133] width 142 height 8
click at [197, 141] on input "Display name" at bounding box center [244, 142] width 148 height 10
type textarea "x"
type input "V"
type textarea "x"
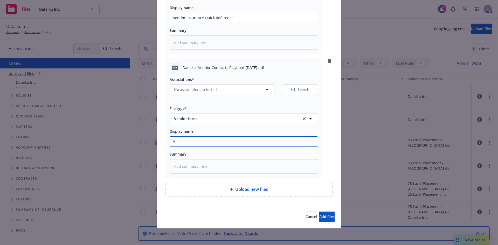
type input "Ve"
type textarea "x"
type input "Vend"
type textarea "x"
type input "Vendo"
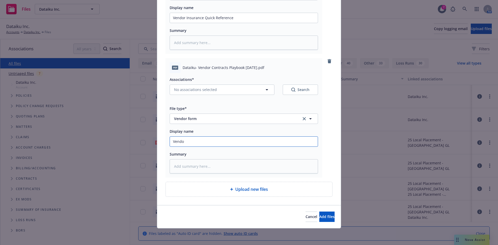
type textarea "x"
type input "Vendor"
type textarea "x"
type input "Vendor"
type textarea "x"
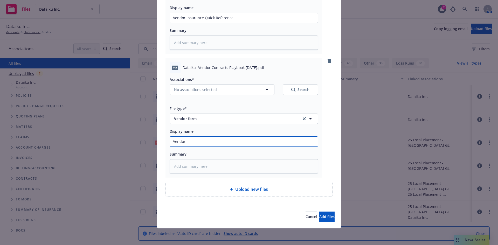
type input "Vendor C"
type textarea "x"
type input "Vendor Co"
type textarea "x"
type input "Vendor Con"
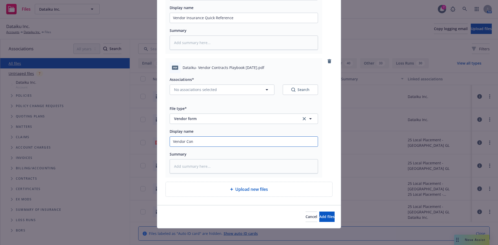
type textarea "x"
type input "Vendor Cont"
type textarea "x"
type input "Vendor Contr"
type textarea "x"
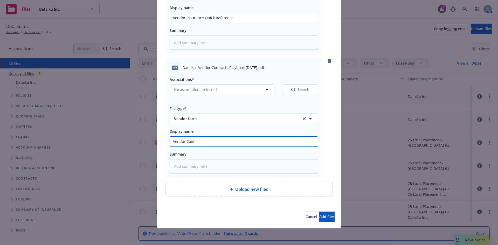
type input "Vendor Contra"
type textarea "x"
type input "Vendor Contrac"
type textarea "x"
type input "Vendor Contract"
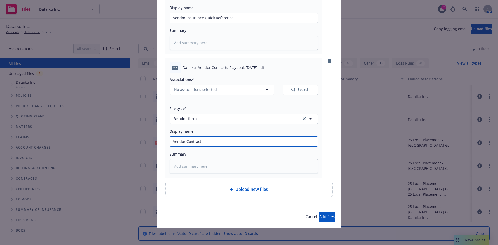
type textarea "x"
type input "Vendor Contract P"
type textarea "x"
type input "Vendor Contract Pl"
type textarea "x"
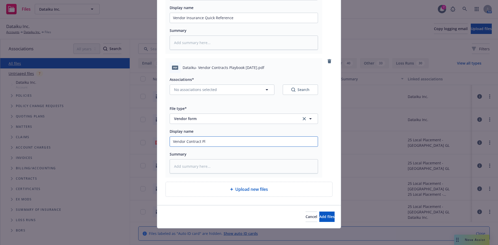
type input "Vendor Contract Pla"
type textarea "x"
type input "Vendor Contract Play"
type textarea "x"
type input "Vendor Contract Playb"
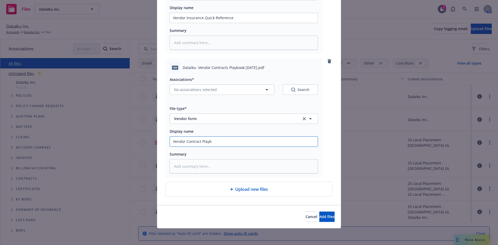
type textarea "x"
type input "Vendor Contract Playbo"
type textarea "x"
type input "Vendor Contract Playboo"
type textarea "x"
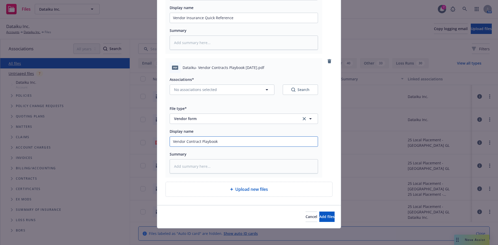
type input "Vendor Contract Playbook"
drag, startPoint x: 313, startPoint y: 211, endPoint x: 316, endPoint y: 211, distance: 3.4
click at [313, 211] on div "Cancel Add files" at bounding box center [249, 216] width 184 height 23
click at [320, 212] on button "Add files" at bounding box center [326, 217] width 15 height 10
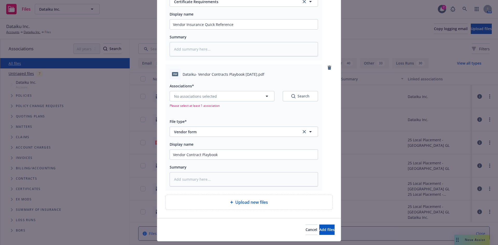
scroll to position [303, 0]
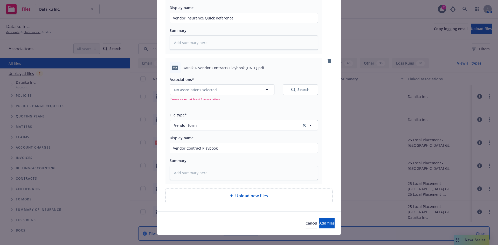
click at [251, 84] on div "Associations* No associations selected Search Please select at least 1 associat…" at bounding box center [244, 88] width 148 height 25
click at [248, 89] on button "No associations selected" at bounding box center [222, 90] width 105 height 10
type textarea "x"
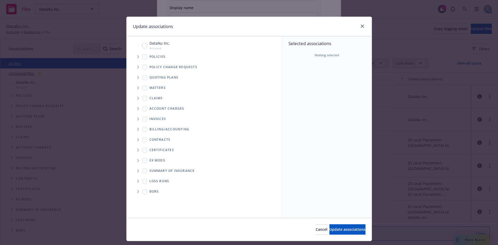
click at [144, 45] on input "Tree Example" at bounding box center [144, 45] width 5 height 5
checkbox input "true"
click at [347, 232] on button "Update associations" at bounding box center [347, 229] width 36 height 10
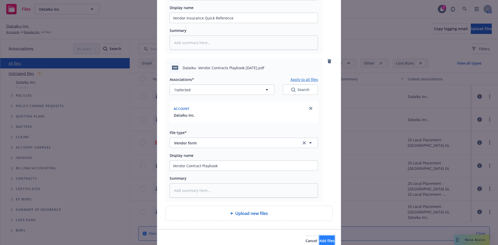
click at [319, 239] on span "Add files" at bounding box center [326, 240] width 15 height 5
type textarea "x"
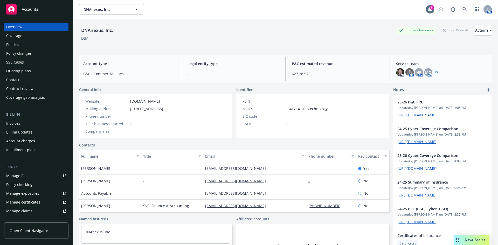
click at [205, 34] on div "DNAnexus, Inc. Business Insurance Total Rewards Actions" at bounding box center [285, 30] width 412 height 10
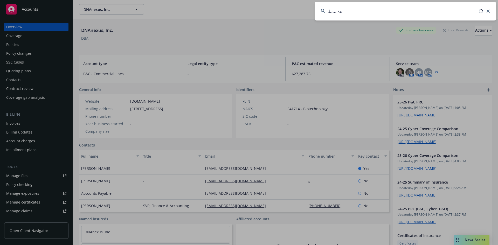
type input "dataiku"
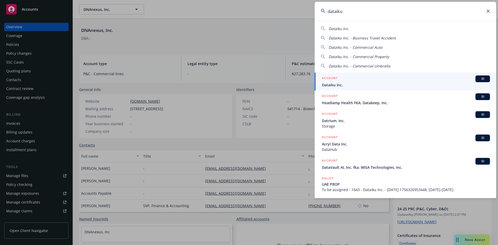
drag, startPoint x: 233, startPoint y: 41, endPoint x: 248, endPoint y: 41, distance: 15.3
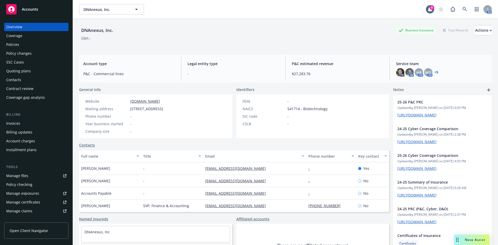
click at [461, 237] on div "Nova Assist" at bounding box center [471, 240] width 35 height 10
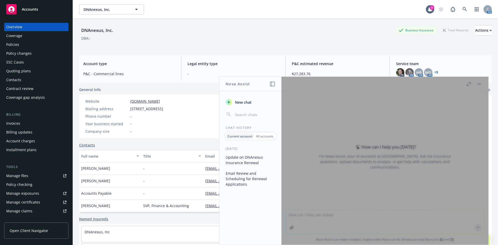
click at [261, 136] on p "All accounts" at bounding box center [264, 136] width 17 height 4
drag, startPoint x: 229, startPoint y: 134, endPoint x: 240, endPoint y: 128, distance: 11.8
click at [232, 134] on div "Current account" at bounding box center [239, 136] width 27 height 6
click at [240, 104] on span "New chat" at bounding box center [243, 102] width 18 height 5
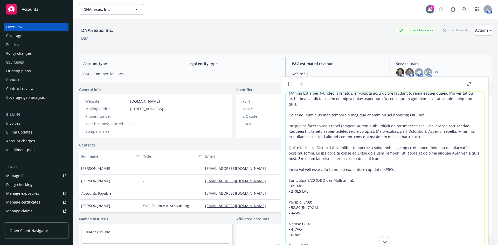
click at [396, 104] on textarea at bounding box center [384, 184] width 199 height 184
click at [332, 95] on textarea at bounding box center [384, 184] width 199 height 184
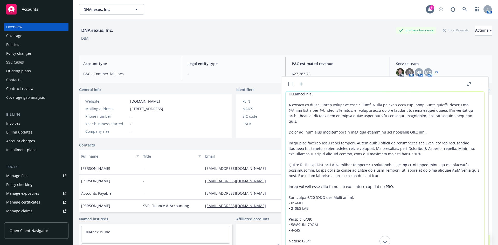
scroll to position [2, 0]
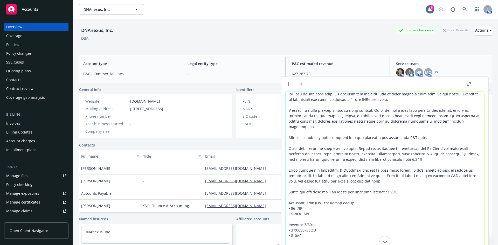
drag, startPoint x: 333, startPoint y: 100, endPoint x: 338, endPoint y: 106, distance: 8.3
click at [335, 101] on textarea at bounding box center [384, 184] width 199 height 184
paste textarea "If I don’t hear back from DNAnexus by EOD tomorrow, I’ll just send the P&C Prop…"
click at [341, 99] on textarea at bounding box center [384, 184] width 199 height 184
drag, startPoint x: 365, startPoint y: 100, endPoint x: 369, endPoint y: 102, distance: 4.5
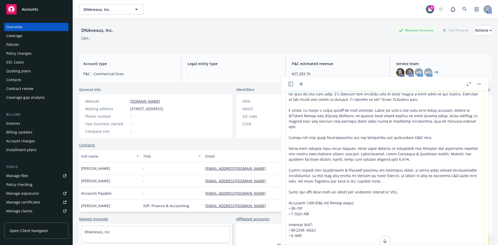
click at [367, 100] on textarea at bounding box center [384, 184] width 199 height 184
paste textarea "If I don’t hear back from DNAnexus by EOD tomorrow, I’ll just send the P&C Prop…"
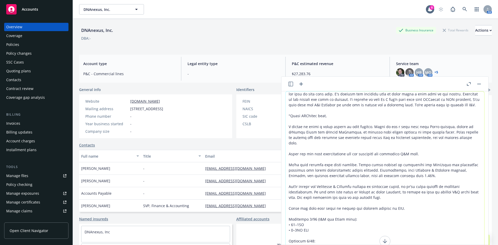
scroll to position [24, 0]
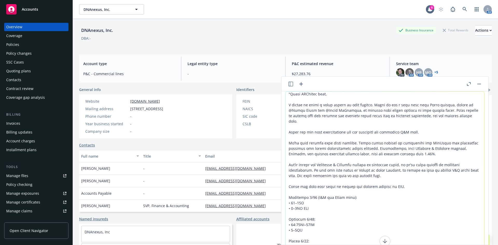
click at [333, 101] on textarea at bounding box center [384, 184] width 199 height 184
drag, startPoint x: 338, startPoint y: 103, endPoint x: 398, endPoint y: 106, distance: 60.7
click at [398, 106] on textarea at bounding box center [384, 184] width 199 height 184
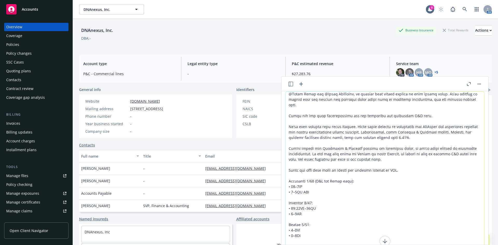
scroll to position [2, 0]
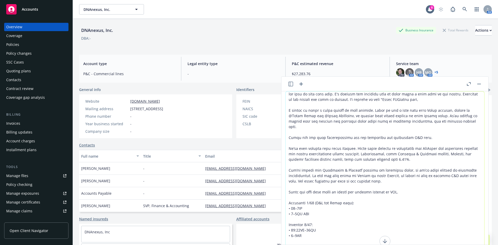
click at [313, 102] on textarea at bounding box center [384, 184] width 199 height 184
click at [365, 102] on textarea at bounding box center [384, 184] width 199 height 184
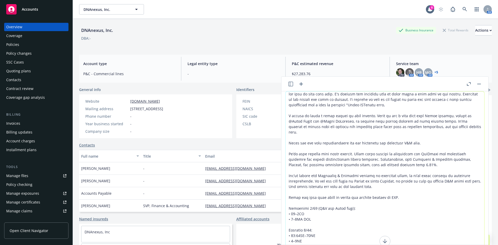
paste textarea "T"
paste textarea "th"
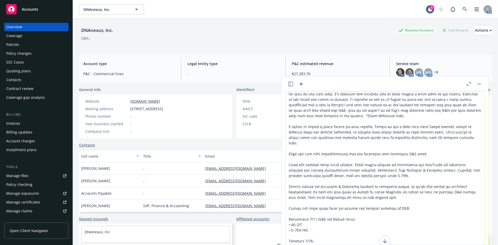
type textarea "not sure my next step here. I'm sending our internal team an email after i sent…"
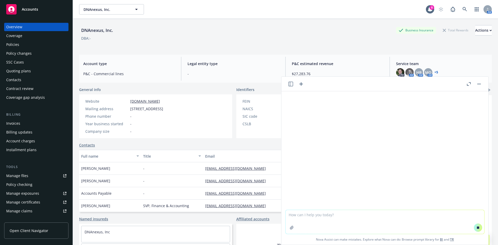
scroll to position [94, 0]
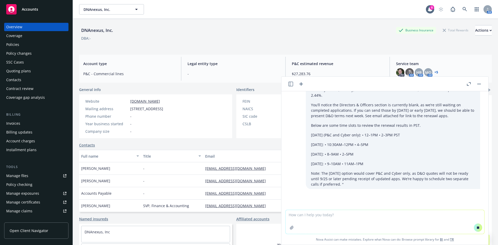
click at [468, 83] on icon "button" at bounding box center [469, 84] width 4 height 4
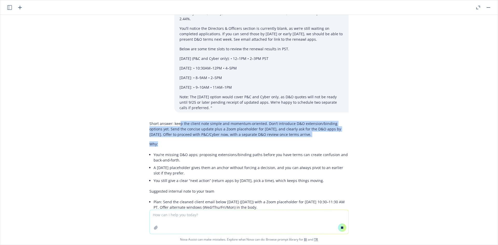
drag, startPoint x: 175, startPoint y: 125, endPoint x: 247, endPoint y: 143, distance: 74.3
click at [247, 143] on div "Short answer: keep the client note simple and momentum‑oriented. Don’t introduc…" at bounding box center [248, 219] width 199 height 201
click at [247, 143] on p "Why:" at bounding box center [248, 143] width 199 height 5
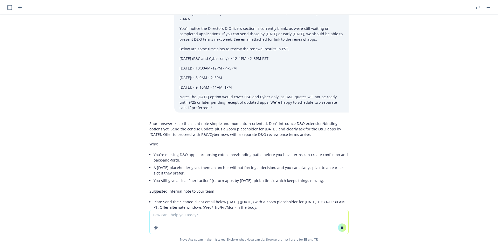
drag, startPoint x: 243, startPoint y: 127, endPoint x: 303, endPoint y: 136, distance: 60.3
click at [303, 136] on p "Short answer: keep the client note simple and momentum‑oriented. Don’t introduc…" at bounding box center [248, 129] width 199 height 16
drag, startPoint x: 290, startPoint y: 131, endPoint x: 253, endPoint y: 120, distance: 38.2
click at [253, 120] on div "Short answer: keep the client note simple and momentum‑oriented. Don’t introduc…" at bounding box center [248, 249] width 199 height 260
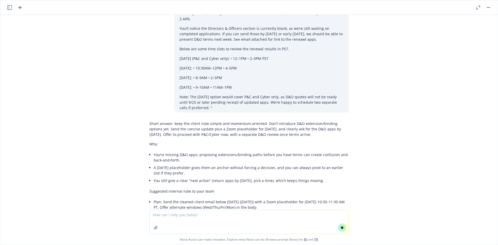
click at [253, 120] on div "Short answer: keep the client note simple and momentum‑oriented. Don’t introduc…" at bounding box center [248, 249] width 199 height 260
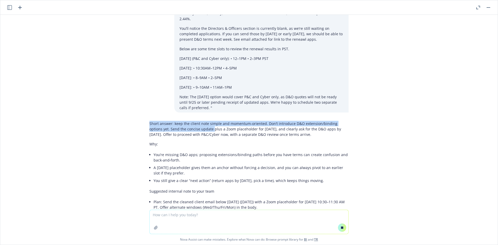
drag, startPoint x: 145, startPoint y: 126, endPoint x: 195, endPoint y: 128, distance: 50.4
click at [195, 128] on p "Short answer: keep the client note simple and momentum‑oriented. Don’t introduc…" at bounding box center [248, 129] width 199 height 16
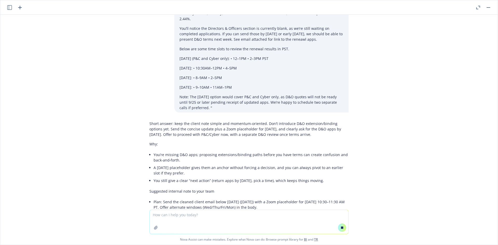
click at [202, 130] on p "Short answer: keep the client note simple and momentum‑oriented. Don’t introduc…" at bounding box center [248, 129] width 199 height 16
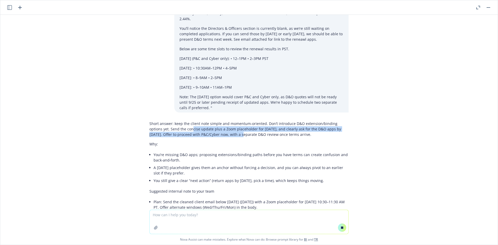
drag, startPoint x: 220, startPoint y: 134, endPoint x: 171, endPoint y: 127, distance: 49.1
click at [172, 127] on p "Short answer: keep the client note simple and momentum‑oriented. Don’t introduc…" at bounding box center [248, 129] width 199 height 16
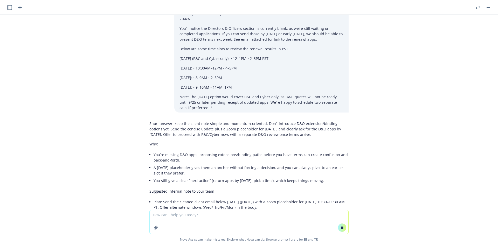
click at [171, 127] on p "Short answer: keep the client note simple and momentum‑oriented. Don’t introduc…" at bounding box center [248, 129] width 199 height 16
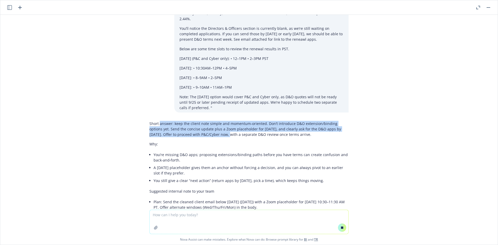
drag, startPoint x: 156, startPoint y: 125, endPoint x: 208, endPoint y: 133, distance: 52.1
click at [208, 133] on p "Short answer: keep the client note simple and momentum‑oriented. Don’t introduc…" at bounding box center [248, 129] width 199 height 16
drag, startPoint x: 196, startPoint y: 124, endPoint x: 257, endPoint y: 137, distance: 62.1
click at [257, 136] on p "Short answer: keep the client note simple and momentum‑oriented. Don’t introduc…" at bounding box center [248, 129] width 199 height 16
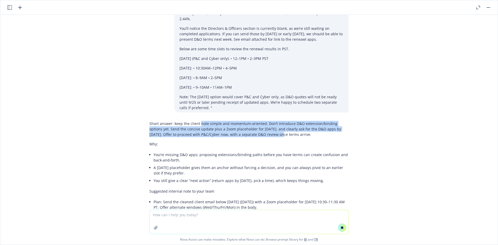
click at [257, 137] on p "Short answer: keep the client note simple and momentum‑oriented. Don’t introduc…" at bounding box center [248, 129] width 199 height 16
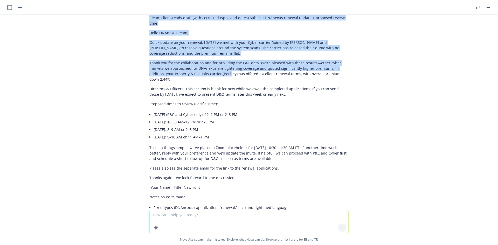
drag, startPoint x: 282, startPoint y: 136, endPoint x: 206, endPoint y: 127, distance: 75.9
click at [206, 127] on div "Short answer: keep the client note simple and momentum‑oriented. Don’t introduc…" at bounding box center [248, 85] width 199 height 385
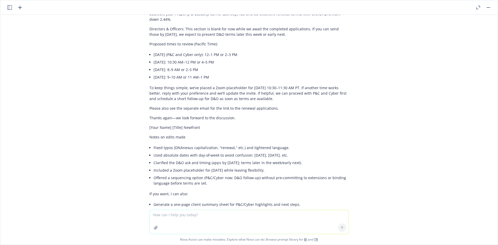
click at [206, 127] on div "Short answer: keep the client note simple and momentum‑oriented. Don’t introduc…" at bounding box center [248, 25] width 199 height 385
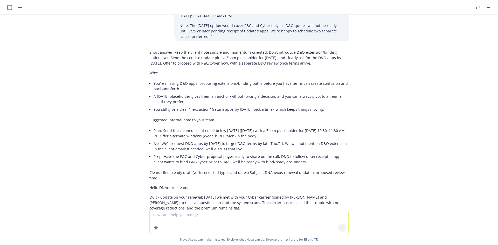
scroll to position [157, 0]
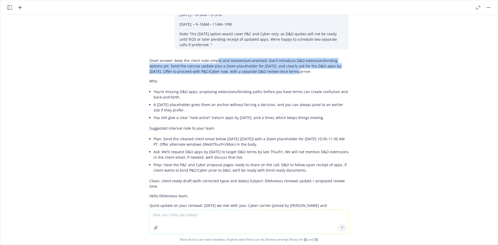
drag, startPoint x: 212, startPoint y: 60, endPoint x: 273, endPoint y: 70, distance: 61.8
click at [273, 70] on p "Short answer: keep the client note simple and momentum‑oriented. Don’t introduc…" at bounding box center [248, 66] width 199 height 16
drag, startPoint x: 296, startPoint y: 71, endPoint x: 241, endPoint y: 67, distance: 54.9
click at [242, 67] on p "Short answer: keep the client note simple and momentum‑oriented. Don’t introduc…" at bounding box center [248, 66] width 199 height 16
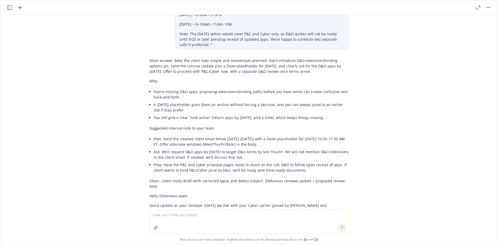
click at [241, 67] on p "Short answer: keep the client note simple and momentum‑oriented. Don’t introduc…" at bounding box center [248, 66] width 199 height 16
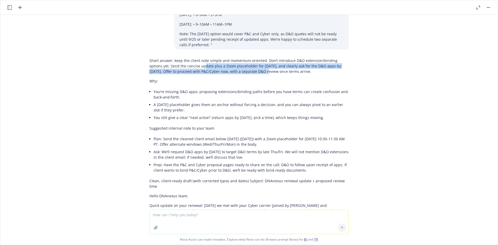
drag, startPoint x: 185, startPoint y: 66, endPoint x: 244, endPoint y: 69, distance: 59.5
click at [244, 69] on p "Short answer: keep the client note simple and momentum‑oriented. Don’t introduc…" at bounding box center [248, 66] width 199 height 16
drag, startPoint x: 283, startPoint y: 69, endPoint x: 156, endPoint y: 64, distance: 127.4
click at [156, 64] on p "Short answer: keep the client note simple and momentum‑oriented. Don’t introduc…" at bounding box center [248, 66] width 199 height 16
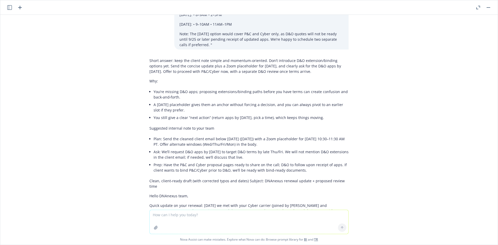
click at [155, 64] on p "Short answer: keep the client note simple and momentum‑oriented. Don’t introduc…" at bounding box center [248, 66] width 199 height 16
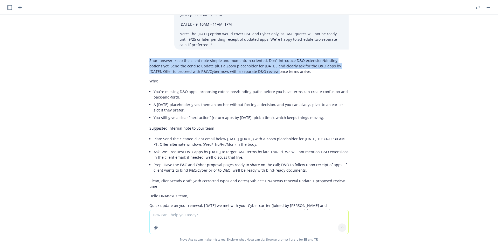
drag, startPoint x: 145, startPoint y: 60, endPoint x: 254, endPoint y: 73, distance: 109.7
click at [254, 73] on p "Short answer: keep the client note simple and momentum‑oriented. Don’t introduc…" at bounding box center [248, 66] width 199 height 16
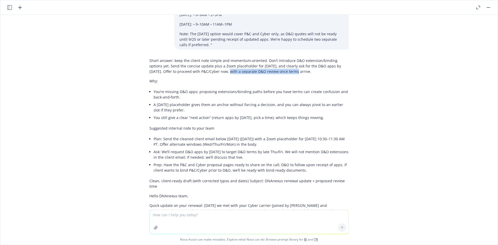
drag, startPoint x: 248, startPoint y: 73, endPoint x: 197, endPoint y: 73, distance: 51.3
click at [197, 73] on p "Short answer: keep the client note simple and momentum‑oriented. Don’t introduc…" at bounding box center [248, 66] width 199 height 16
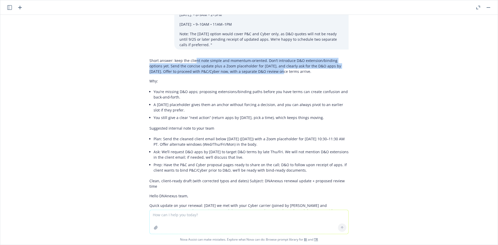
drag, startPoint x: 192, startPoint y: 63, endPoint x: 259, endPoint y: 71, distance: 67.3
click at [259, 71] on p "Short answer: keep the client note simple and momentum‑oriented. Don’t introduc…" at bounding box center [248, 66] width 199 height 16
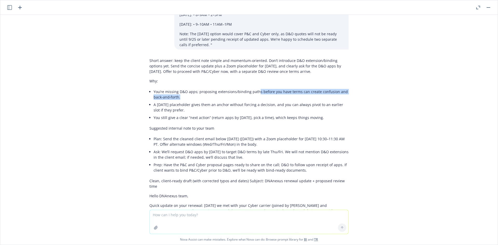
drag, startPoint x: 253, startPoint y: 90, endPoint x: 284, endPoint y: 97, distance: 32.2
click at [284, 97] on li "You’re missing D&O apps; proposing extensions/binding paths before you have ter…" at bounding box center [250, 94] width 195 height 13
click at [284, 96] on li "You’re missing D&O apps; proposing extensions/binding paths before you have ter…" at bounding box center [250, 94] width 195 height 13
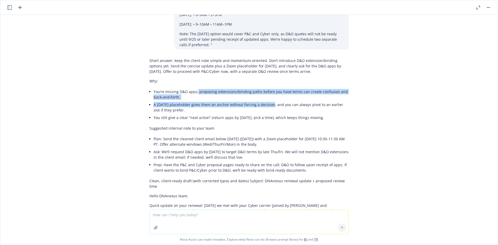
drag, startPoint x: 216, startPoint y: 98, endPoint x: 192, endPoint y: 92, distance: 25.5
click at [192, 93] on ul "You’re missing D&O apps; proposing extensions/binding paths before you have ter…" at bounding box center [250, 104] width 195 height 33
click at [192, 92] on li "You’re missing D&O apps; proposing extensions/binding paths before you have ter…" at bounding box center [250, 94] width 195 height 13
drag, startPoint x: 149, startPoint y: 90, endPoint x: 191, endPoint y: 110, distance: 46.6
click at [191, 110] on div "Short answer: keep the client note simple and momentum‑oriented. Don’t introduc…" at bounding box center [248, 248] width 199 height 385
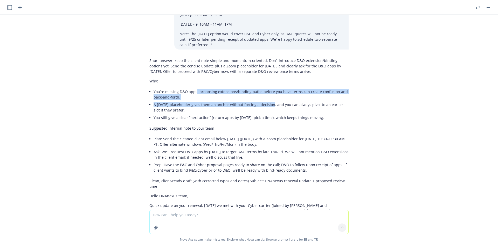
click at [191, 110] on li "A Thursday placeholder gives them an anchor without forcing a decision, and you…" at bounding box center [250, 107] width 195 height 13
drag, startPoint x: 165, startPoint y: 115, endPoint x: 157, endPoint y: 88, distance: 28.1
click at [157, 88] on ul "You’re missing D&O apps; proposing extensions/binding paths before you have ter…" at bounding box center [250, 104] width 195 height 33
click at [157, 88] on li "You’re missing D&O apps; proposing extensions/binding paths before you have ter…" at bounding box center [250, 94] width 195 height 13
drag, startPoint x: 149, startPoint y: 92, endPoint x: 257, endPoint y: 103, distance: 108.7
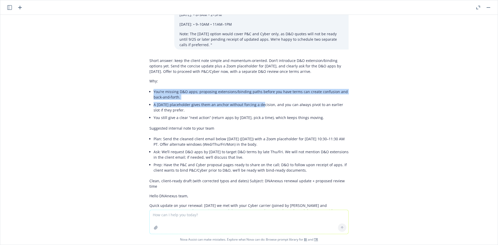
click at [257, 103] on div "Short answer: keep the client note simple and momentum‑oriented. Don’t introduc…" at bounding box center [248, 248] width 199 height 385
click at [257, 103] on li "A Thursday placeholder gives them an anchor without forcing a decision, and you…" at bounding box center [250, 107] width 195 height 13
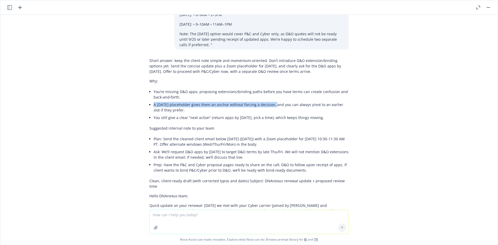
drag, startPoint x: 271, startPoint y: 103, endPoint x: 190, endPoint y: 96, distance: 81.2
click at [190, 96] on ul "You’re missing D&O apps; proposing extensions/binding paths before you have ter…" at bounding box center [250, 104] width 195 height 33
click at [190, 96] on li "You’re missing D&O apps; proposing extensions/binding paths before you have ter…" at bounding box center [250, 94] width 195 height 13
drag, startPoint x: 162, startPoint y: 93, endPoint x: 254, endPoint y: 111, distance: 93.9
click at [254, 111] on ul "You’re missing D&O apps; proposing extensions/binding paths before you have ter…" at bounding box center [250, 104] width 195 height 33
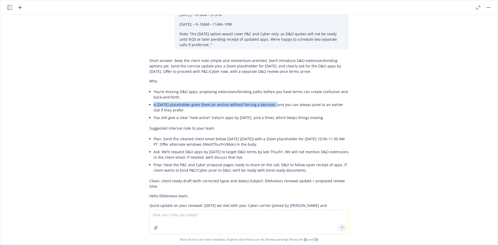
click at [254, 111] on li "A Thursday placeholder gives them an anchor without forcing a decision, and you…" at bounding box center [250, 107] width 195 height 13
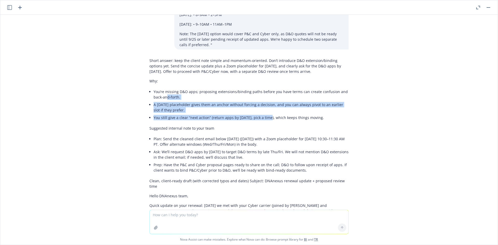
drag, startPoint x: 264, startPoint y: 118, endPoint x: 163, endPoint y: 96, distance: 103.3
click at [163, 96] on ul "You’re missing D&O apps; proposing extensions/binding paths before you have ter…" at bounding box center [250, 104] width 195 height 33
click at [163, 96] on li "You’re missing D&O apps; proposing extensions/binding paths before you have ter…" at bounding box center [250, 94] width 195 height 13
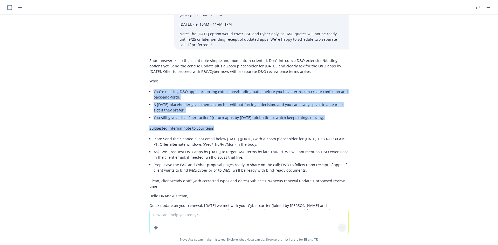
drag, startPoint x: 150, startPoint y: 92, endPoint x: 260, endPoint y: 125, distance: 115.0
click at [260, 125] on div "Short answer: keep the client note simple and momentum‑oriented. Don’t introduc…" at bounding box center [248, 248] width 199 height 385
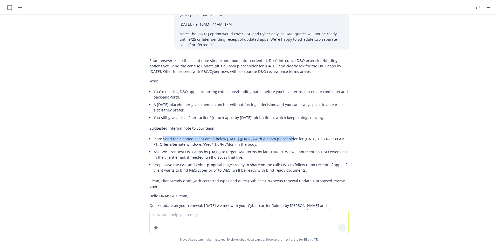
drag, startPoint x: 178, startPoint y: 141, endPoint x: 285, endPoint y: 141, distance: 107.1
click at [285, 141] on li "Plan: Send the cleaned client email below today (Mon, Sept 22, 2025) with a Zoo…" at bounding box center [250, 141] width 195 height 13
drag, startPoint x: 270, startPoint y: 146, endPoint x: 195, endPoint y: 140, distance: 74.9
click at [197, 140] on li "Plan: Send the cleaned client email below today (Mon, Sept 22, 2025) with a Zoo…" at bounding box center [250, 141] width 195 height 13
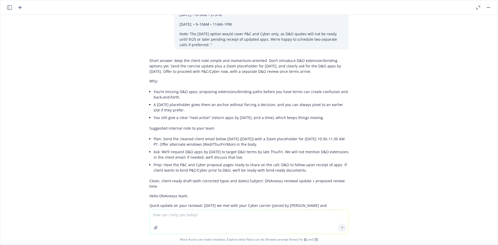
click at [195, 140] on li "Plan: Send the cleaned client email below today (Mon, Sept 22, 2025) with a Zoo…" at bounding box center [250, 141] width 195 height 13
drag, startPoint x: 179, startPoint y: 140, endPoint x: 276, endPoint y: 143, distance: 97.5
click at [276, 143] on li "Plan: Send the cleaned client email below today (Mon, Sept 22, 2025) with a Zoo…" at bounding box center [250, 141] width 195 height 13
click at [277, 152] on li "Ask: We’ll request D&O apps by Tue, Sept 23 to target D&O terms by late Thu/Fri…" at bounding box center [250, 154] width 195 height 13
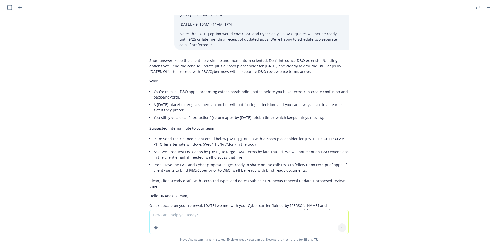
scroll to position [217, 0]
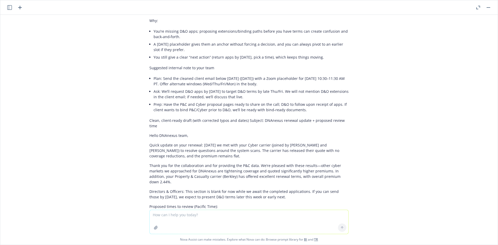
click at [201, 218] on textarea at bounding box center [249, 222] width 199 height 24
paste textarea "F"
type textarea "i already sent the first emai to the dnanexus team on Friday."
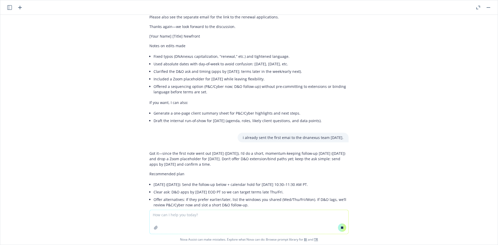
scroll to position [480, 0]
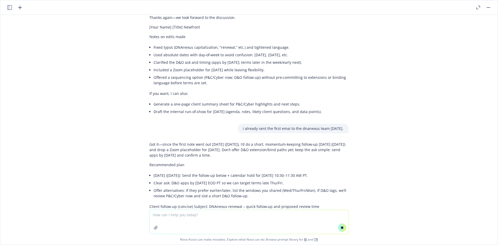
drag, startPoint x: 246, startPoint y: 134, endPoint x: 309, endPoint y: 144, distance: 64.3
click at [309, 144] on p "Got it—since the first note went out Friday (Sept 19, 2025), I’d do a short, mo…" at bounding box center [248, 150] width 199 height 16
drag, startPoint x: 284, startPoint y: 141, endPoint x: 242, endPoint y: 140, distance: 41.2
click at [242, 142] on p "Got it—since the first note went out Friday (Sept 19, 2025), I’d do a short, mo…" at bounding box center [248, 150] width 199 height 16
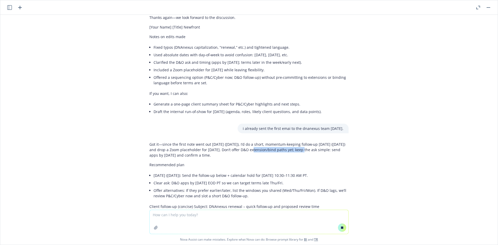
drag, startPoint x: 242, startPoint y: 140, endPoint x: 249, endPoint y: 139, distance: 6.6
click at [242, 142] on p "Got it—since the first note went out Friday (Sept 19, 2025), I’d do a short, mo…" at bounding box center [248, 150] width 199 height 16
click at [346, 144] on div "Got it—since the first note went out Friday (Sept 19, 2025), I’d do a short, mo…" at bounding box center [248, 232] width 207 height 187
drag, startPoint x: 152, startPoint y: 138, endPoint x: 198, endPoint y: 143, distance: 46.7
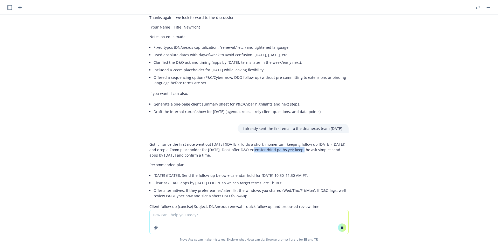
click at [198, 143] on p "Got it—since the first note went out Friday (Sept 19, 2025), I’d do a short, mo…" at bounding box center [248, 150] width 199 height 16
drag, startPoint x: 201, startPoint y: 142, endPoint x: 164, endPoint y: 137, distance: 37.1
click at [164, 142] on p "Got it—since the first note went out Friday (Sept 19, 2025), I’d do a short, mo…" at bounding box center [248, 150] width 199 height 16
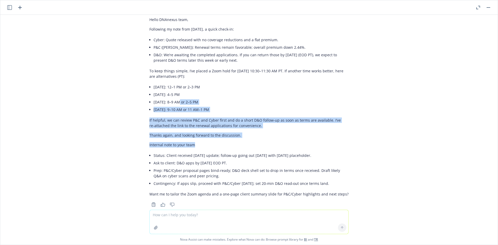
drag, startPoint x: 171, startPoint y: 134, endPoint x: 204, endPoint y: 128, distance: 33.5
click at [198, 129] on div "Got it—since the first note went out Friday (Sept 19, 2025), I’d do a short, mo…" at bounding box center [248, 71] width 199 height 256
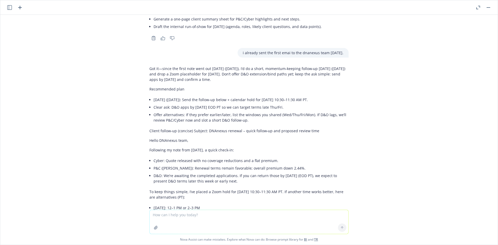
scroll to position [504, 0]
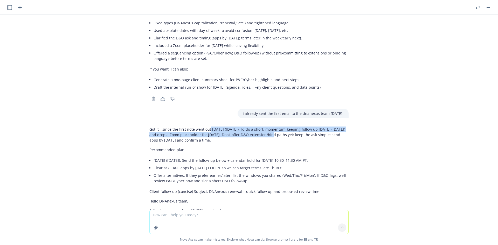
drag, startPoint x: 208, startPoint y: 121, endPoint x: 261, endPoint y: 125, distance: 52.5
click at [261, 127] on p "Got it—since the first note went out Friday (Sept 19, 2025), I’d do a short, mo…" at bounding box center [248, 135] width 199 height 16
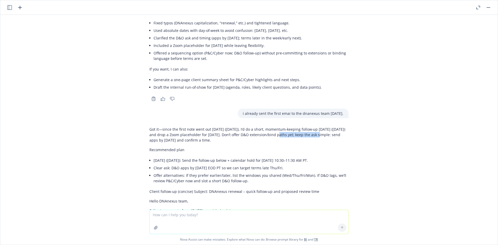
drag, startPoint x: 307, startPoint y: 123, endPoint x: 266, endPoint y: 123, distance: 41.2
click at [266, 127] on p "Got it—since the first note went out Friday (Sept 19, 2025), I’d do a short, mo…" at bounding box center [248, 135] width 199 height 16
drag, startPoint x: 265, startPoint y: 123, endPoint x: 249, endPoint y: 123, distance: 16.6
click at [260, 127] on p "Got it—since the first note went out Friday (Sept 19, 2025), I’d do a short, mo…" at bounding box center [248, 135] width 199 height 16
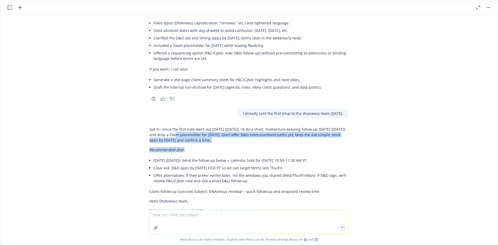
drag, startPoint x: 164, startPoint y: 124, endPoint x: 208, endPoint y: 135, distance: 46.1
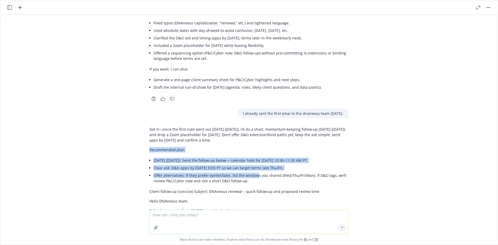
drag, startPoint x: 146, startPoint y: 140, endPoint x: 250, endPoint y: 166, distance: 107.3
click at [250, 172] on li "Offer alternatives: If they prefer earlier/later, list the windows you shared (…" at bounding box center [250, 178] width 195 height 13
drag, startPoint x: 235, startPoint y: 167, endPoint x: 156, endPoint y: 146, distance: 81.9
click at [156, 157] on ul "Today (Mon, Sept 22): Send the follow‑up below + calendar hold for Thu, Sept 25…" at bounding box center [250, 171] width 195 height 28
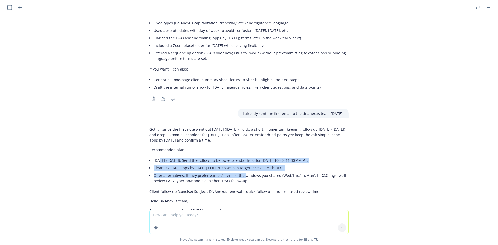
click at [156, 157] on li "Today (Mon, Sept 22): Send the follow‑up below + calendar hold for Thu, Sept 25…" at bounding box center [250, 161] width 195 height 8
drag, startPoint x: 153, startPoint y: 150, endPoint x: 309, endPoint y: 156, distance: 155.9
click at [308, 157] on ul "Today (Mon, Sept 22): Send the follow‑up below + calendar hold for Thu, Sept 25…" at bounding box center [250, 171] width 195 height 28
click at [309, 164] on li "Clear ask: D&O apps by Tue, Sept 23 EOD PT so we can target terms late Thu/Fri." at bounding box center [250, 168] width 195 height 8
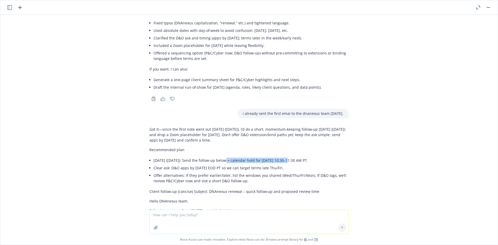
drag, startPoint x: 220, startPoint y: 148, endPoint x: 281, endPoint y: 148, distance: 60.4
click at [281, 157] on li "Today (Mon, Sept 22): Send the follow‑up below + calendar hold for Thu, Sept 25…" at bounding box center [250, 161] width 195 height 8
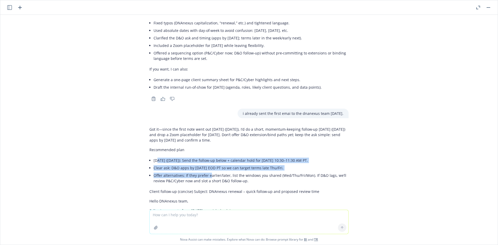
drag, startPoint x: 153, startPoint y: 150, endPoint x: 207, endPoint y: 164, distance: 56.1
click at [207, 164] on ul "Today (Mon, Sept 22): Send the follow‑up below + calendar hold for Thu, Sept 25…" at bounding box center [250, 171] width 195 height 28
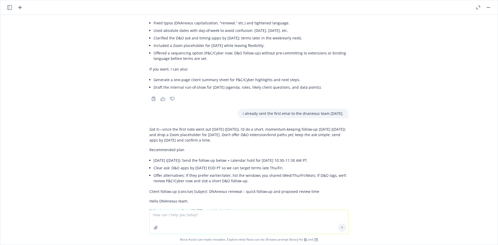
click at [207, 172] on li "Offer alternatives: If they prefer earlier/later, list the windows you shared (…" at bounding box center [250, 178] width 195 height 13
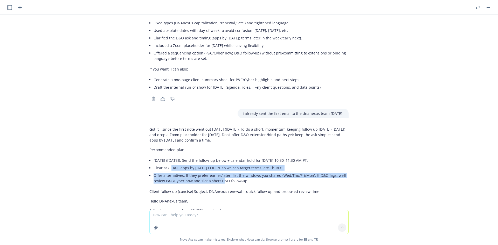
drag, startPoint x: 214, startPoint y: 172, endPoint x: 166, endPoint y: 156, distance: 50.6
click at [166, 157] on ul "Today (Mon, Sept 22): Send the follow‑up below + calendar hold for Thu, Sept 25…" at bounding box center [250, 171] width 195 height 28
click at [166, 164] on li "Clear ask: D&O apps by Tue, Sept 23 EOD PT so we can target terms late Thu/Fri." at bounding box center [250, 168] width 195 height 8
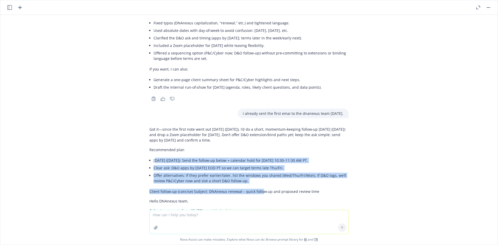
drag, startPoint x: 150, startPoint y: 151, endPoint x: 254, endPoint y: 177, distance: 107.5
click at [241, 172] on li "Offer alternatives: If they prefer earlier/later, list the windows you shared (…" at bounding box center [250, 178] width 195 height 13
drag, startPoint x: 205, startPoint y: 156, endPoint x: 181, endPoint y: 149, distance: 24.4
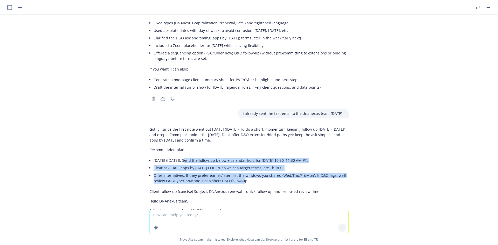
click at [181, 157] on ul "Today (Mon, Sept 22): Send the follow‑up below + calendar hold for Thu, Sept 25…" at bounding box center [250, 171] width 195 height 28
click at [181, 157] on li "Today (Mon, Sept 22): Send the follow‑up below + calendar hold for Thu, Sept 25…" at bounding box center [250, 161] width 195 height 8
drag, startPoint x: 154, startPoint y: 157, endPoint x: 218, endPoint y: 170, distance: 65.4
click at [216, 171] on ul "Today (Mon, Sept 22): Send the follow‑up below + calendar hold for Thu, Sept 25…" at bounding box center [250, 171] width 195 height 28
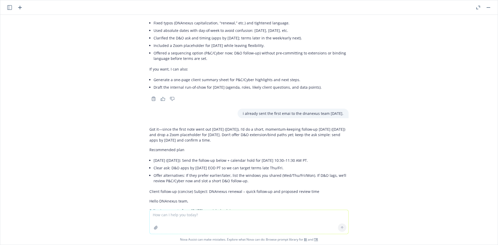
drag, startPoint x: 218, startPoint y: 170, endPoint x: 239, endPoint y: 170, distance: 20.5
click at [219, 172] on li "Offer alternatives: If they prefer earlier/later, list the windows you shared (…" at bounding box center [250, 178] width 195 height 13
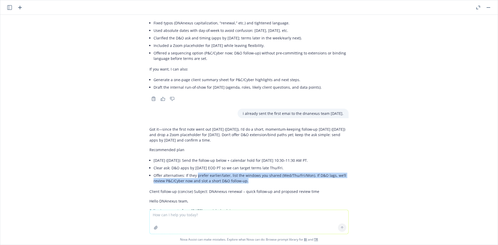
drag, startPoint x: 248, startPoint y: 170, endPoint x: 188, endPoint y: 161, distance: 59.9
click at [190, 172] on li "Offer alternatives: If they prefer earlier/later, list the windows you shared (…" at bounding box center [250, 178] width 195 height 13
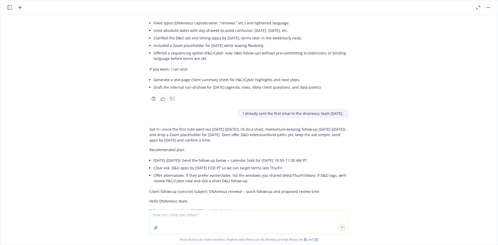
click at [188, 172] on li "Offer alternatives: If they prefer earlier/later, list the windows you shared (…" at bounding box center [250, 178] width 195 height 13
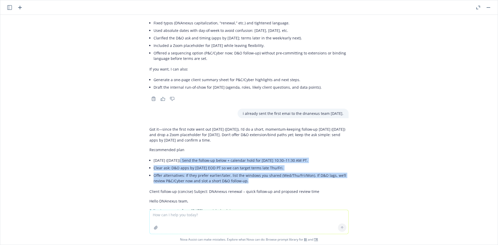
drag, startPoint x: 175, startPoint y: 159, endPoint x: 265, endPoint y: 173, distance: 91.3
click at [265, 173] on ul "Today (Mon, Sept 22): Send the follow‑up below + calendar hold for Thu, Sept 25…" at bounding box center [250, 171] width 195 height 28
click at [265, 173] on li "Offer alternatives: If they prefer earlier/later, list the windows you shared (…" at bounding box center [250, 178] width 195 height 13
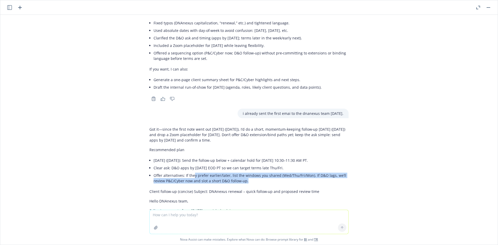
drag, startPoint x: 234, startPoint y: 169, endPoint x: 189, endPoint y: 163, distance: 45.9
click at [189, 172] on li "Offer alternatives: If they prefer earlier/later, list the windows you shared (…" at bounding box center [250, 178] width 195 height 13
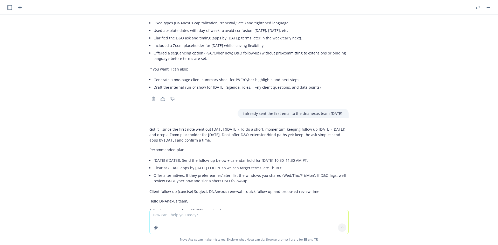
drag, startPoint x: 188, startPoint y: 162, endPoint x: 189, endPoint y: 159, distance: 3.0
click at [187, 172] on li "Offer alternatives: If they prefer earlier/later, list the windows you shared (…" at bounding box center [250, 178] width 195 height 13
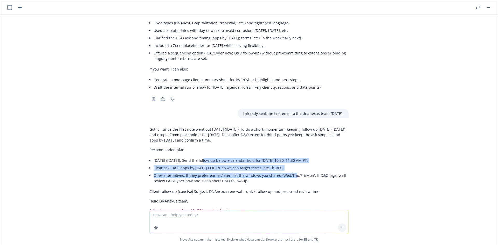
drag, startPoint x: 199, startPoint y: 147, endPoint x: 289, endPoint y: 166, distance: 91.3
click at [289, 166] on ul "Today (Mon, Sept 22): Send the follow‑up below + calendar hold for Thu, Sept 25…" at bounding box center [250, 171] width 195 height 28
click at [289, 172] on li "Offer alternatives: If they prefer earlier/later, list the windows you shared (…" at bounding box center [250, 178] width 195 height 13
drag, startPoint x: 284, startPoint y: 167, endPoint x: 188, endPoint y: 157, distance: 95.9
click at [188, 157] on ul "Today (Mon, Sept 22): Send the follow‑up below + calendar hold for Thu, Sept 25…" at bounding box center [250, 171] width 195 height 28
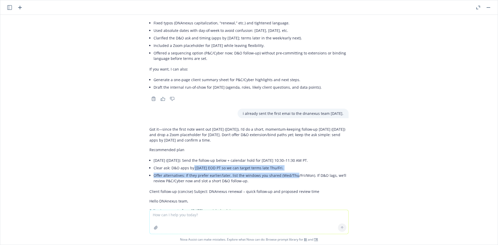
drag, startPoint x: 188, startPoint y: 157, endPoint x: 189, endPoint y: 153, distance: 3.7
click at [188, 164] on li "Clear ask: D&O apps by Tue, Sept 23 EOD PT so we can target terms late Thu/Fri." at bounding box center [250, 168] width 195 height 8
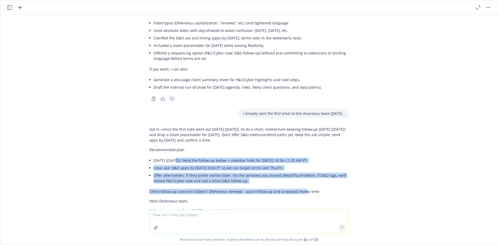
drag
click at [299, 189] on p "Client follow‑up (concise) Subject: DNAnexus renewal – quick follow‑up and prop…" at bounding box center [248, 191] width 199 height 5
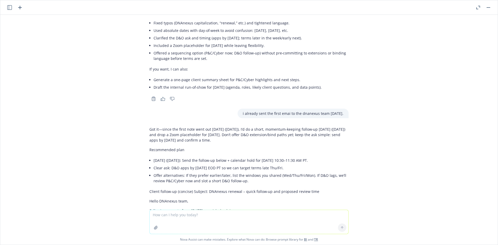
click at [162, 164] on li "Clear ask: D&O apps by Tue, Sept 23 EOD PT so we can target terms late Thu/Fri." at bounding box center [250, 168] width 195 height 8
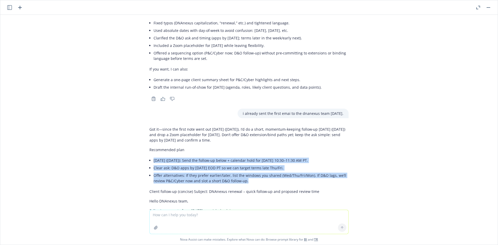
click at [250, 173] on li "Offer alternatives: If they prefer earlier/later, list the windows you shared (…" at bounding box center [250, 178] width 195 height 13
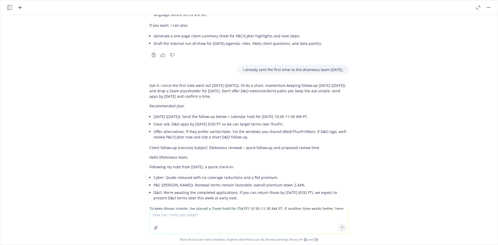
scroll to position [565, 0]
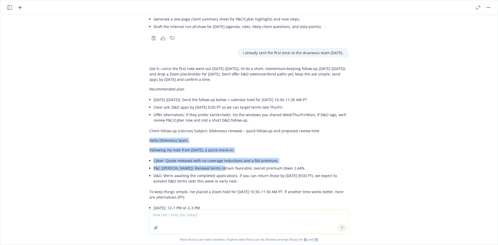
click at [214, 158] on div "Got it—since the first note went out Friday (Sept 19, 2025), I’d do a short, mo…" at bounding box center [248, 196] width 207 height 265
click at [214, 164] on li "P&C (Berkley): Renewal terms remain favorable; overall premium down 2.44%." at bounding box center [250, 168] width 195 height 8
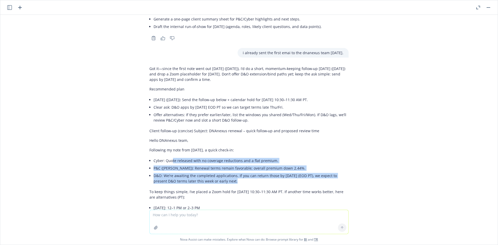
click at [168, 157] on ul "Cyber: Quote released with no coverage reductions and a flat premium. P&C (Berk…" at bounding box center [250, 171] width 195 height 28
click at [168, 157] on li "Cyber: Quote released with no coverage reductions and a flat premium." at bounding box center [250, 161] width 195 height 8
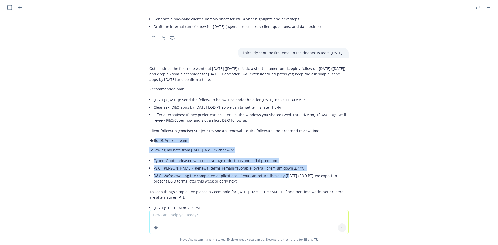
click at [281, 162] on div "Got it—since the first note went out Friday (Sept 19, 2025), I’d do a short, mo…" at bounding box center [248, 192] width 199 height 256
click at [281, 172] on li "D&O: We’re awaiting the completed applications. If you can return those by Tues…" at bounding box center [250, 178] width 195 height 13
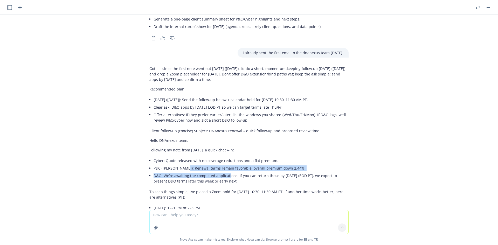
click at [175, 157] on ul "Cyber: Quote released with no coverage reductions and a flat premium. P&C (Berk…" at bounding box center [250, 171] width 195 height 28
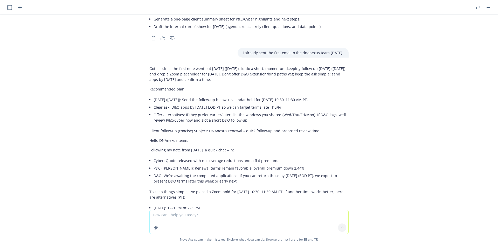
click at [173, 157] on li "Cyber: Quote released with no coverage reductions and a flat premium." at bounding box center [250, 161] width 195 height 8
click at [233, 168] on div "Got it—since the first note went out Friday (Sept 19, 2025), I’d do a short, mo…" at bounding box center [248, 196] width 207 height 265
click at [233, 172] on li "D&O: We’re awaiting the completed applications. If you can return those by Tues…" at bounding box center [250, 178] width 195 height 13
click at [177, 178] on div "Got it—since the first note went out Friday (Sept 19, 2025), I’d do a short, mo…" at bounding box center [248, 192] width 199 height 256
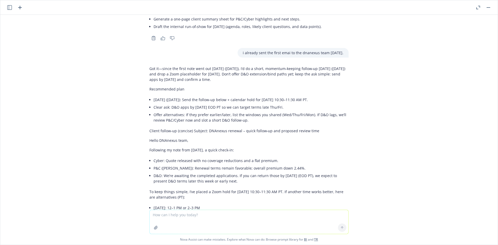
click at [177, 175] on div "Got it—since the first note went out Friday (Sept 19, 2025), I’d do a short, mo…" at bounding box center [248, 192] width 199 height 256
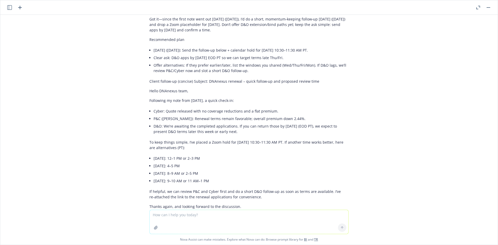
scroll to position [625, 0]
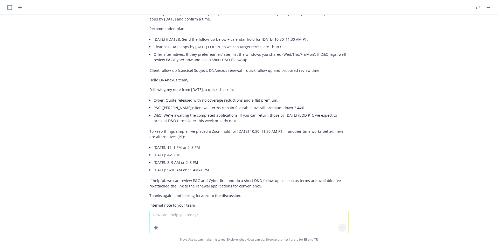
click at [149, 77] on p "Hello DNAnexus team," at bounding box center [248, 79] width 199 height 5
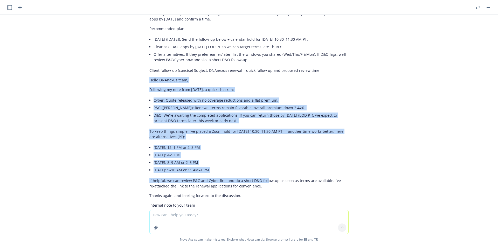
click at [262, 168] on div "Got it—since the first note went out Friday (Sept 19, 2025), I’d do a short, mo…" at bounding box center [248, 131] width 199 height 256
click at [222, 130] on div "Got it—since the first note went out Friday (Sept 19, 2025), I’d do a short, mo…" at bounding box center [248, 131] width 199 height 256
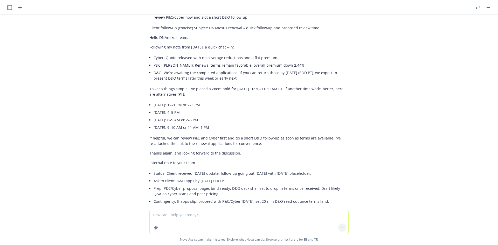
scroll to position [686, 0]
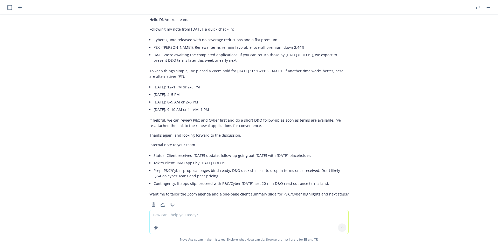
click at [187, 217] on textarea at bounding box center [249, 222] width 199 height 24
click at [196, 218] on textarea at bounding box center [249, 222] width 199 height 24
paste textarea "so"
type textarea "I"
paste textarea "'"
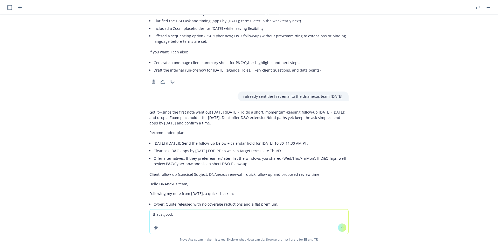
scroll to position [504, 0]
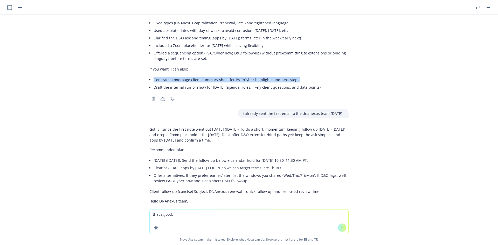
drag, startPoint x: 149, startPoint y: 68, endPoint x: 313, endPoint y: 76, distance: 164.3
copy li "Generate a one‑page client summary sheet for P&C/Cyber highlights and next step…"
click at [190, 215] on textarea "that's good." at bounding box center [249, 221] width 199 height 24
paste textarea "Generate a one‑page client summary sheet for P&C/Cyber highlights and next step…"
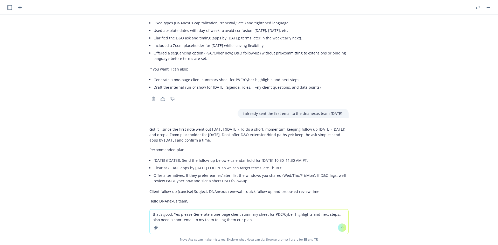
type textarea "that's good. Yes please Generate a one‑page client summary sheet for P&C/Cyber …"
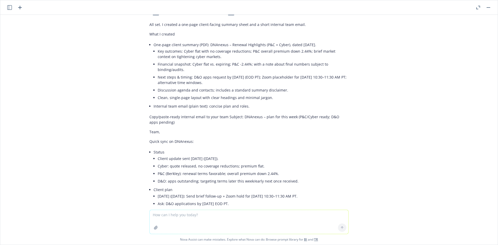
scroll to position [861, 0]
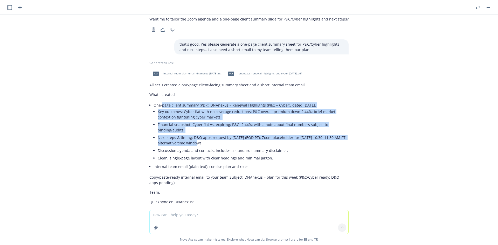
drag, startPoint x: 157, startPoint y: 94, endPoint x: 196, endPoint y: 133, distance: 54.8
click at [196, 133] on li "One-page client summary (PDF): DNAnexus – Renewal Highlights (P&C + Cyber), dat…" at bounding box center [250, 131] width 195 height 61
click at [196, 134] on li "Next steps & timing: D&O apps request by Tuesday, September 23 (EOD PT); Zoom p…" at bounding box center [253, 140] width 191 height 13
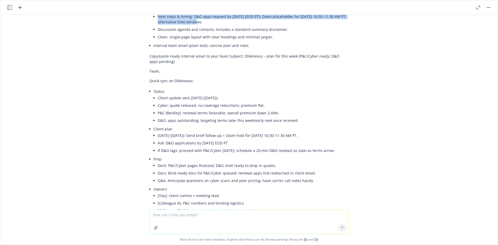
scroll to position [1042, 0]
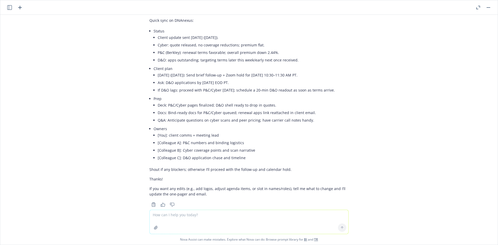
click at [190, 218] on textarea at bounding box center [249, 222] width 199 height 24
type textarea "just need a short email to my team telling them what i'm avbout to email the cl…"
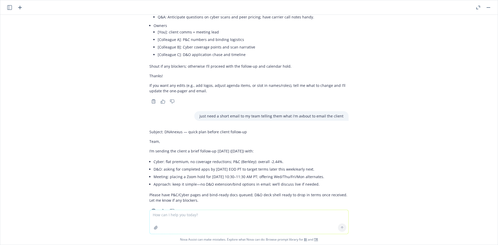
scroll to position [1152, 0]
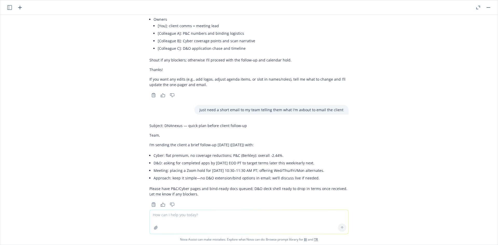
drag, startPoint x: 146, startPoint y: 124, endPoint x: 263, endPoint y: 138, distance: 117.8
click at [263, 138] on div "Subject: DNAnexus — quick plan before client follow‑up Team, I’m sending the cl…" at bounding box center [248, 160] width 199 height 78
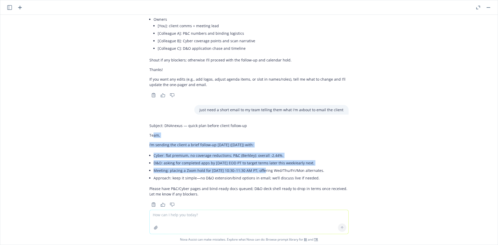
drag, startPoint x: 149, startPoint y: 129, endPoint x: 258, endPoint y: 156, distance: 112.3
click at [258, 156] on div "Subject: DNAnexus — quick plan before client follow‑up Team, I’m sending the cl…" at bounding box center [248, 160] width 199 height 78
click at [258, 167] on li "Meeting: placing a Zoom hold for Thu, Sept 25, 10:30–11:30 AM PT; offering Wed/…" at bounding box center [250, 171] width 195 height 8
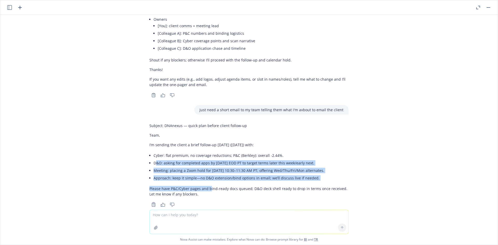
drag, startPoint x: 204, startPoint y: 175, endPoint x: 151, endPoint y: 150, distance: 59.0
click at [152, 150] on div "Subject: DNAnexus — quick plan before client follow‑up Team, I’m sending the cl…" at bounding box center [248, 160] width 199 height 78
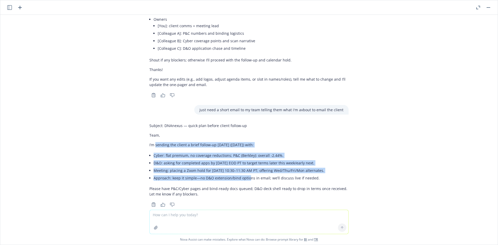
drag, startPoint x: 151, startPoint y: 135, endPoint x: 247, endPoint y: 167, distance: 100.9
click at [247, 168] on div "Subject: DNAnexus — quick plan before client follow‑up Team, I’m sending the cl…" at bounding box center [248, 160] width 199 height 78
click at [247, 174] on li "Approach: keep it simple—no D&O extension/bind options in email; we’ll discuss …" at bounding box center [250, 178] width 195 height 8
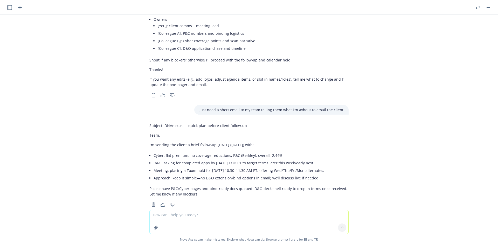
click at [181, 216] on textarea at bounding box center [249, 222] width 199 height 24
paste textarea "Hi Team, I’m going to send a placeholder zoom for this Thursday and let the cli…"
type textarea "Hi Team, I’m going to send a placeholder zoom for this Thursday and let the cli…"
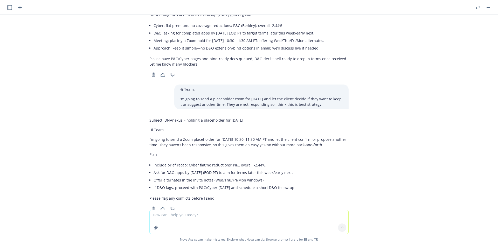
scroll to position [1286, 0]
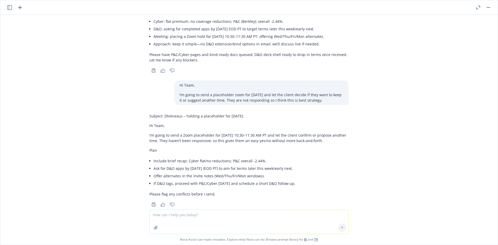
click at [171, 132] on p "I’m going to send a Zoom placeholder for Thursday, September 25, 10:30–11:30 AM…" at bounding box center [248, 137] width 199 height 11
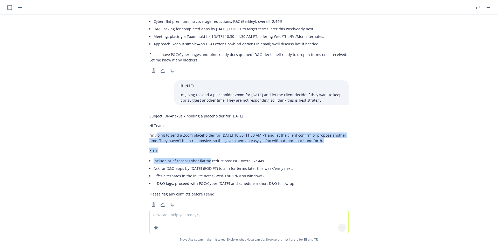
drag, startPoint x: 152, startPoint y: 124, endPoint x: 204, endPoint y: 147, distance: 56.7
click at [204, 147] on div "Subject: DNAnexus – holding a placeholder for Thursday Hi Team, I’m going to se…" at bounding box center [248, 155] width 199 height 88
drag, startPoint x: 204, startPoint y: 147, endPoint x: 214, endPoint y: 151, distance: 10.6
click at [204, 157] on li "Include brief recap: Cyber flat/no reductions; P&C overall -2.44%." at bounding box center [250, 161] width 195 height 8
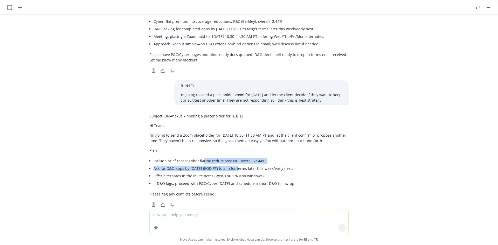
drag, startPoint x: 237, startPoint y: 158, endPoint x: 199, endPoint y: 144, distance: 40.5
click at [199, 144] on div "Subject: DNAnexus – holding a placeholder for Thursday Hi Team, I’m going to se…" at bounding box center [248, 155] width 199 height 88
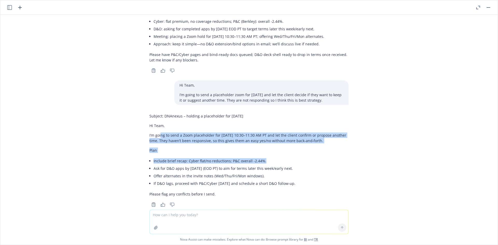
drag, startPoint x: 233, startPoint y: 135, endPoint x: 316, endPoint y: 148, distance: 84.5
click at [316, 148] on div "Subject: DNAnexus – holding a placeholder for Thursday Hi Team, I’m going to se…" at bounding box center [248, 155] width 199 height 88
click at [316, 157] on li "Include brief recap: Cyber flat/no reductions; P&C overall -2.44%." at bounding box center [250, 161] width 195 height 8
drag, startPoint x: 296, startPoint y: 130, endPoint x: 144, endPoint y: 115, distance: 152.7
click at [145, 115] on div "Subject: DNAnexus – holding a placeholder for Thursday Hi Team, I’m going to se…" at bounding box center [248, 159] width 207 height 97
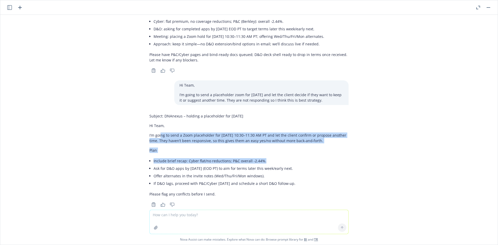
click at [145, 115] on div "Subject: DNAnexus – holding a placeholder for Thursday Hi Team, I’m going to se…" at bounding box center [248, 159] width 207 height 97
drag, startPoint x: 352, startPoint y: 130, endPoint x: 141, endPoint y: 116, distance: 211.5
click at [141, 116] on div "not sure my next step here. I'm sending our internal team an email after i sent…" at bounding box center [248, 112] width 497 height 195
copy div "Hi Team, I’m going to send a Zoom placeholder for Thursday, September 25, 10:30…"
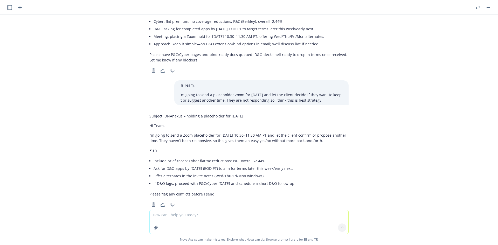
click at [188, 217] on textarea at bounding box center [249, 222] width 199 height 24
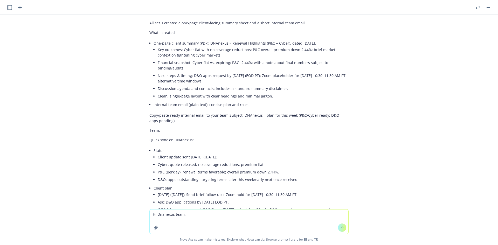
scroll to position [862, 0]
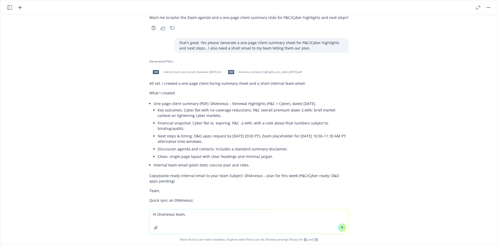
type textarea "Hi Dnanexus team,"
click at [193, 70] on span "internal_team_plan_email_dnanexus_2025-09-22.txt" at bounding box center [192, 71] width 58 height 3
click at [250, 70] on span "dnanexus_renewal_highlights_pnc_cyber_2025-09-22.pdf" at bounding box center [270, 71] width 63 height 3
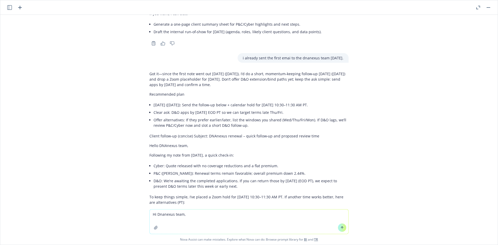
scroll to position [499, 0]
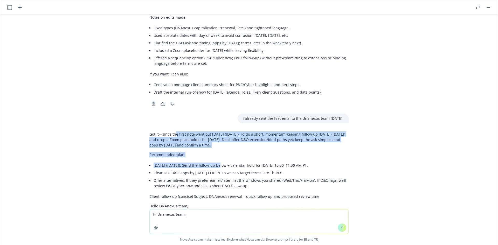
drag, startPoint x: 172, startPoint y: 126, endPoint x: 215, endPoint y: 157, distance: 52.9
click at [215, 162] on li "Today (Mon, Sept 22): Send the follow‑up below + calendar hold for Thu, Sept 25…" at bounding box center [250, 166] width 195 height 8
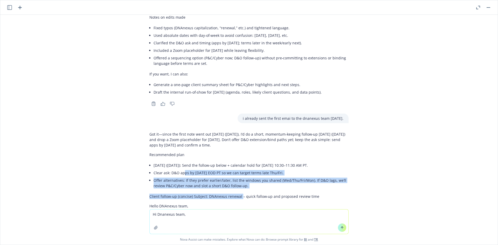
drag, startPoint x: 228, startPoint y: 182, endPoint x: 237, endPoint y: 186, distance: 9.1
click at [237, 194] on p "Client follow‑up (concise) Subject: DNAnexus renewal – quick follow‑up and prop…" at bounding box center [248, 196] width 199 height 5
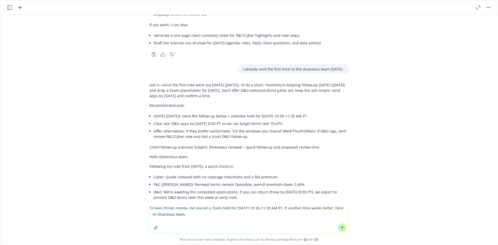
scroll to position [560, 0]
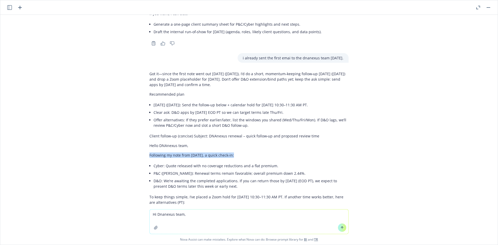
drag, startPoint x: 145, startPoint y: 145, endPoint x: 240, endPoint y: 145, distance: 94.6
click at [240, 145] on div "Got it—since the first note went out Friday (Sept 19, 2025), I’d do a short, mo…" at bounding box center [248, 201] width 207 height 265
click at [240, 152] on p "Following my note from Friday, a quick check‑in:" at bounding box center [248, 154] width 199 height 5
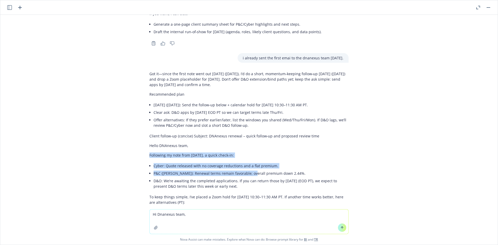
drag, startPoint x: 146, startPoint y: 148, endPoint x: 244, endPoint y: 164, distance: 99.6
click at [244, 164] on div "Got it—since the first note went out Friday (Sept 19, 2025), I’d do a short, mo…" at bounding box center [248, 201] width 207 height 265
click at [244, 170] on li "P&C (Berkley): Renewal terms remain favorable; overall premium down 2.44%." at bounding box center [250, 174] width 195 height 8
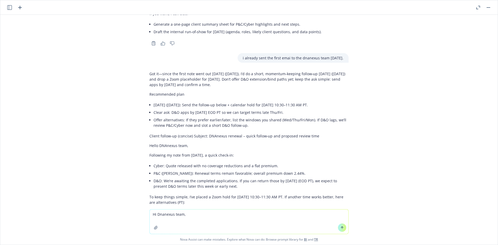
drag, startPoint x: 216, startPoint y: 175, endPoint x: 174, endPoint y: 163, distance: 43.2
click at [174, 163] on ul "Cyber: Quote released with no coverage reductions and a flat premium. P&C (Berk…" at bounding box center [250, 176] width 195 height 28
click at [174, 170] on li "P&C (Berkley): Renewal terms remain favorable; overall premium down 2.44%." at bounding box center [250, 174] width 195 height 8
drag, startPoint x: 140, startPoint y: 144, endPoint x: 293, endPoint y: 177, distance: 157.0
click at [293, 177] on div "not sure my next step here. I'm sending our internal team an email after i sent…" at bounding box center [248, 112] width 497 height 194
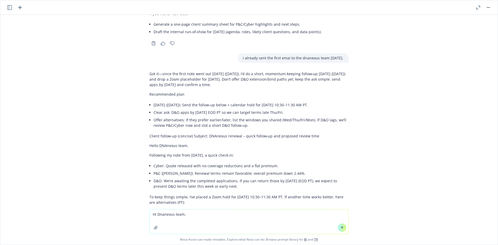
click at [293, 177] on li "D&O: We’re awaiting the completed applications. If you can return those by Tues…" at bounding box center [250, 183] width 195 height 13
drag, startPoint x: 216, startPoint y: 166, endPoint x: 204, endPoint y: 162, distance: 13.5
click at [205, 162] on div "Got it—since the first note went out Friday (Sept 19, 2025), I’d do a short, mo…" at bounding box center [248, 197] width 199 height 256
click at [203, 170] on li "P&C (Berkley): Renewal terms remain favorable; overall premium down 2.44%." at bounding box center [250, 174] width 195 height 8
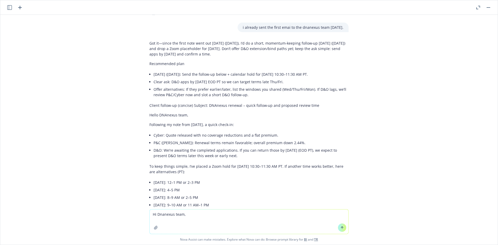
scroll to position [620, 0]
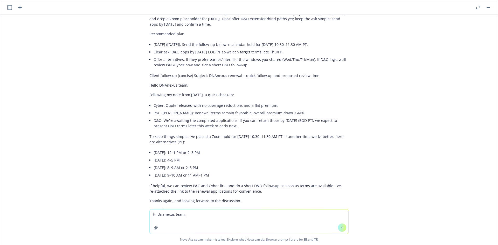
drag, startPoint x: 144, startPoint y: 127, endPoint x: 232, endPoint y: 131, distance: 88.3
click at [232, 131] on div "Got it—since the first note went out Friday (Sept 19, 2025), I’d do a short, mo…" at bounding box center [248, 141] width 207 height 265
copy p "To keep things simple, I’ve placed a Zoom hold for Thursday, September 25, 10:3…"
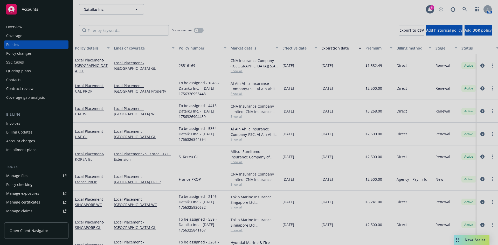
click at [103, 30] on div at bounding box center [249, 122] width 498 height 245
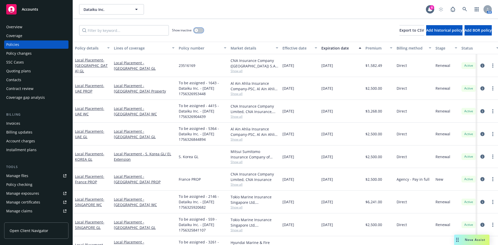
click at [195, 30] on icon "button" at bounding box center [196, 30] width 2 height 2
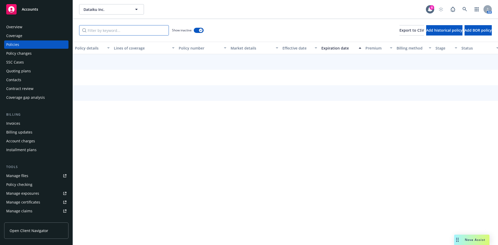
click at [121, 28] on input "Filter by keyword..." at bounding box center [124, 30] width 90 height 10
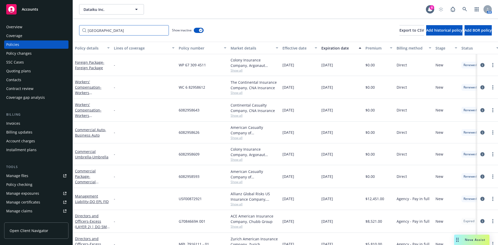
type input "singapore"
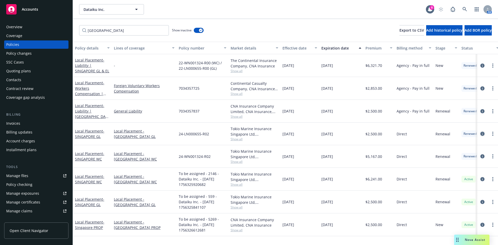
click at [482, 134] on icon "circleInformation" at bounding box center [482, 134] width 4 height 4
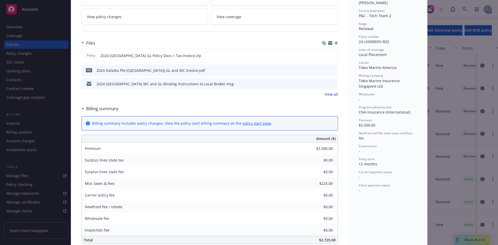
scroll to position [93, 0]
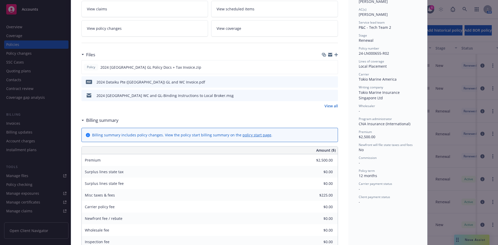
click at [333, 81] on icon "preview file" at bounding box center [333, 82] width 5 height 4
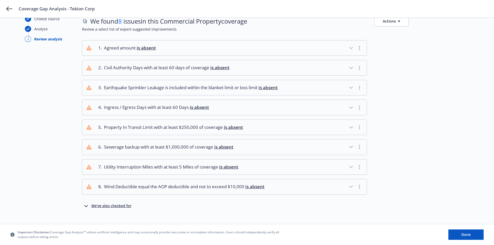
scroll to position [25, 0]
